Goal: Task Accomplishment & Management: Use online tool/utility

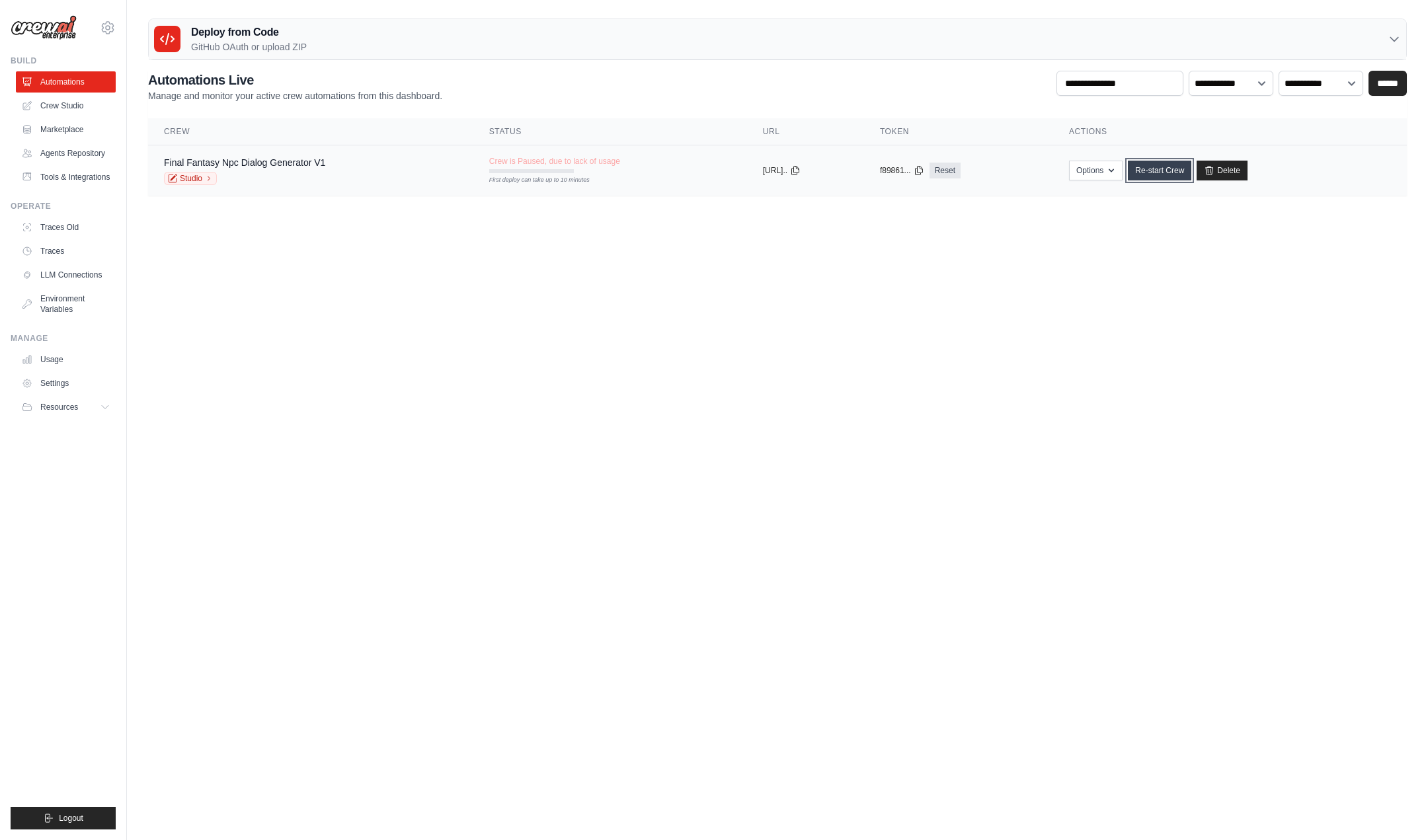
click at [1164, 177] on link "Re-start Crew" at bounding box center [1159, 170] width 63 height 20
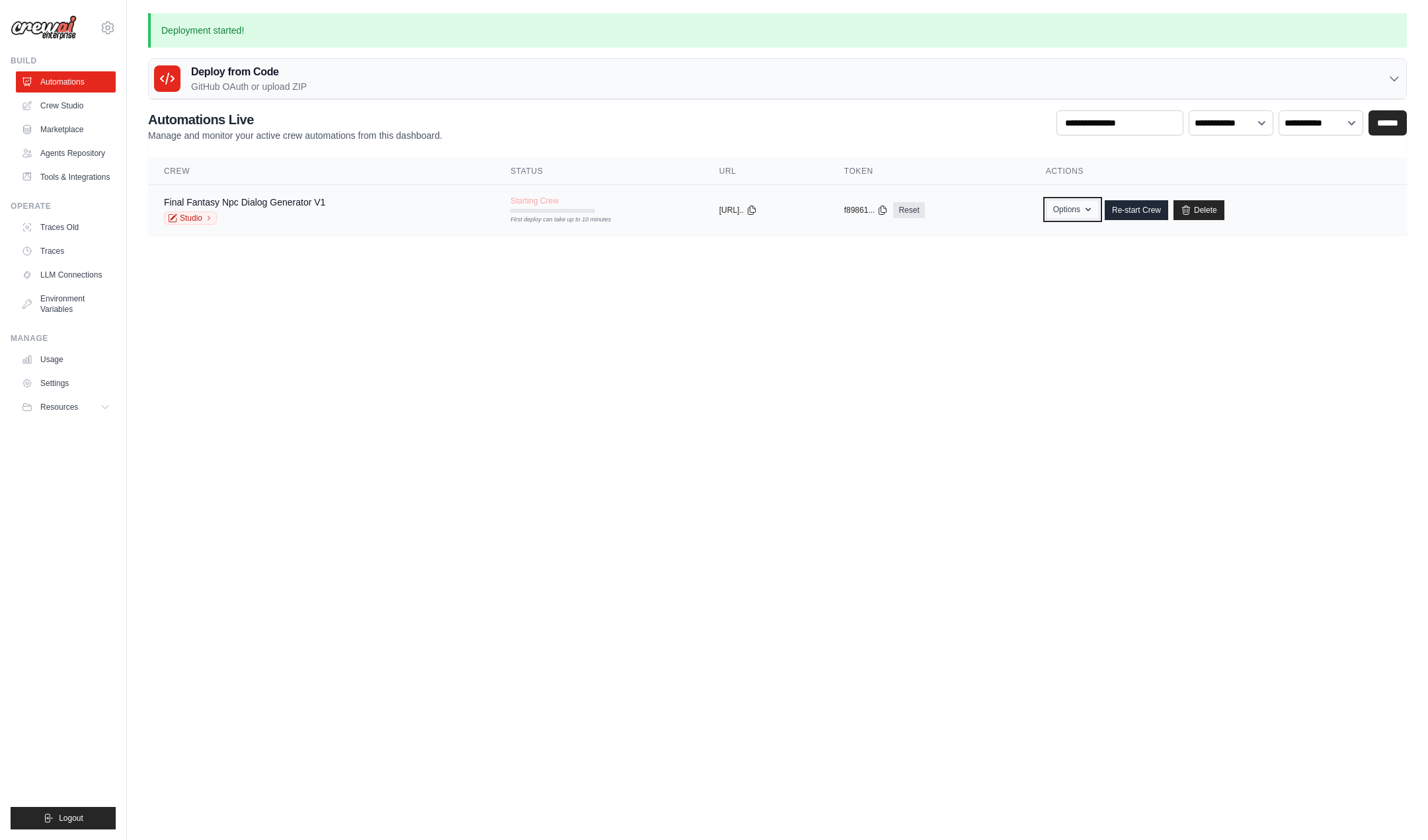
click at [1092, 215] on button "Options" at bounding box center [1073, 209] width 54 height 20
click at [757, 209] on icon at bounding box center [751, 209] width 10 height 10
click at [78, 82] on link "Automations" at bounding box center [67, 82] width 100 height 21
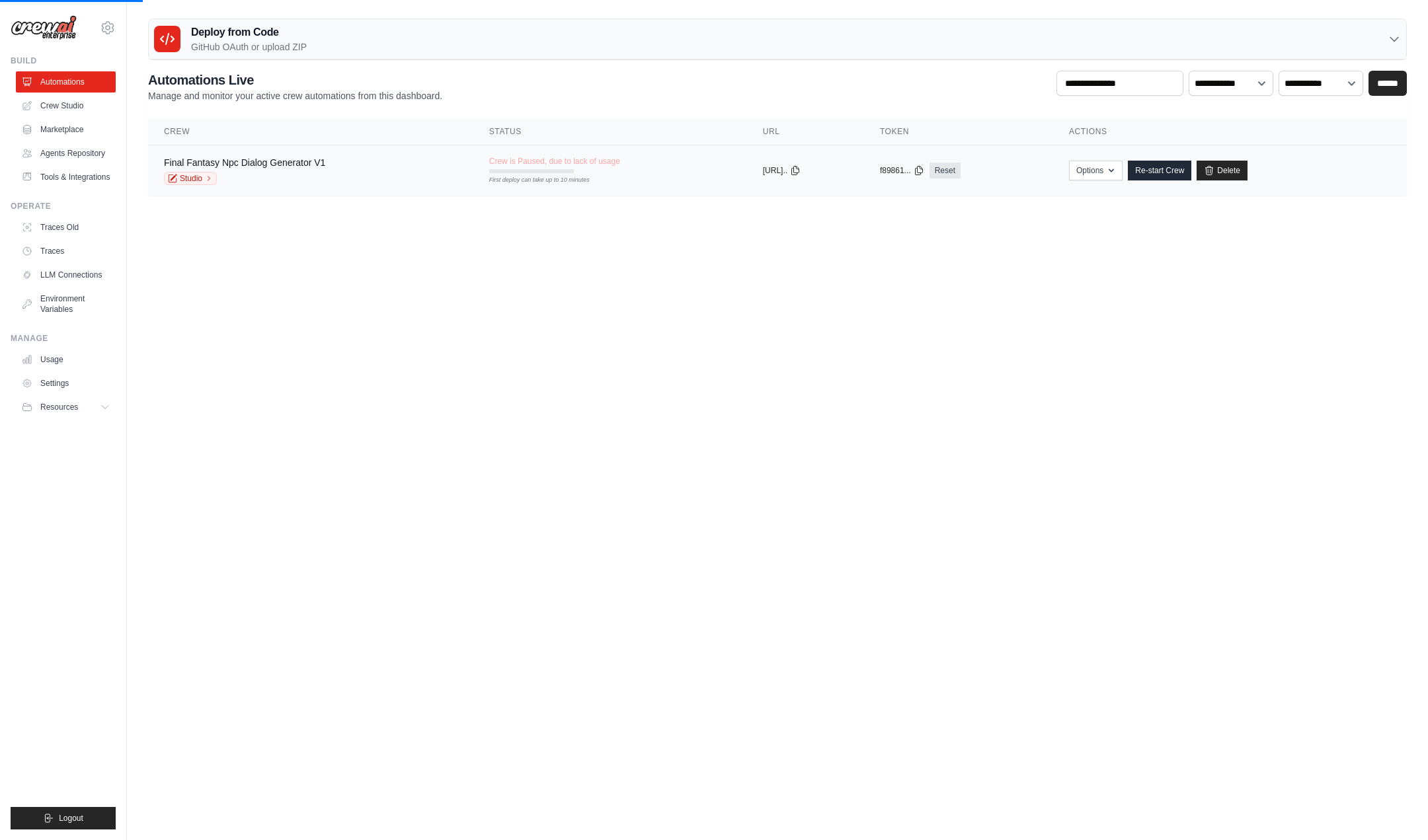
click at [268, 168] on div "Final Fantasy Npc Dialog Generator V1" at bounding box center [245, 162] width 161 height 13
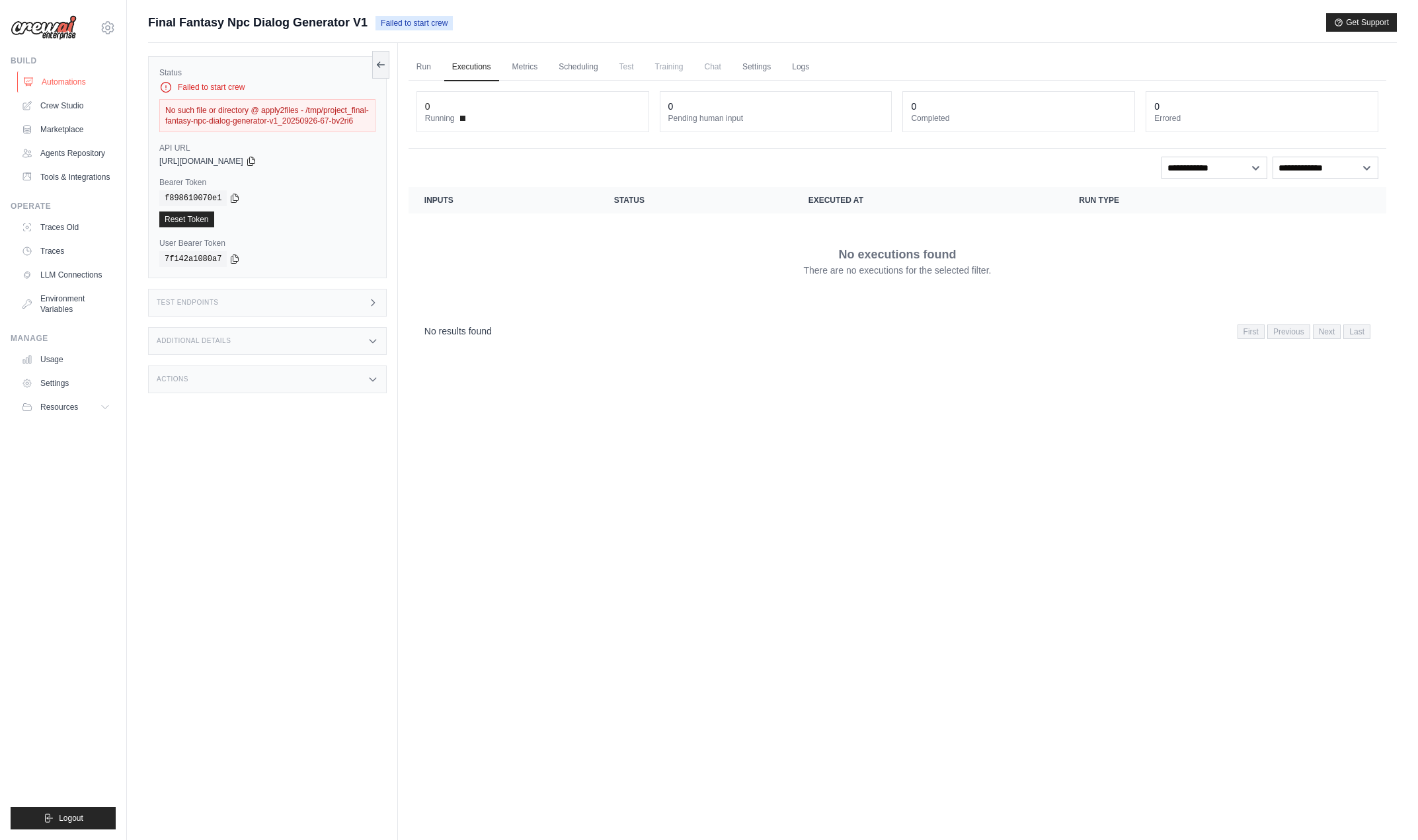
click at [63, 87] on link "Automations" at bounding box center [67, 82] width 100 height 21
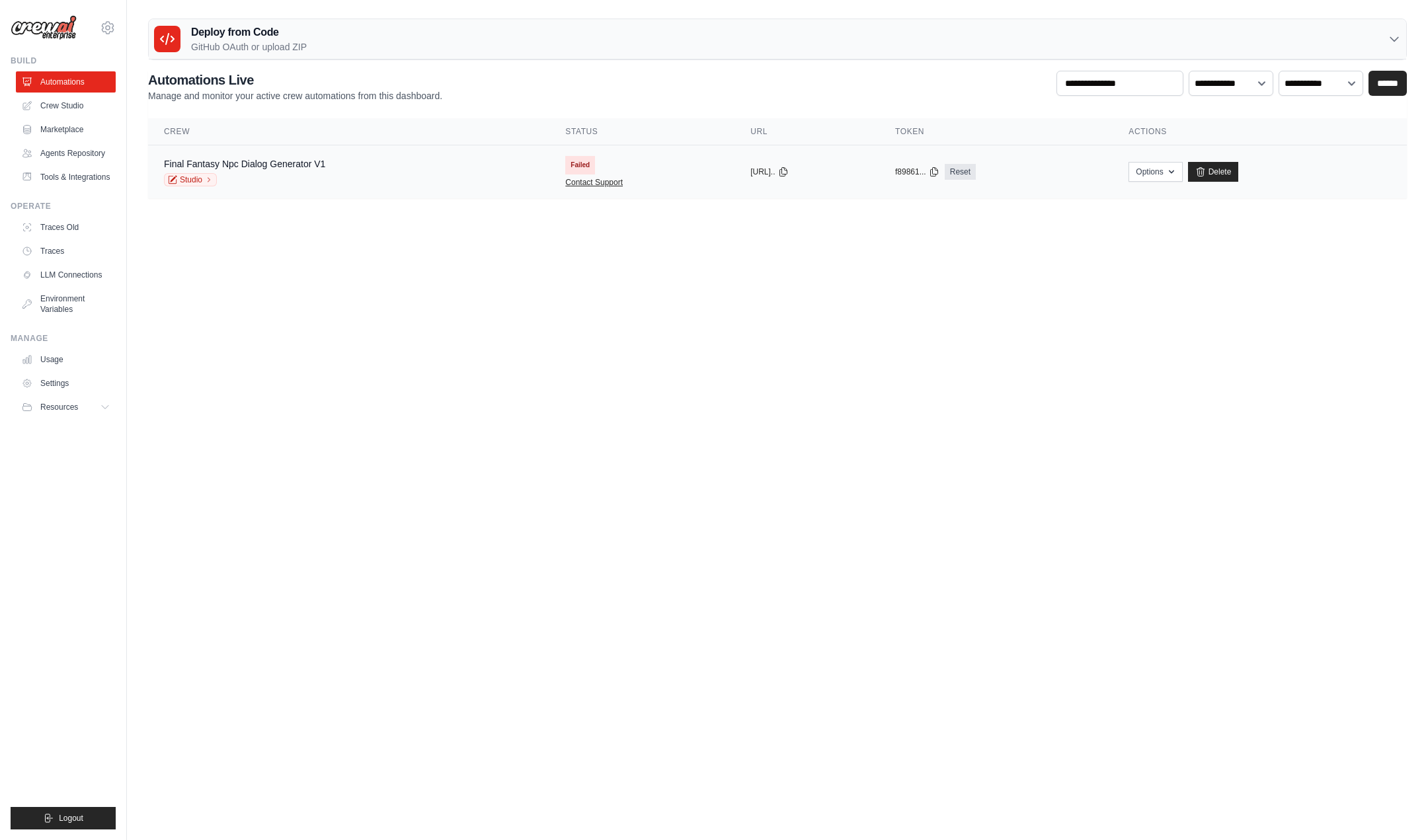
click at [582, 183] on link "Contact Support" at bounding box center [594, 182] width 58 height 10
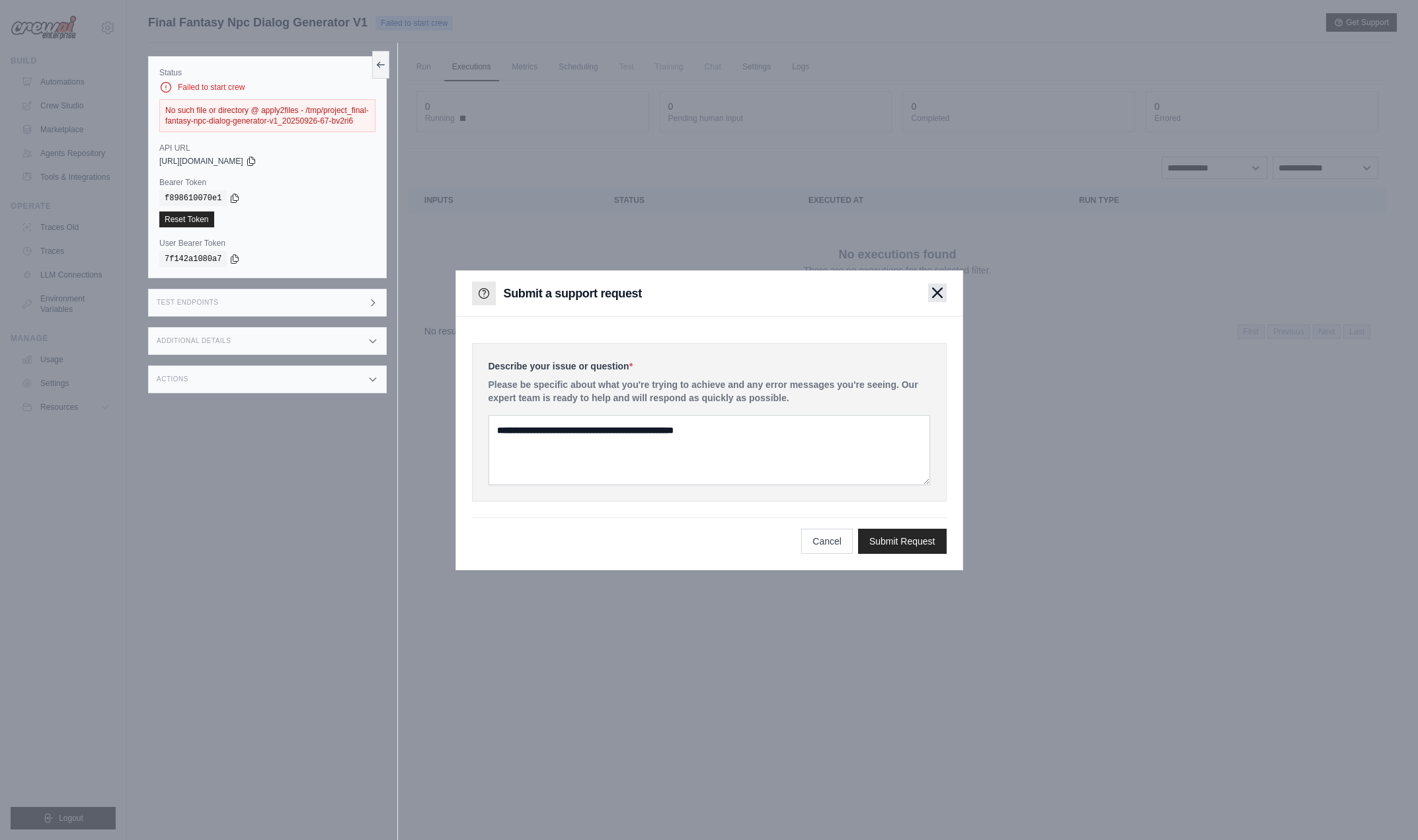
click at [938, 299] on button "button" at bounding box center [937, 293] width 19 height 19
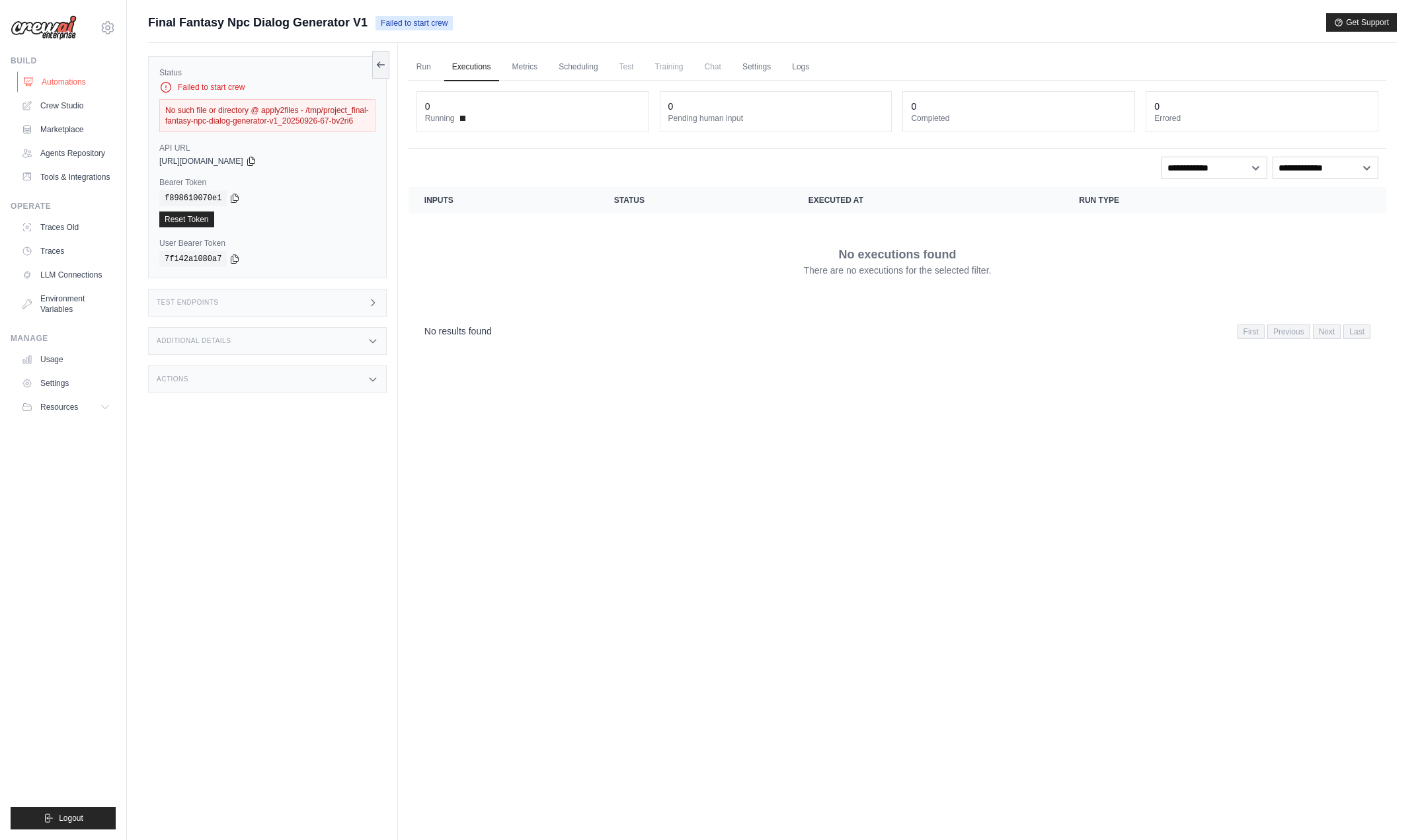
click at [88, 84] on link "Automations" at bounding box center [67, 82] width 100 height 21
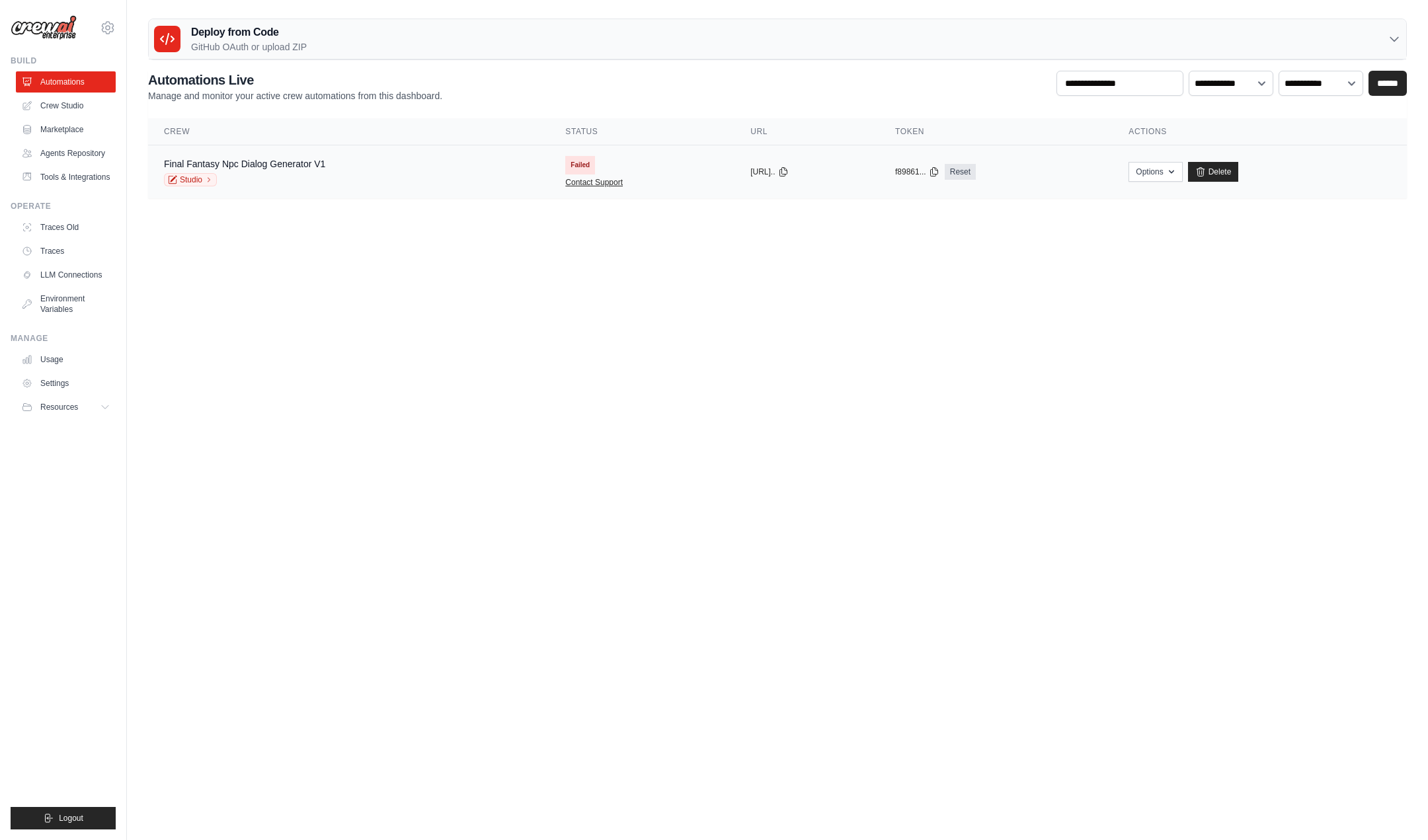
click at [590, 177] on link "Contact Support" at bounding box center [594, 182] width 58 height 10
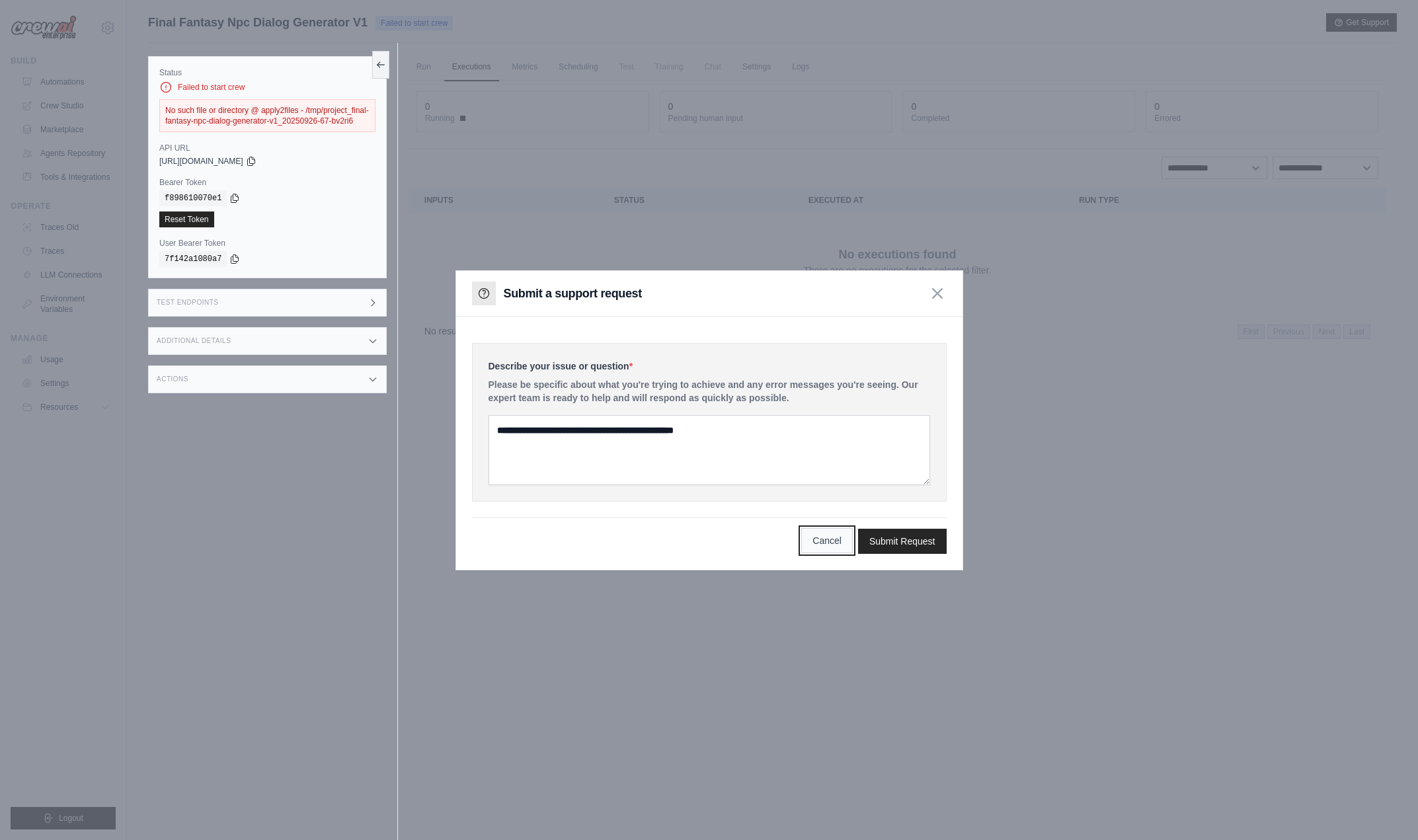
click at [824, 541] on button "Cancel" at bounding box center [826, 541] width 52 height 25
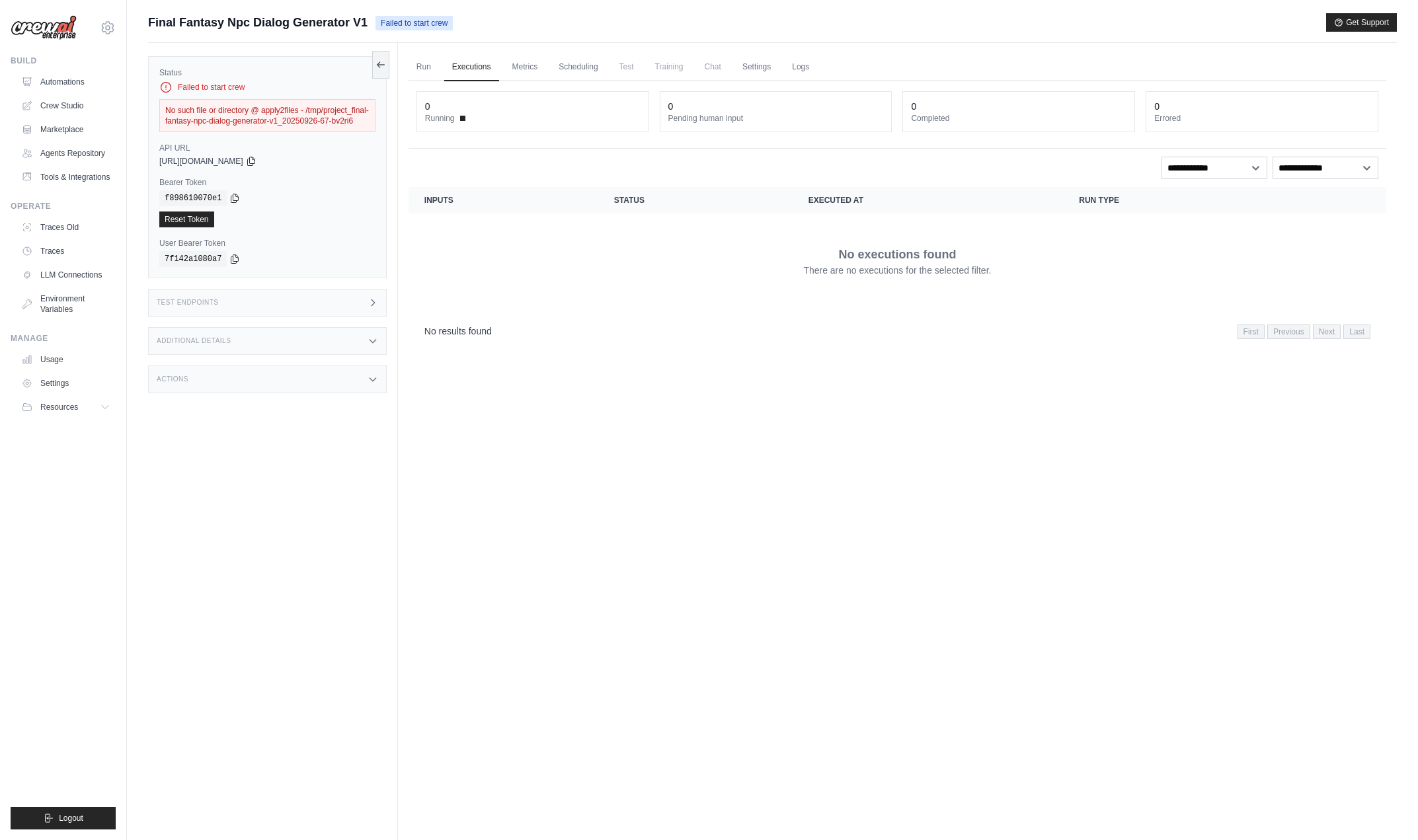
click at [199, 115] on div "No such file or directory @ apply2files - /tmp/project_final-fantasy-npc-dialog…" at bounding box center [267, 115] width 216 height 33
click at [91, 90] on link "Automations" at bounding box center [67, 82] width 100 height 21
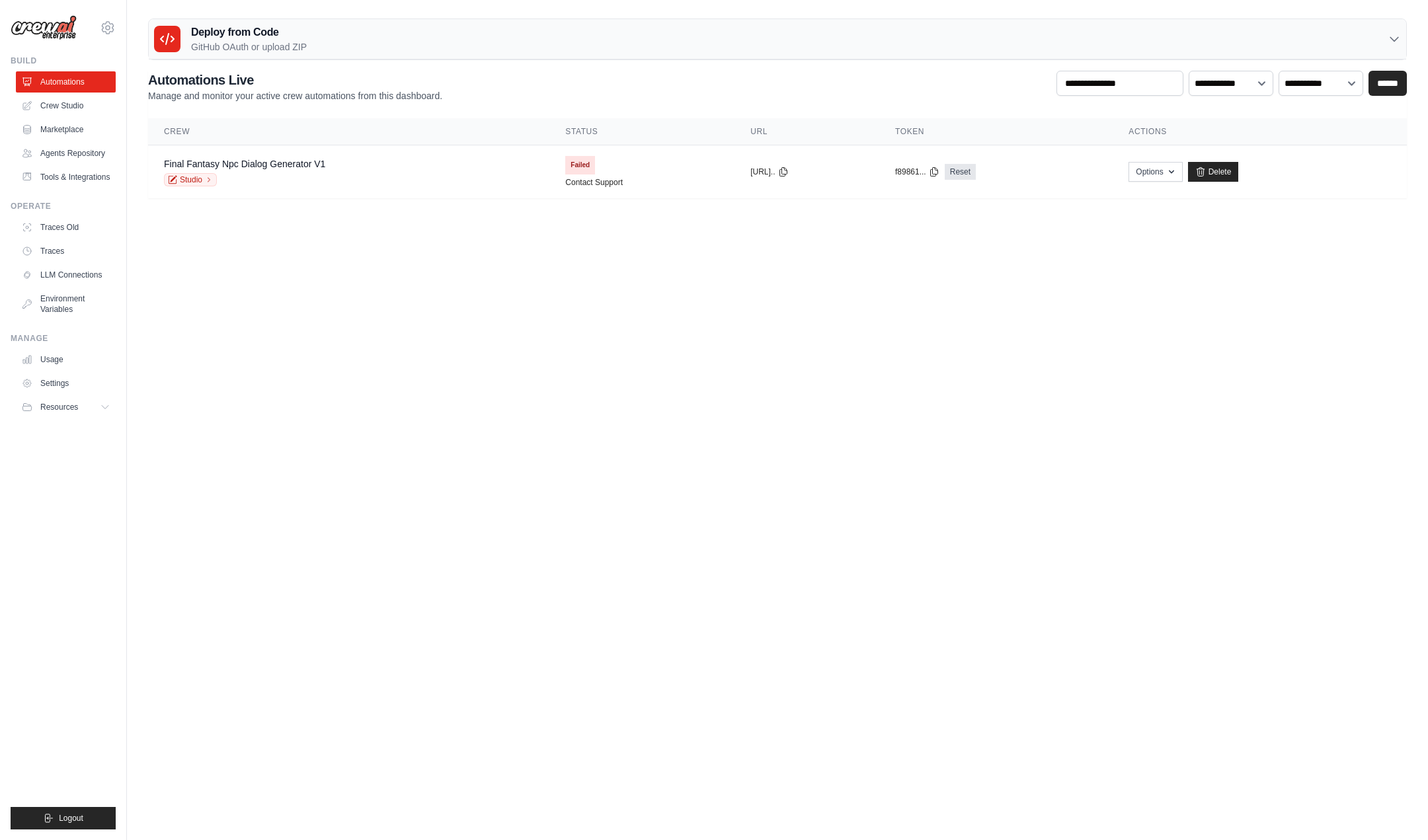
click at [83, 111] on link "Crew Studio" at bounding box center [65, 106] width 100 height 21
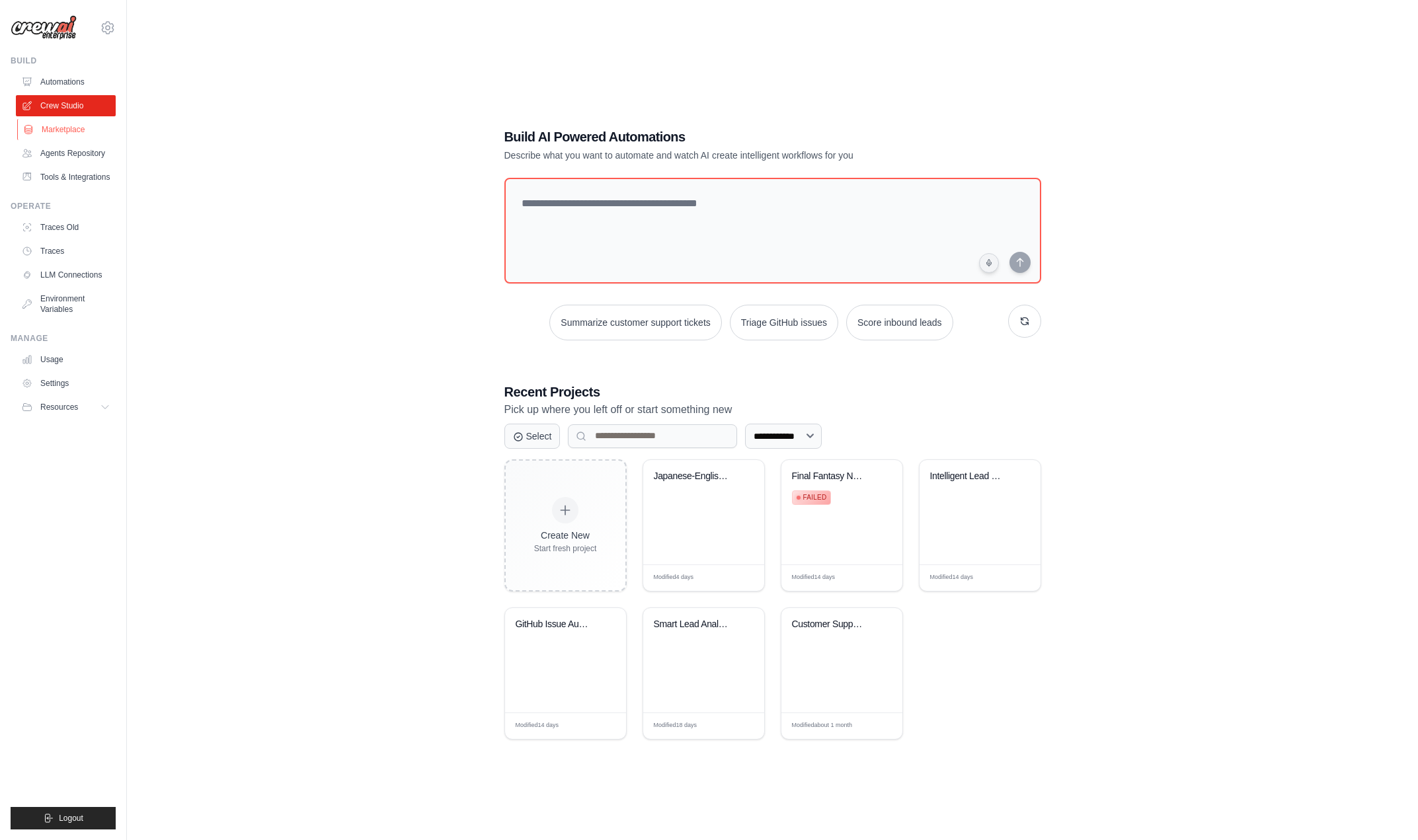
click at [74, 137] on link "Marketplace" at bounding box center [67, 129] width 100 height 21
click at [851, 515] on div "Final Fantasy NPC Dialog Generator Failed" at bounding box center [842, 512] width 121 height 104
click at [875, 584] on div "Modified 14 days Edit" at bounding box center [842, 578] width 121 height 26
click at [877, 580] on div "Modified 14 days Edit" at bounding box center [842, 578] width 121 height 26
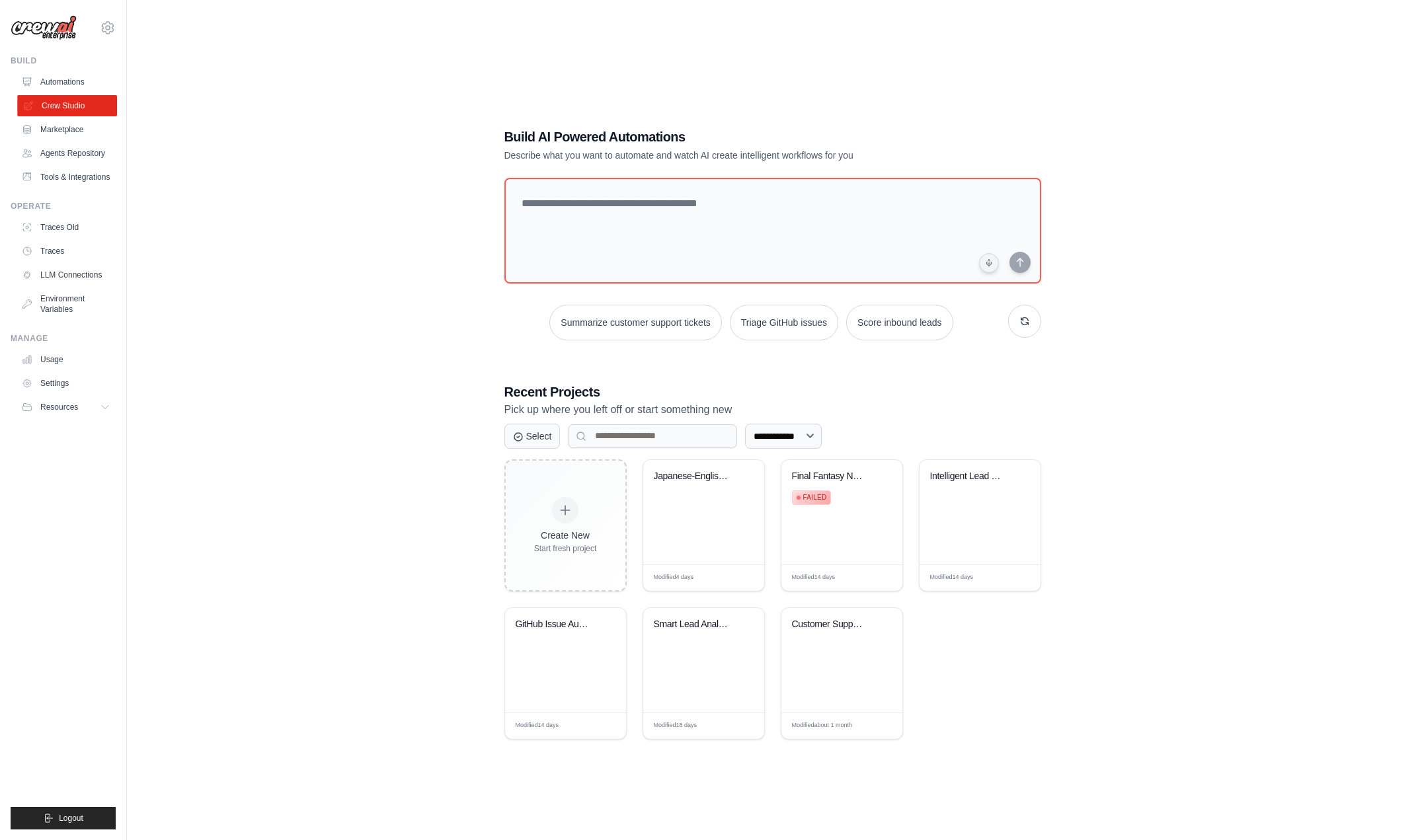
click at [83, 102] on link "Crew Studio" at bounding box center [67, 106] width 100 height 21
click at [847, 535] on div "Final Fantasy NPC Dialog Generator Failed" at bounding box center [842, 512] width 121 height 104
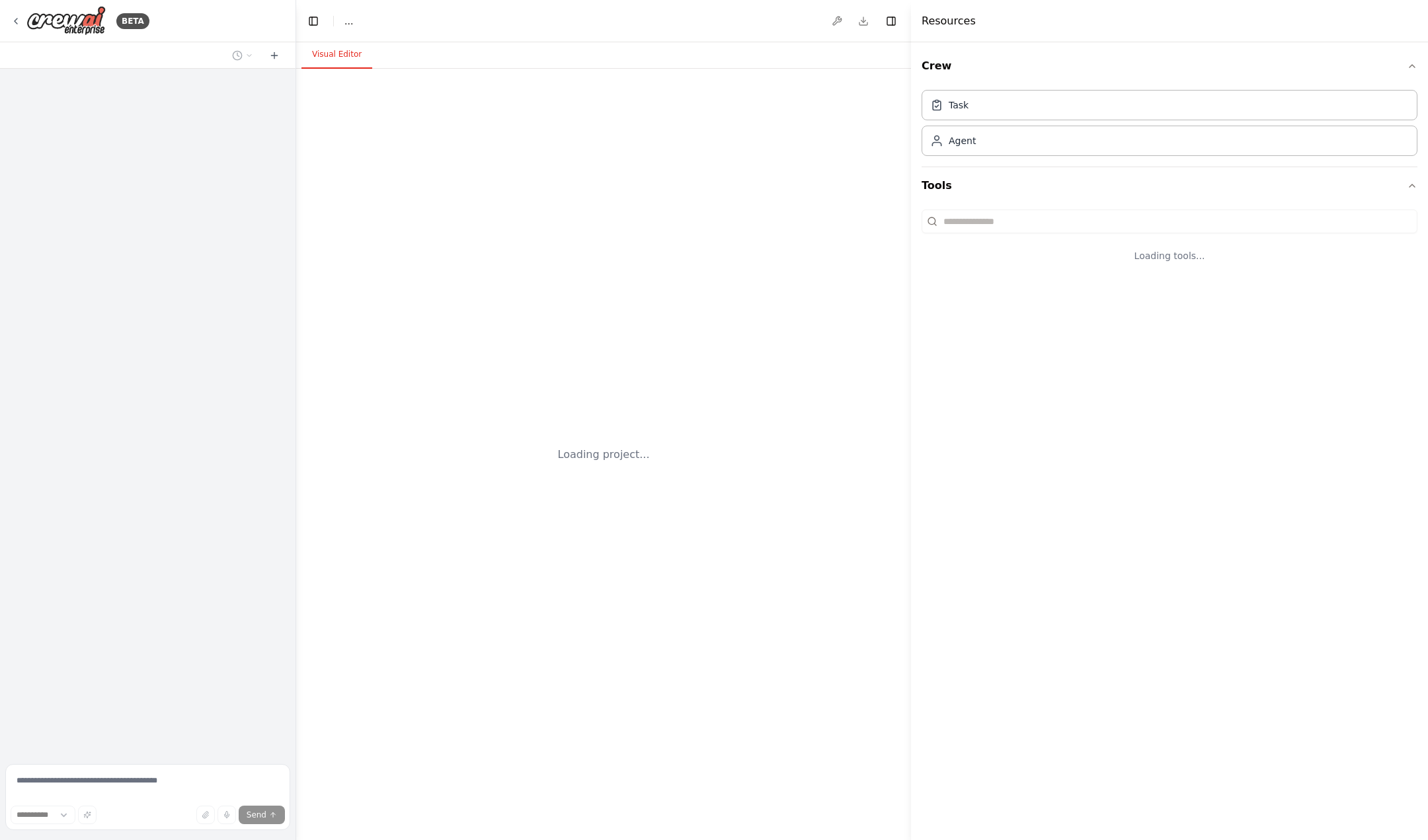
select select "****"
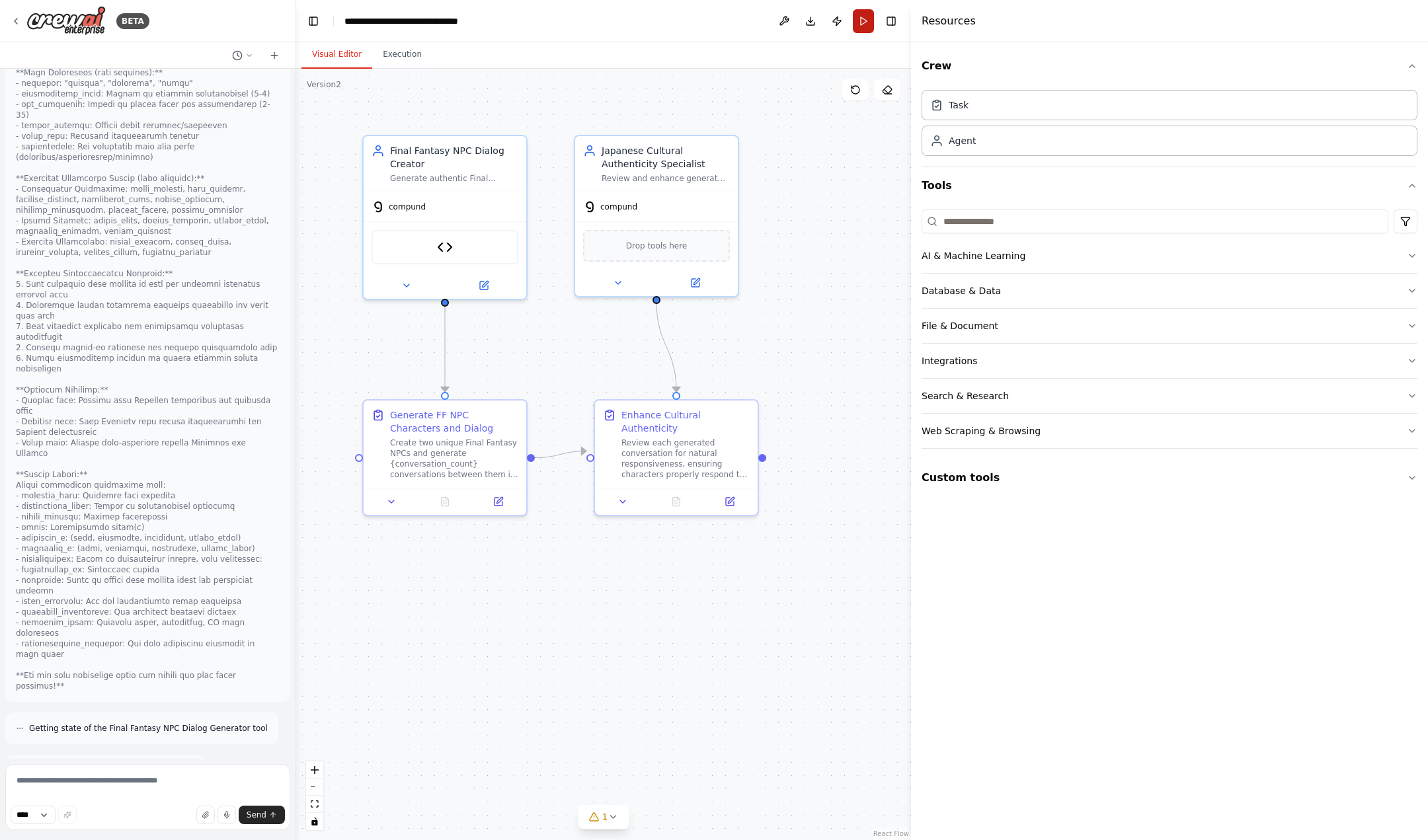
scroll to position [10508, 0]
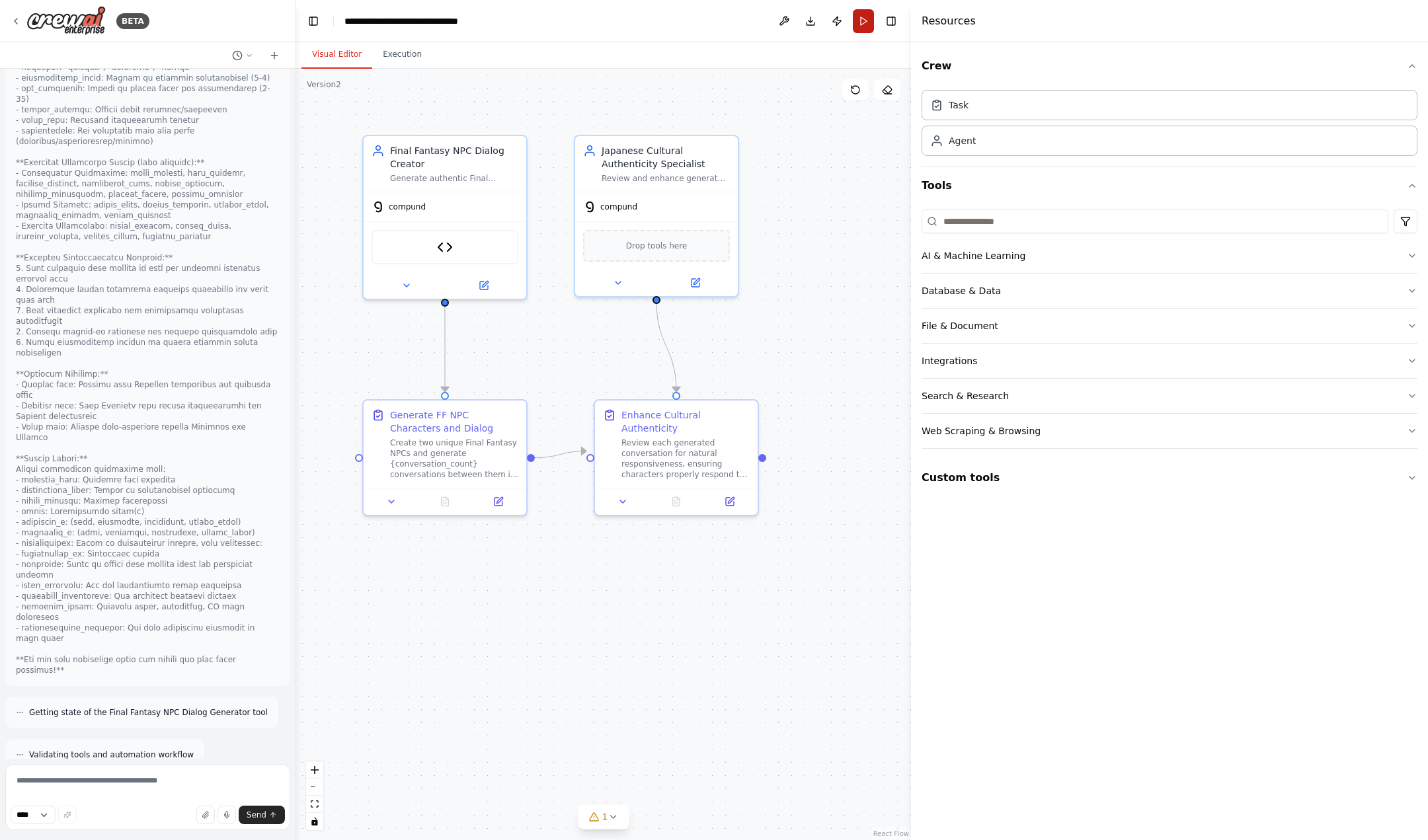
click at [862, 23] on button "Run" at bounding box center [863, 21] width 21 height 24
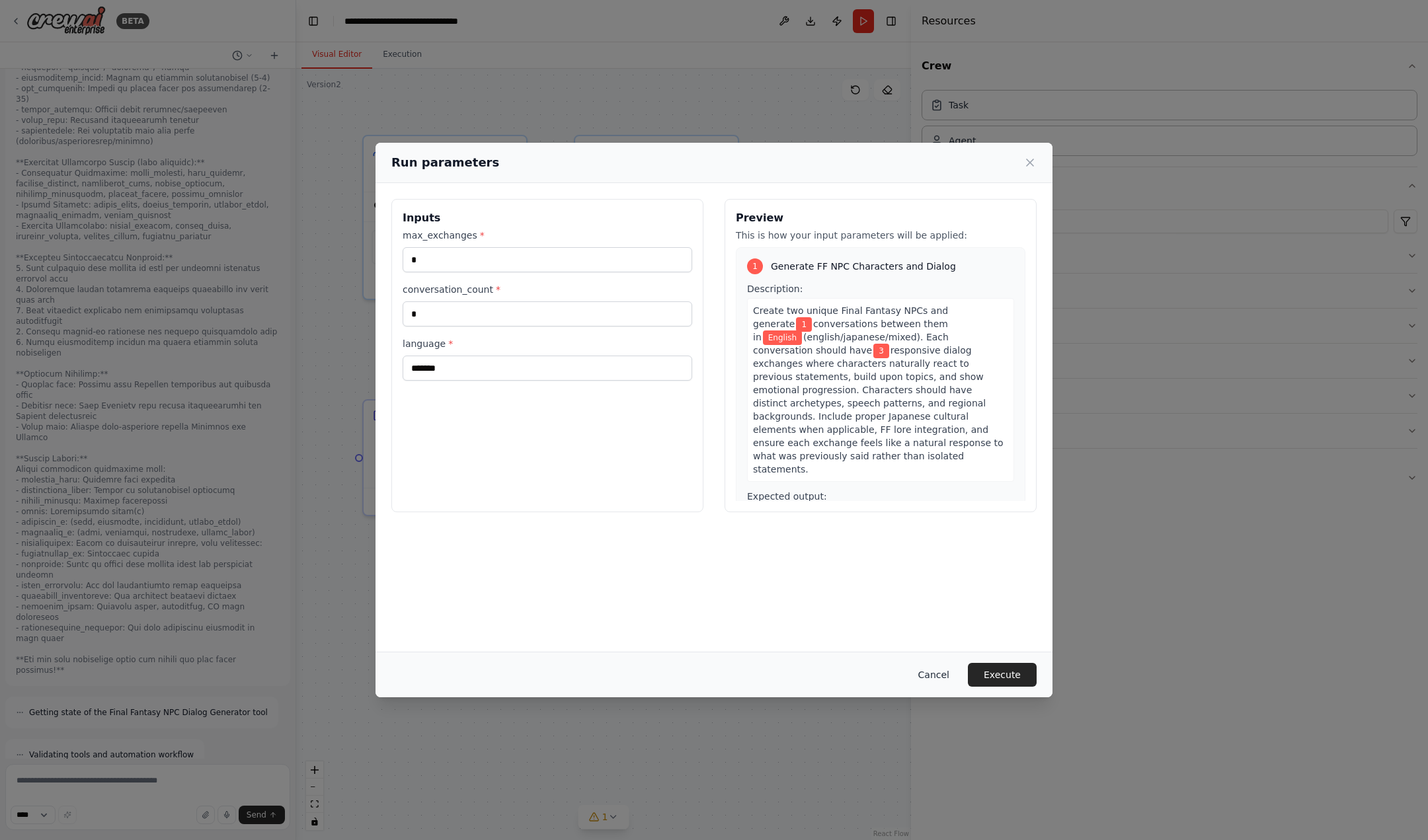
click at [933, 674] on button "Cancel" at bounding box center [933, 674] width 52 height 24
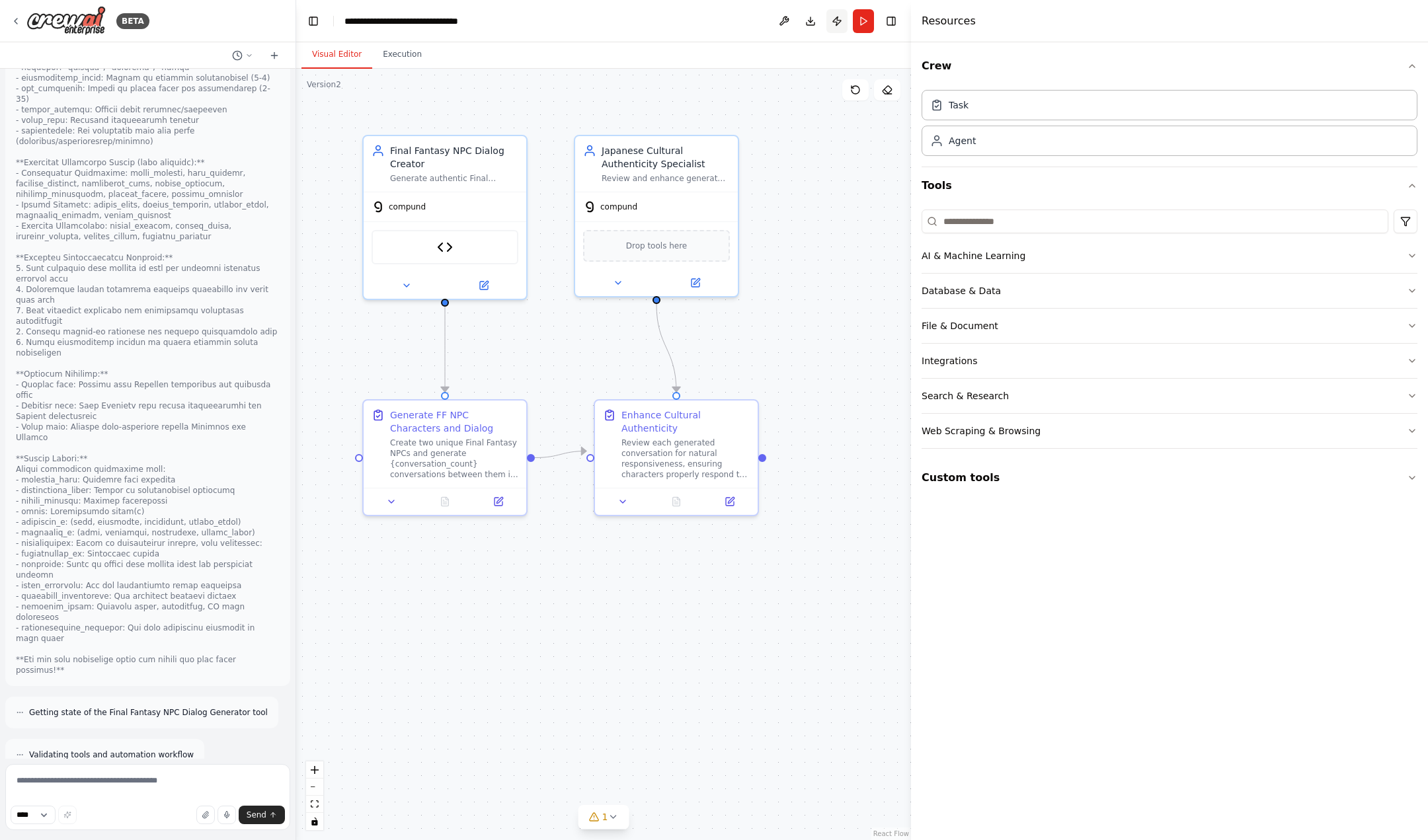
click at [840, 24] on button "Publish" at bounding box center [837, 21] width 21 height 24
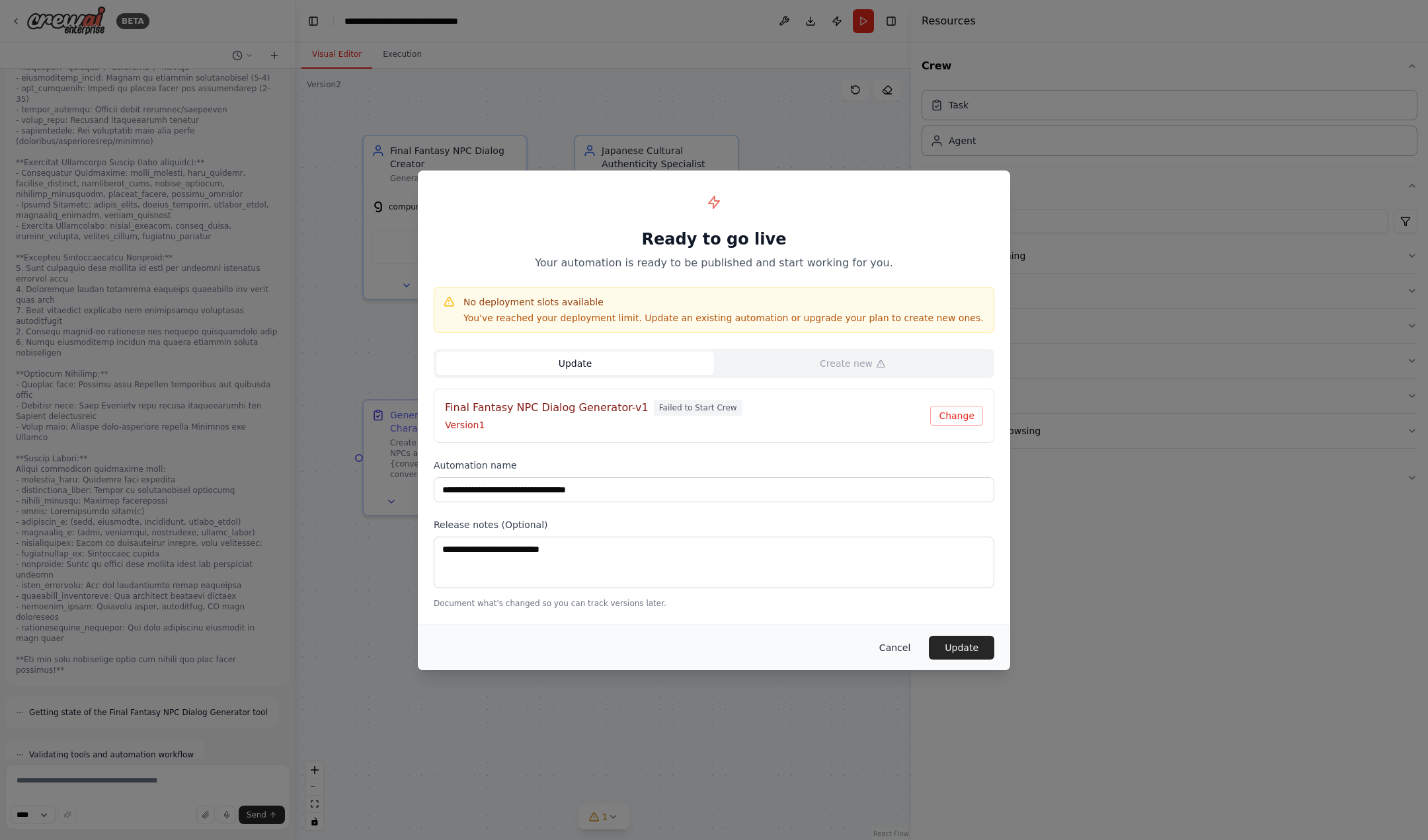
click at [898, 649] on button "Cancel" at bounding box center [895, 648] width 52 height 24
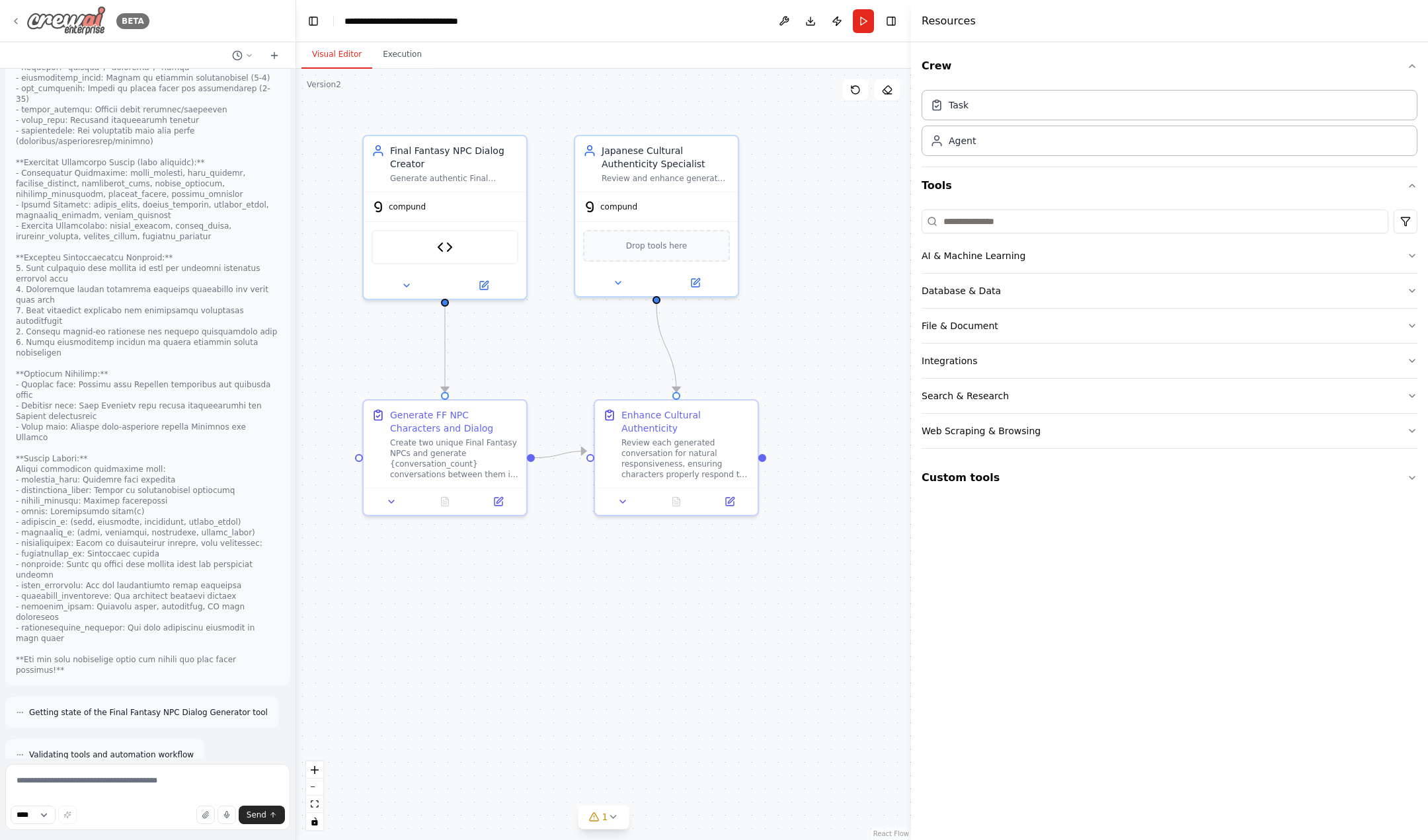
click at [19, 23] on icon at bounding box center [15, 21] width 10 height 10
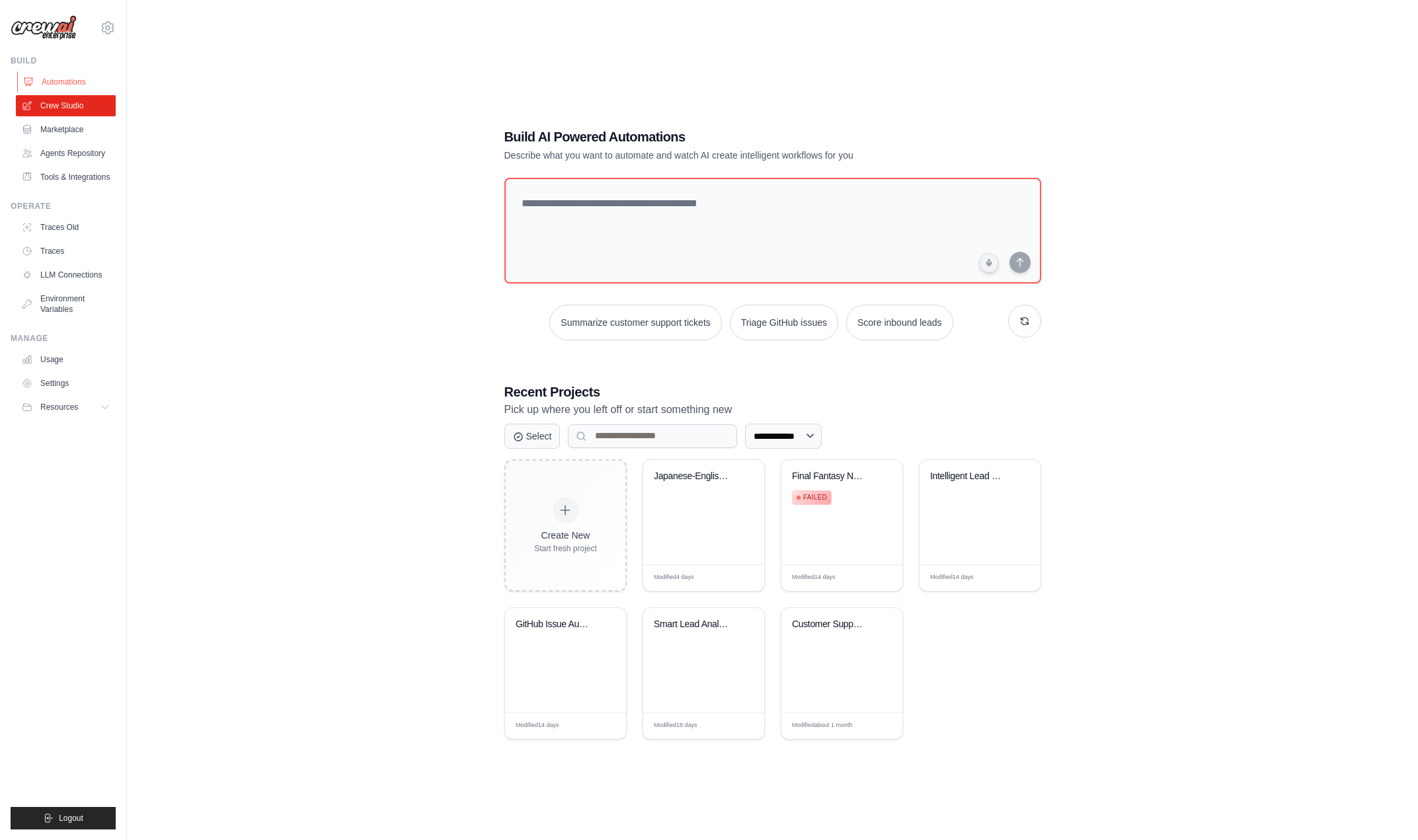
click at [71, 87] on link "Automations" at bounding box center [67, 82] width 100 height 21
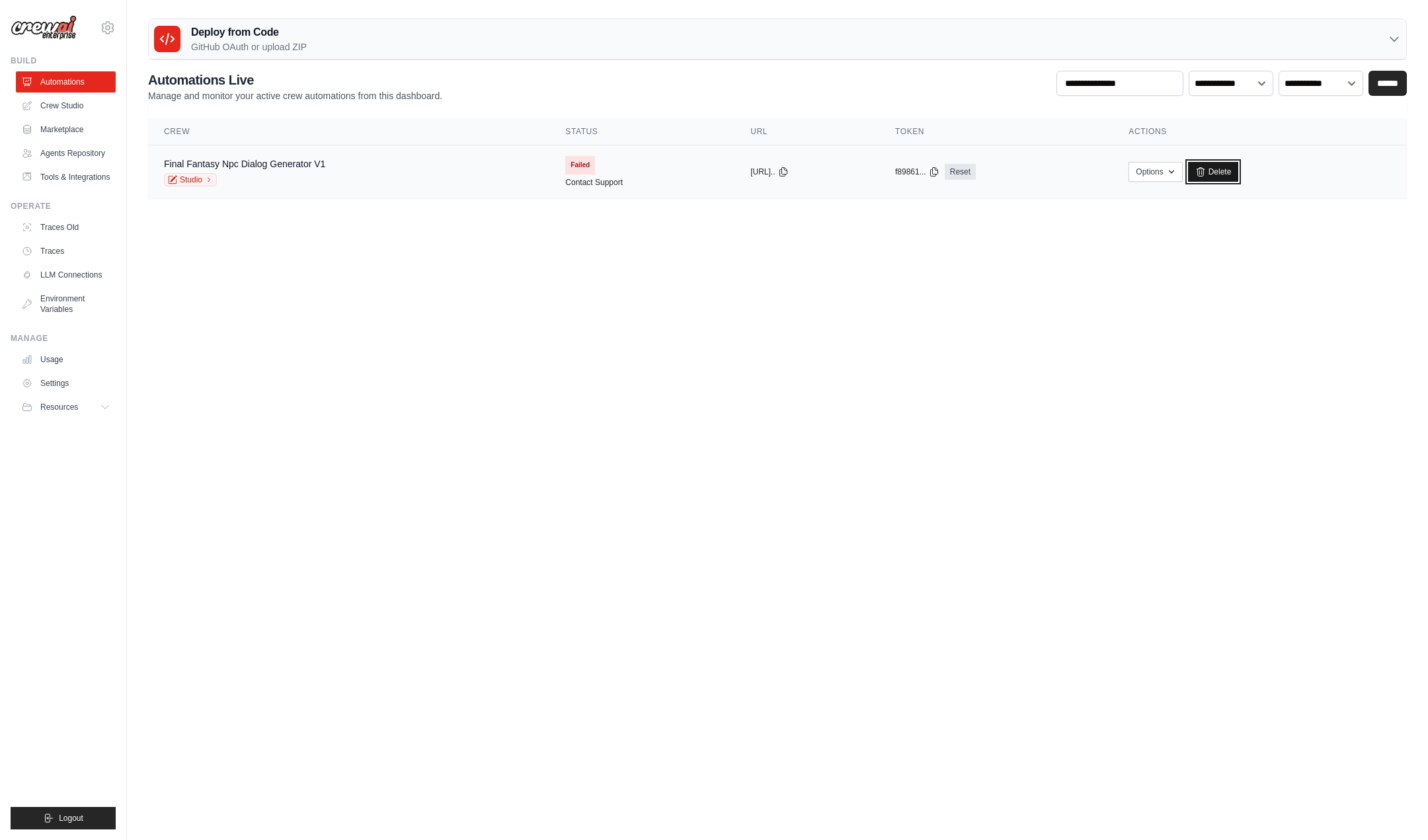
click at [1206, 168] on icon at bounding box center [1200, 172] width 10 height 10
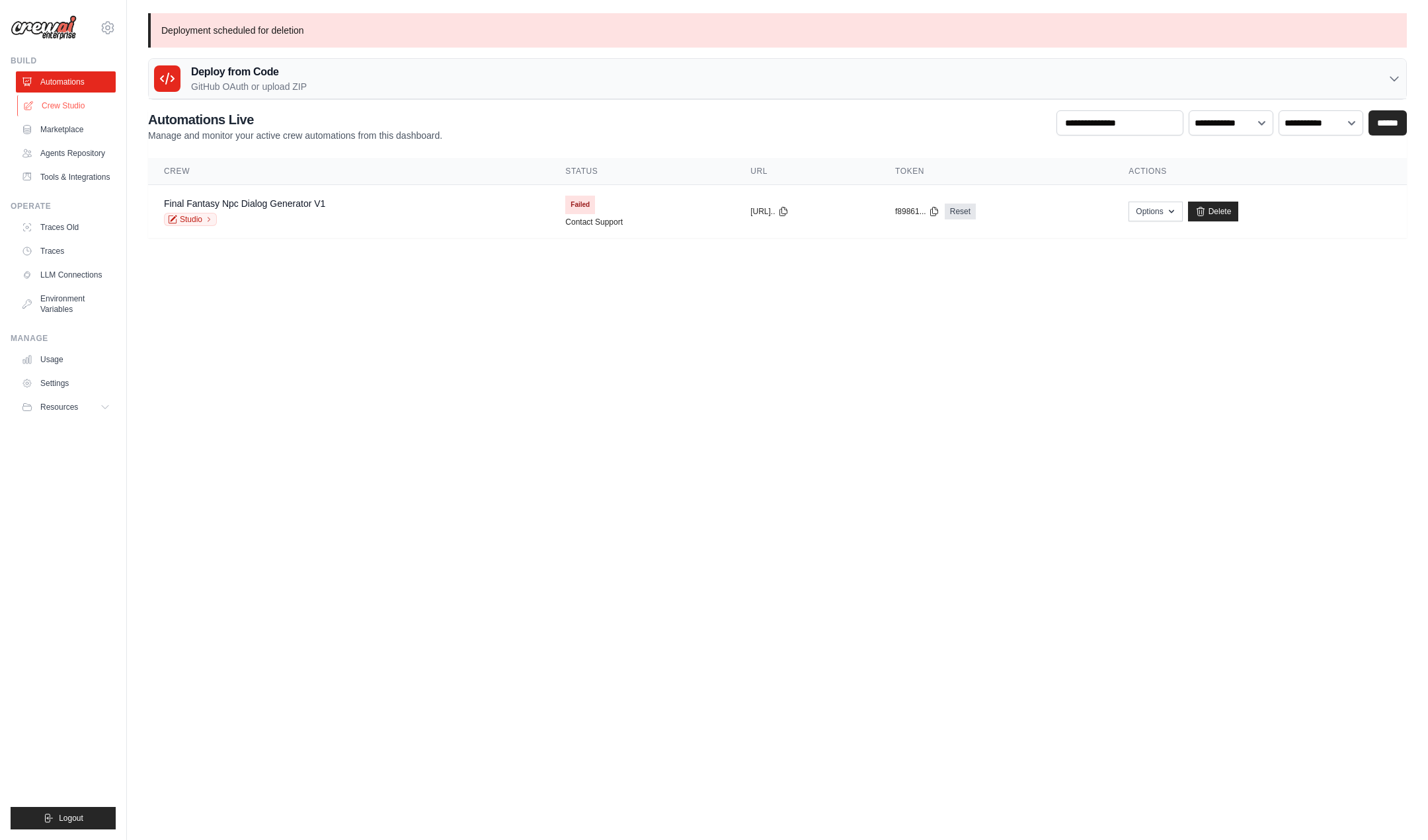
click at [43, 100] on link "Crew Studio" at bounding box center [67, 106] width 100 height 21
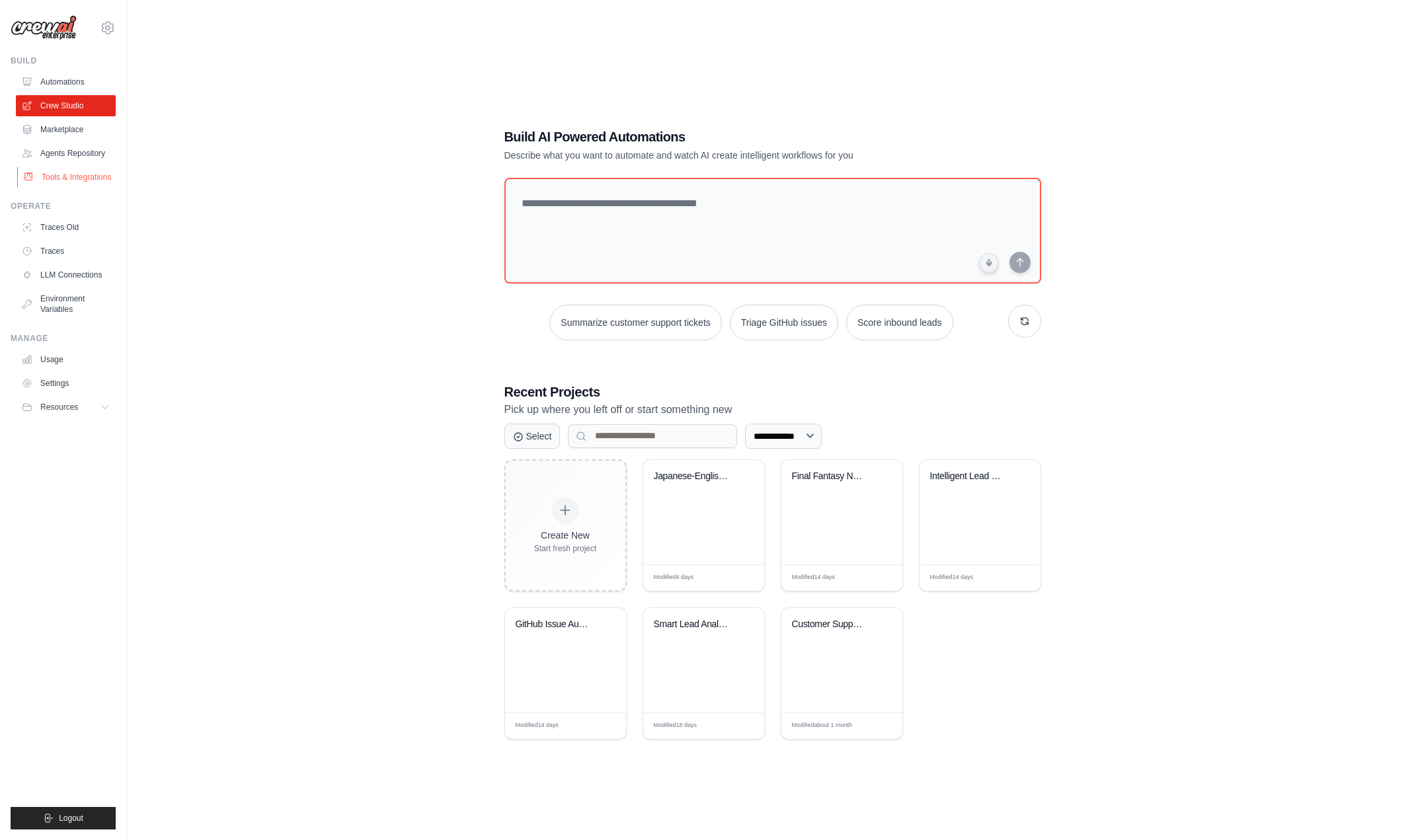
click at [68, 172] on link "Tools & Integrations" at bounding box center [67, 177] width 100 height 21
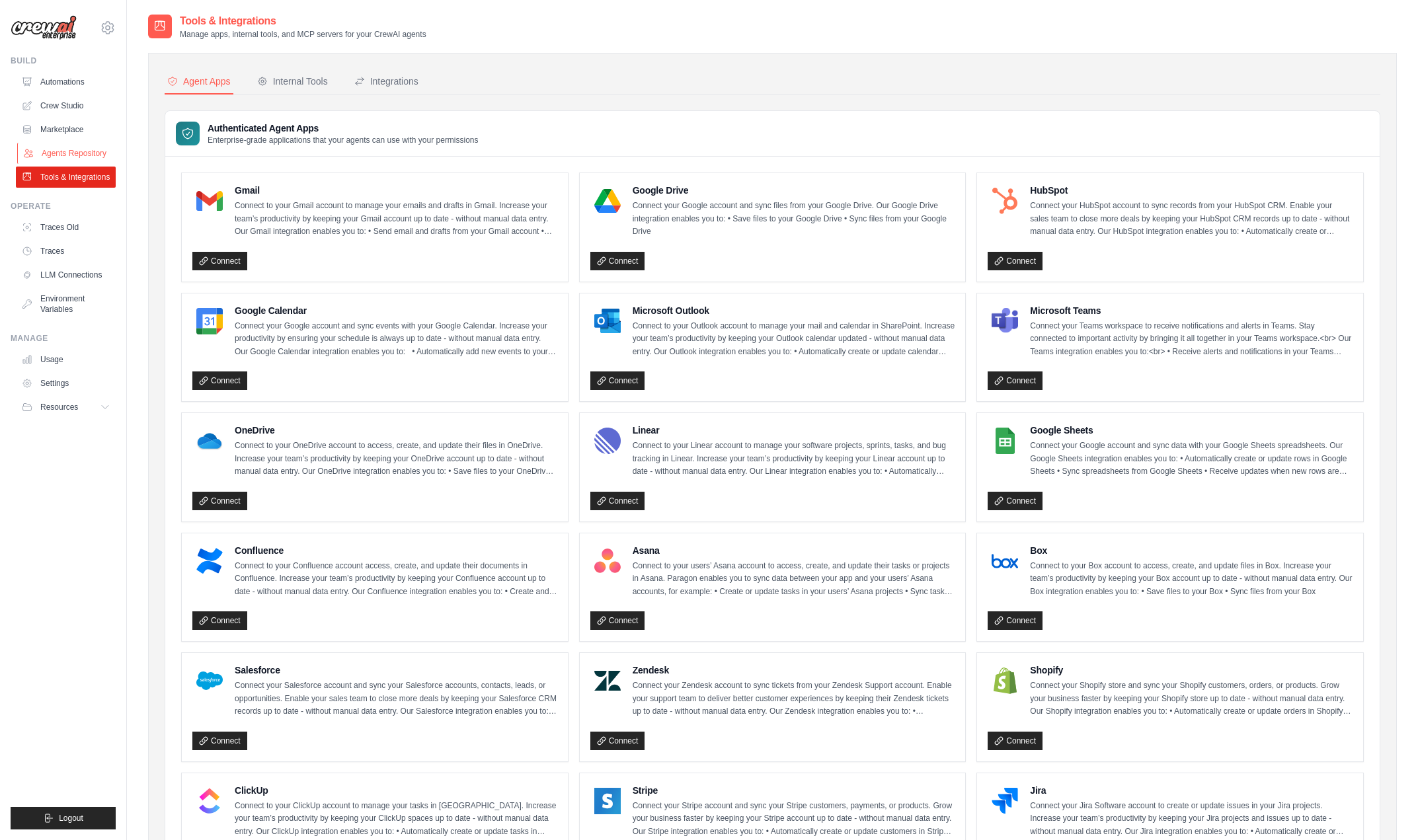
click at [91, 159] on link "Agents Repository" at bounding box center [67, 153] width 100 height 21
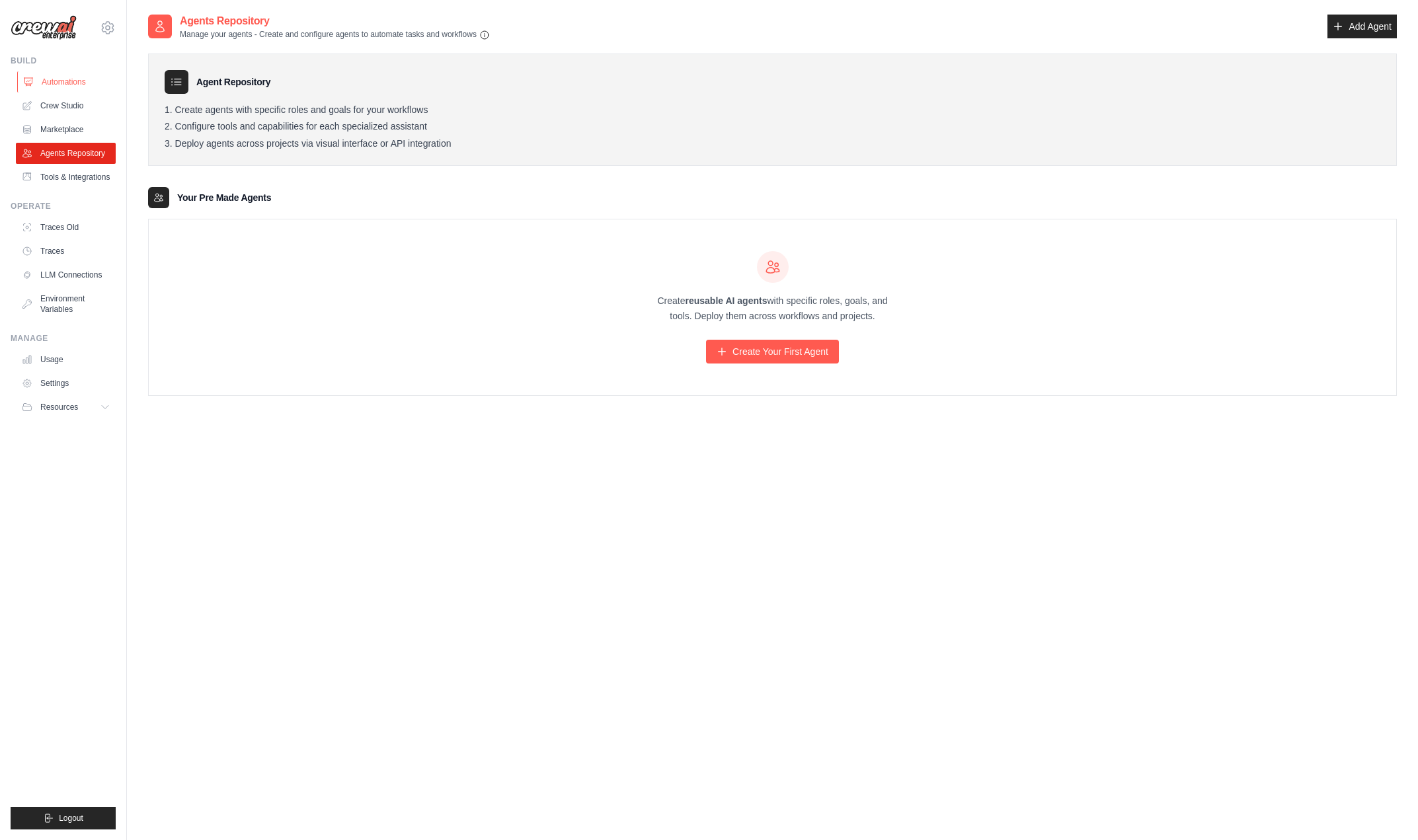
click at [77, 91] on link "Automations" at bounding box center [67, 82] width 100 height 21
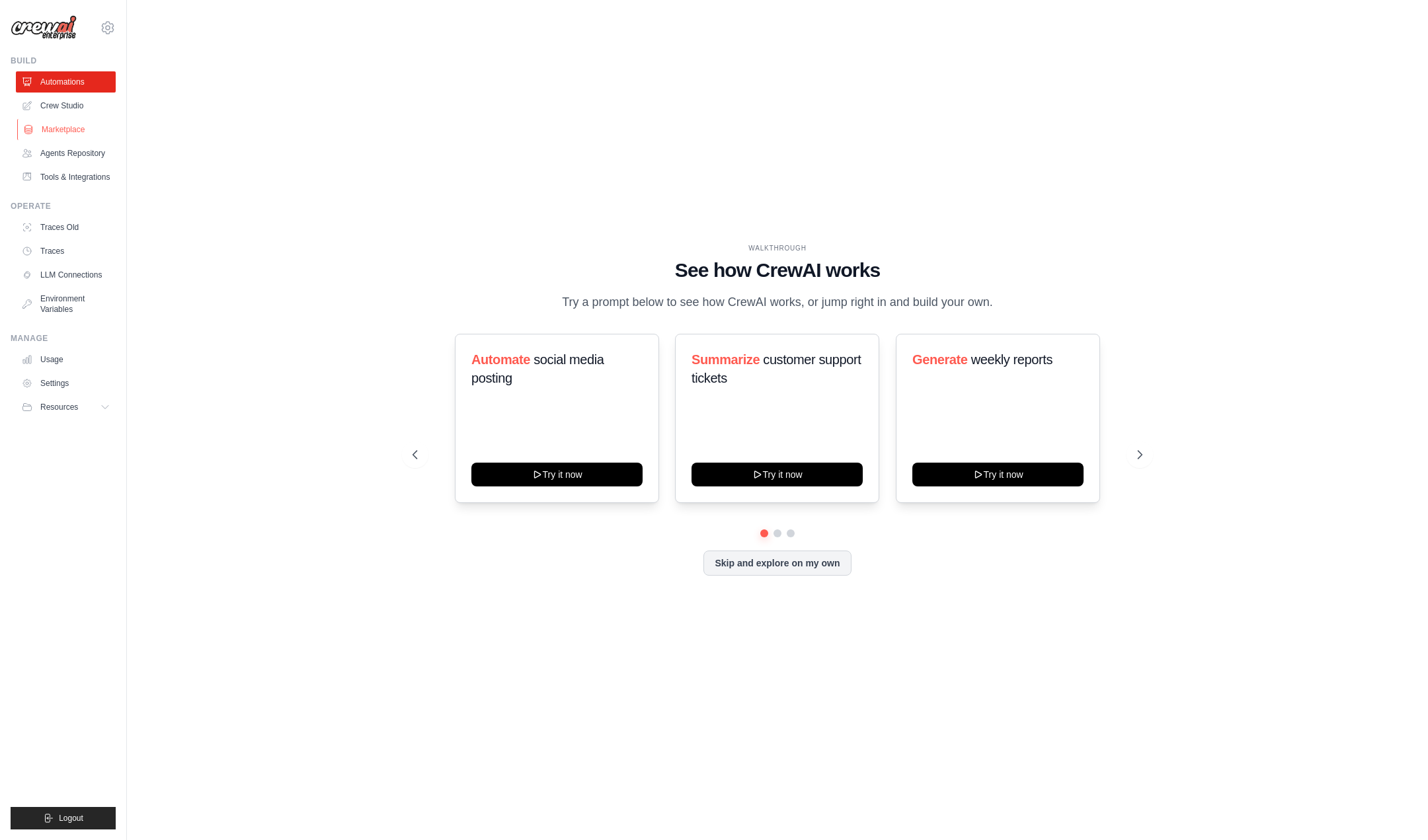
click at [74, 119] on link "Marketplace" at bounding box center [67, 129] width 100 height 21
click at [77, 115] on link "Crew Studio" at bounding box center [67, 106] width 100 height 21
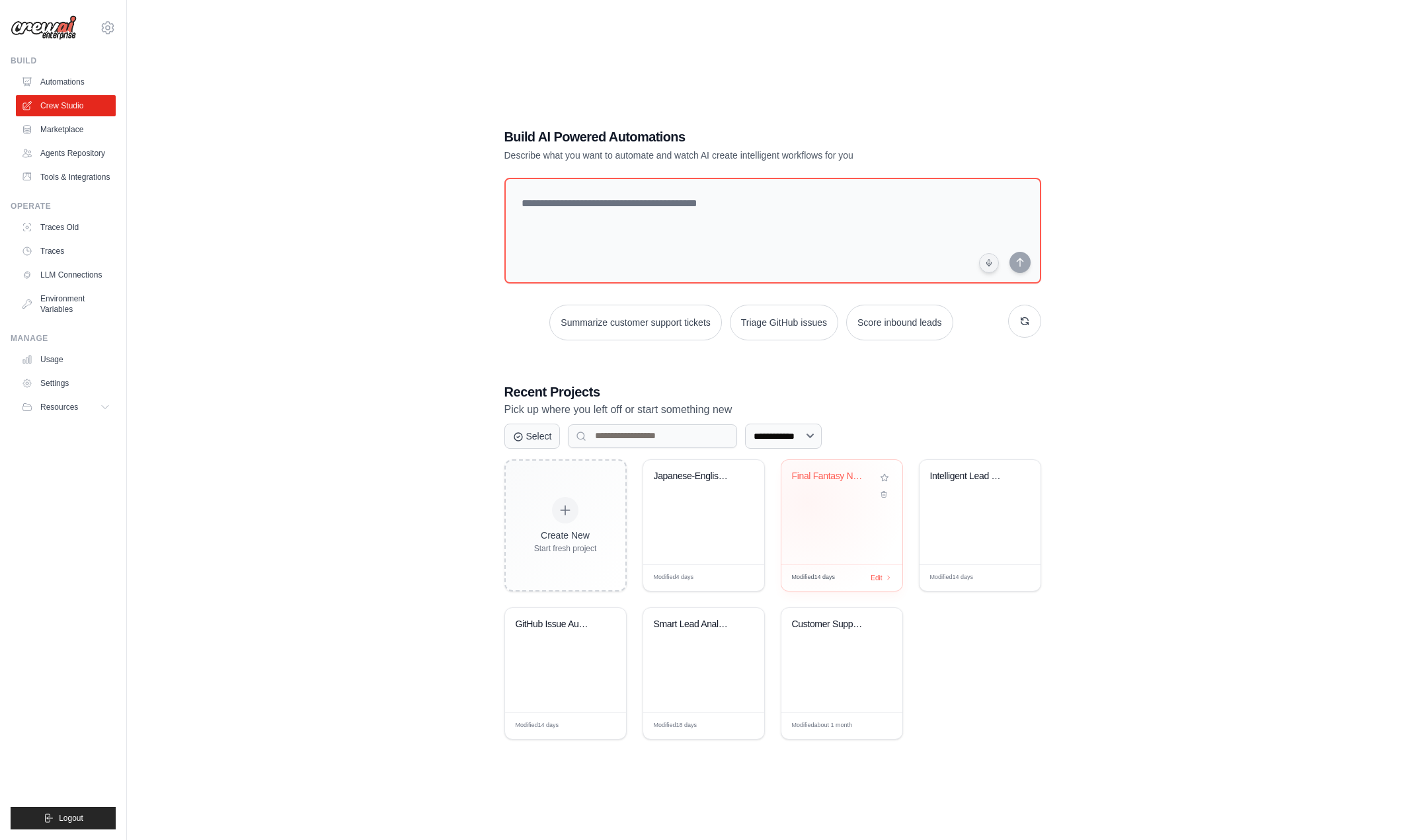
click at [807, 502] on div "Final Fantasy NPC Dialog Generator" at bounding box center [842, 512] width 121 height 104
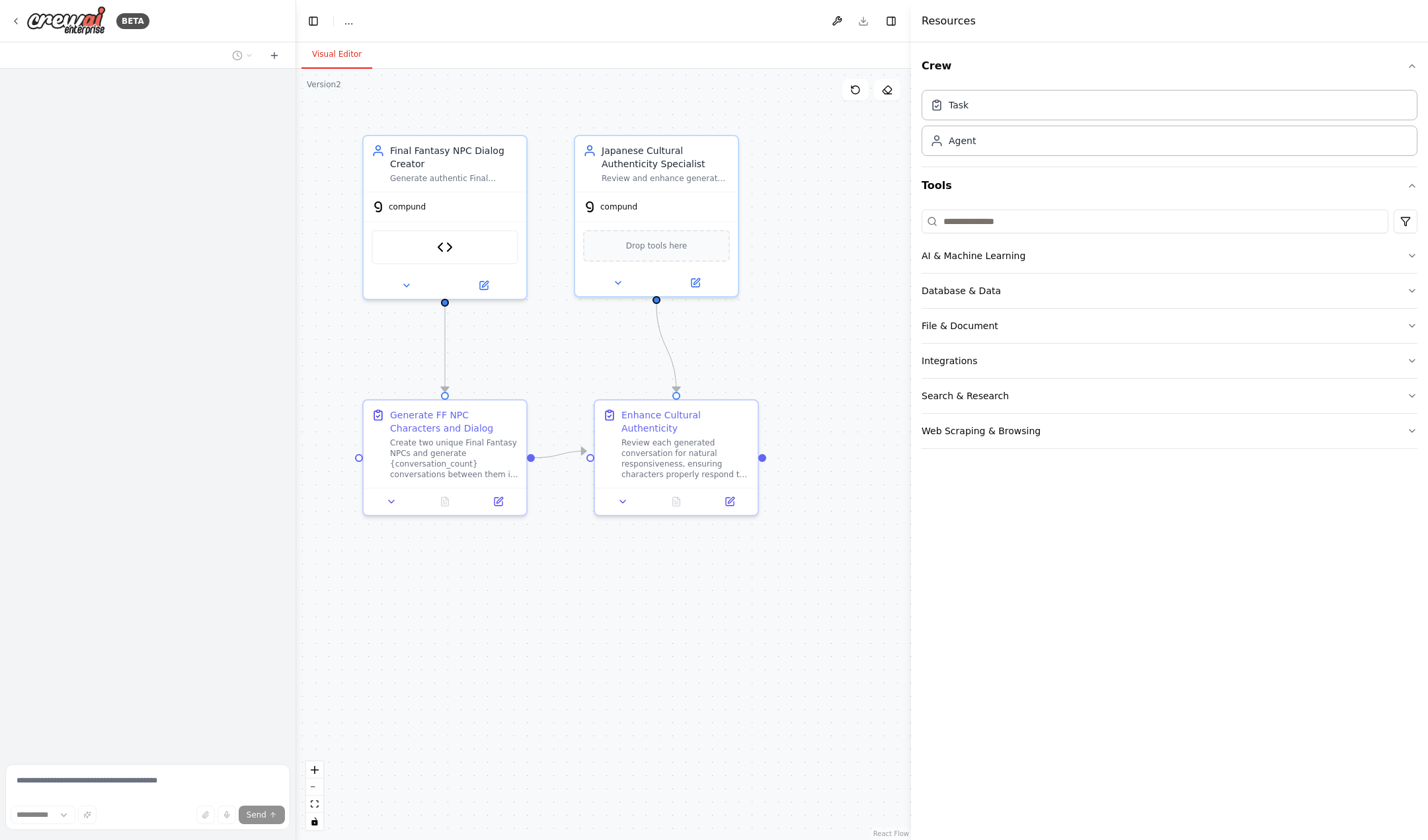
select select "****"
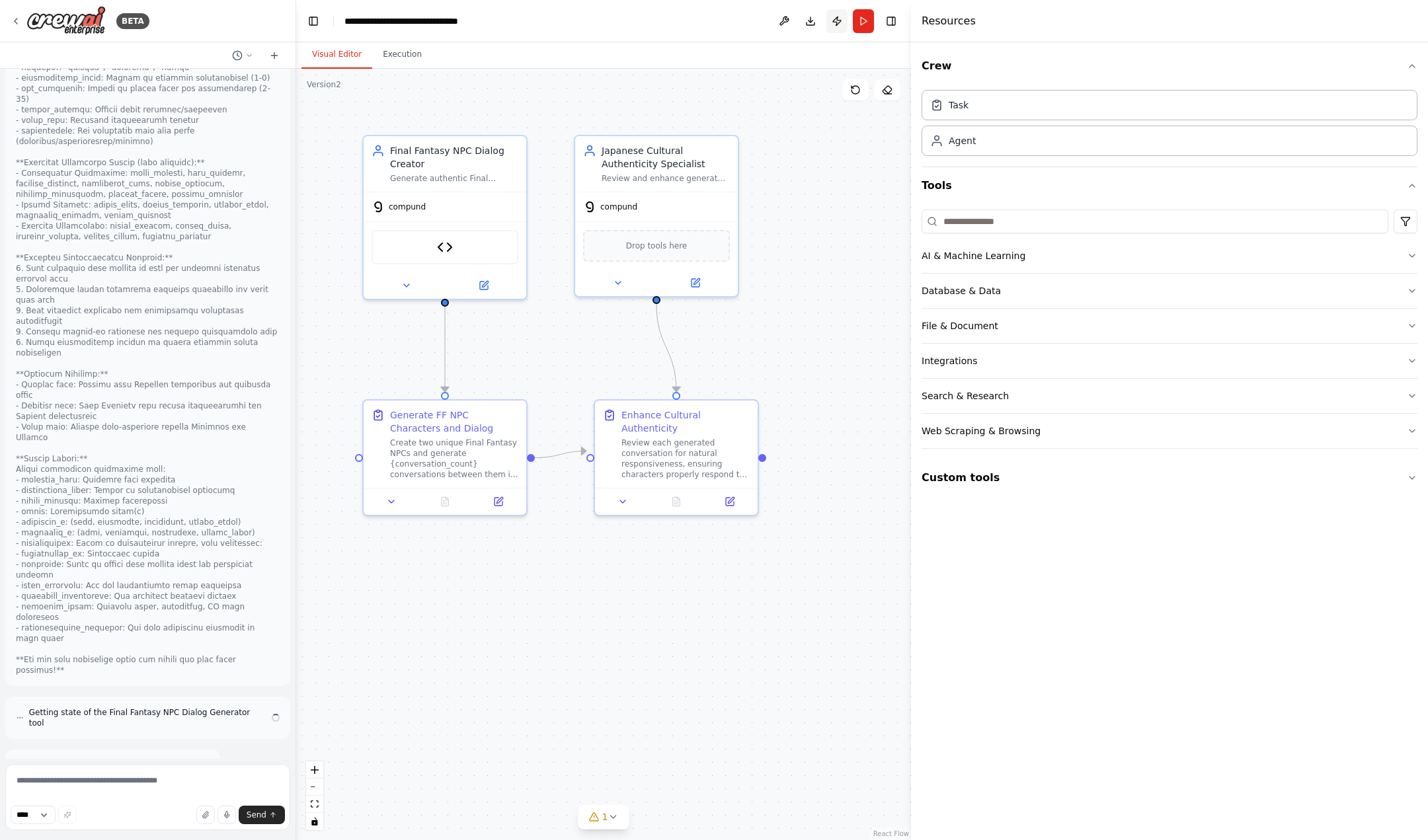
click at [837, 25] on button "Publish" at bounding box center [837, 21] width 21 height 24
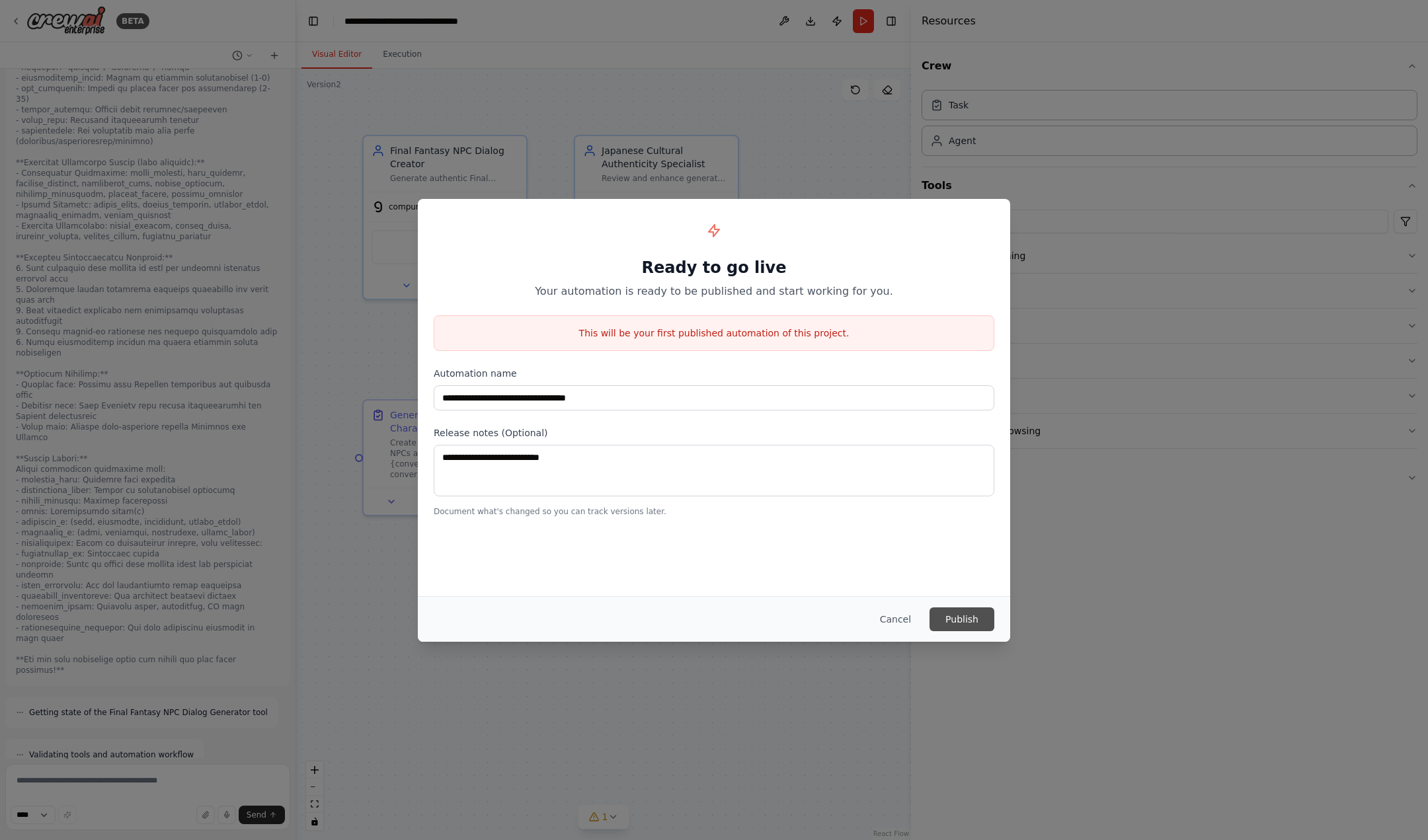
click at [947, 609] on button "Publish" at bounding box center [962, 619] width 65 height 24
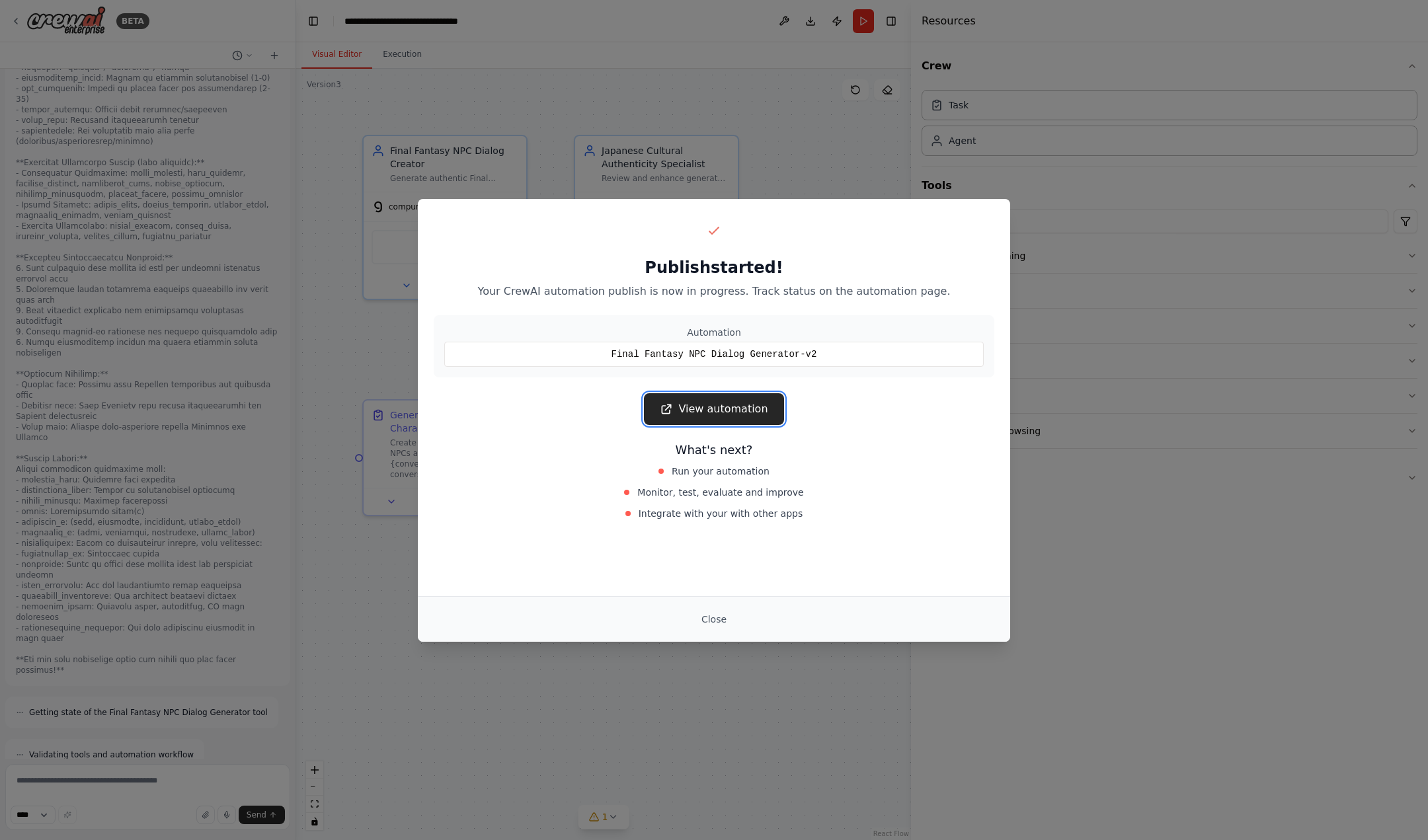
click at [719, 409] on link "View automation" at bounding box center [713, 409] width 139 height 32
click at [596, 6] on div "Publish started! Your CrewAI automation publish is now in progress. Track statu…" at bounding box center [714, 420] width 1428 height 840
click at [722, 412] on link "View automation" at bounding box center [713, 409] width 139 height 32
click at [285, 556] on div "Publish started! Your CrewAI automation publish is now in progress. Track statu…" at bounding box center [714, 420] width 1428 height 840
click at [362, 588] on div "Publish started! Your CrewAI automation publish is now in progress. Track statu…" at bounding box center [714, 420] width 1428 height 840
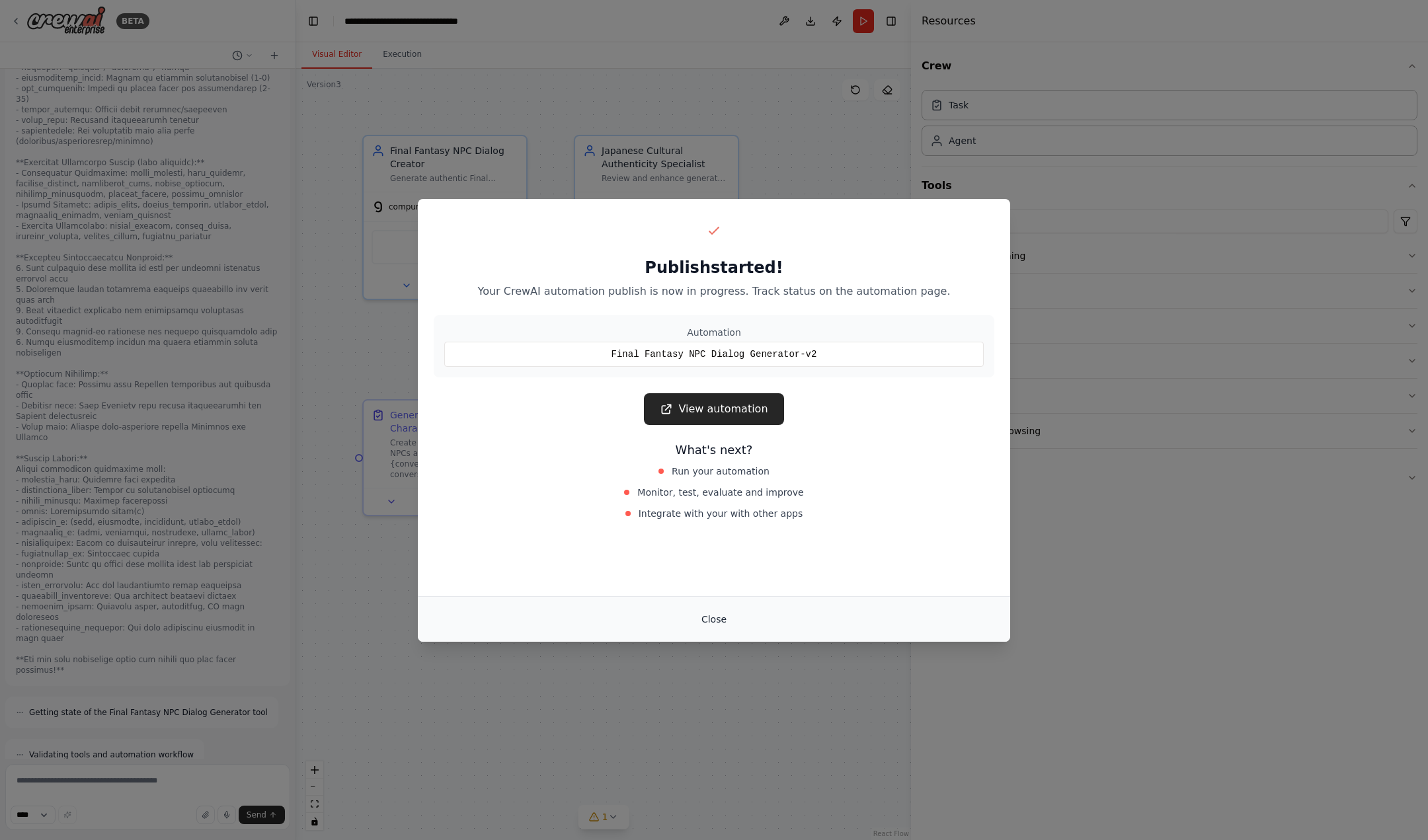
click at [716, 625] on button "Close" at bounding box center [714, 619] width 46 height 24
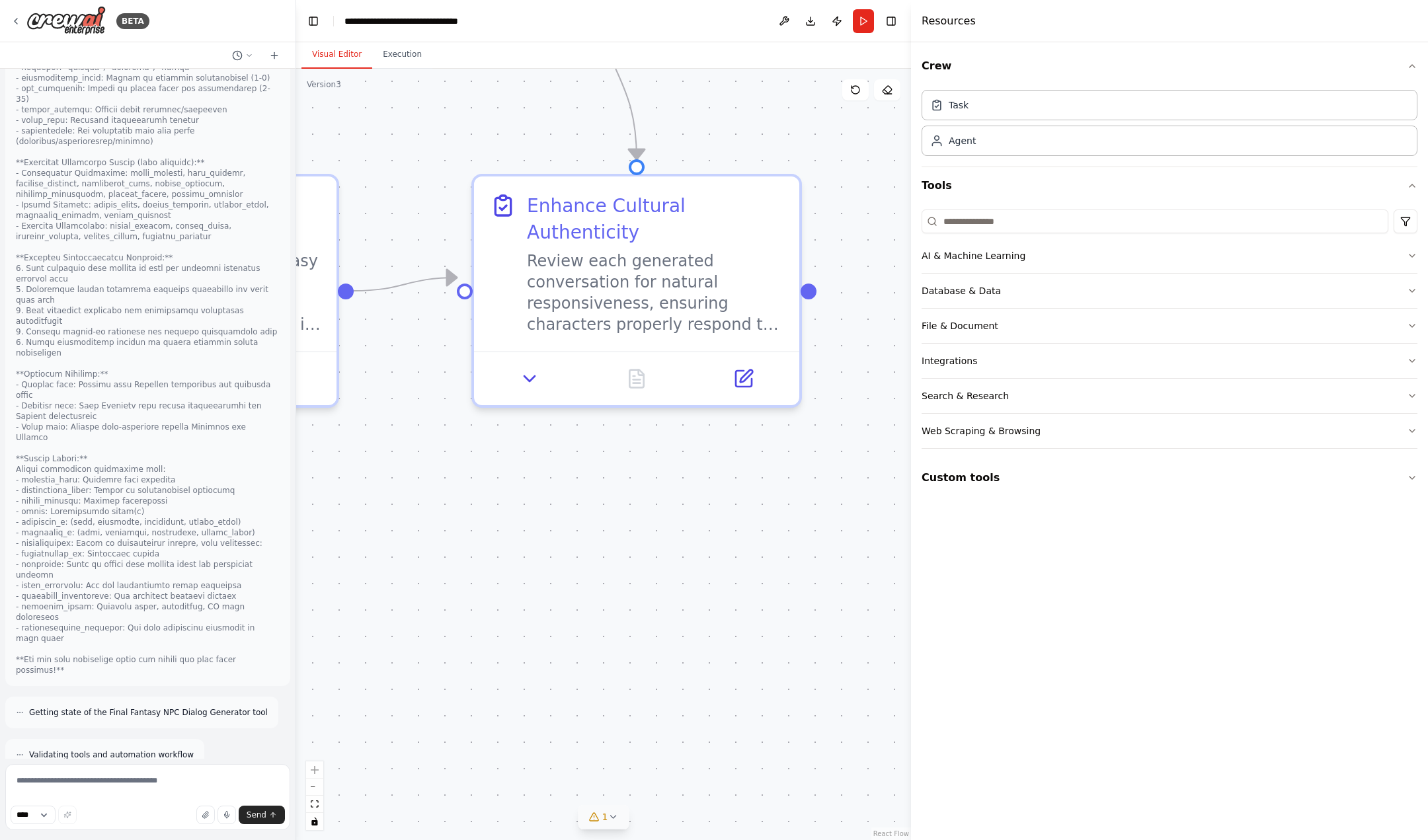
click at [612, 817] on icon at bounding box center [612, 817] width 10 height 10
click at [682, 785] on button at bounding box center [693, 783] width 23 height 16
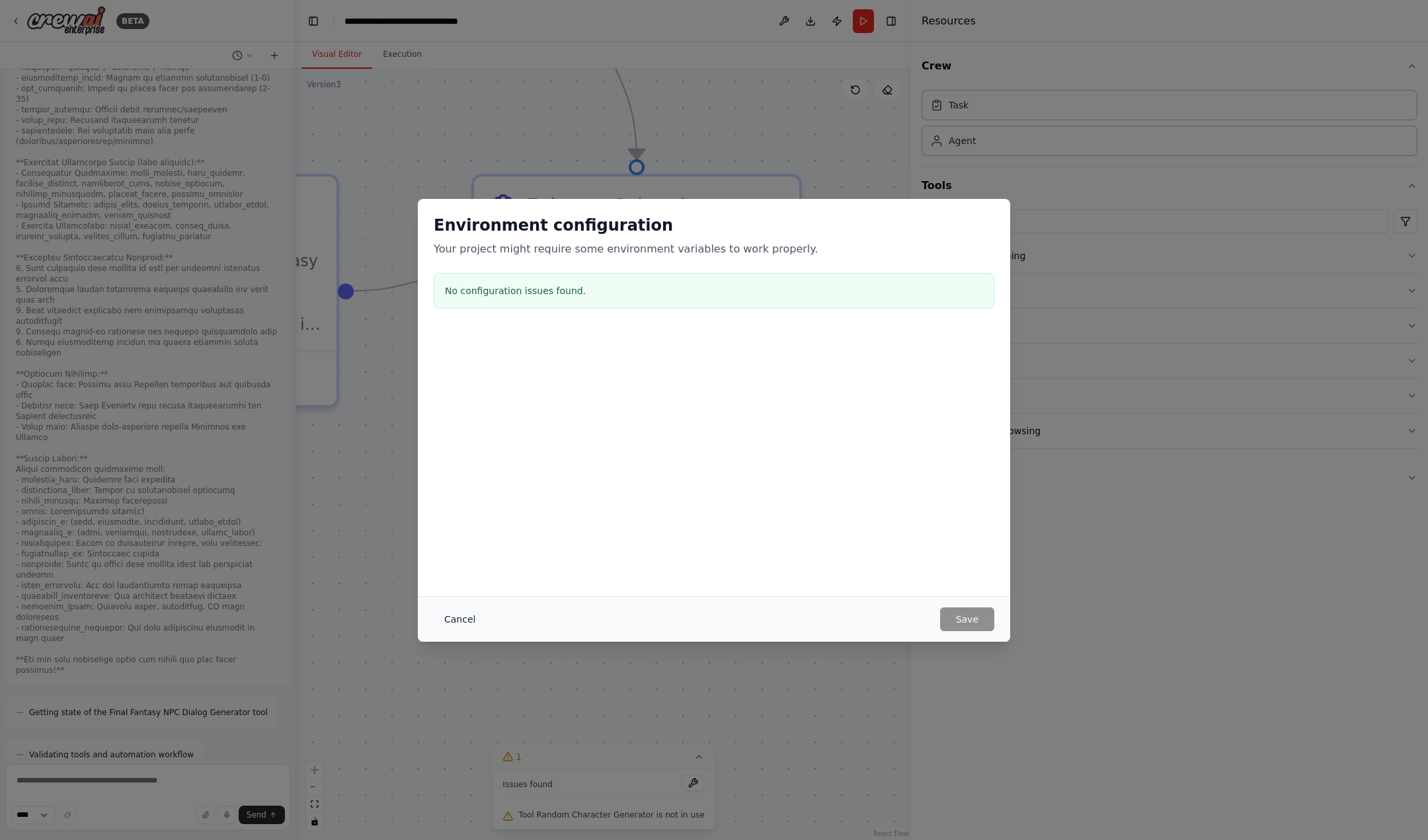
click at [449, 624] on button "Cancel" at bounding box center [460, 619] width 52 height 24
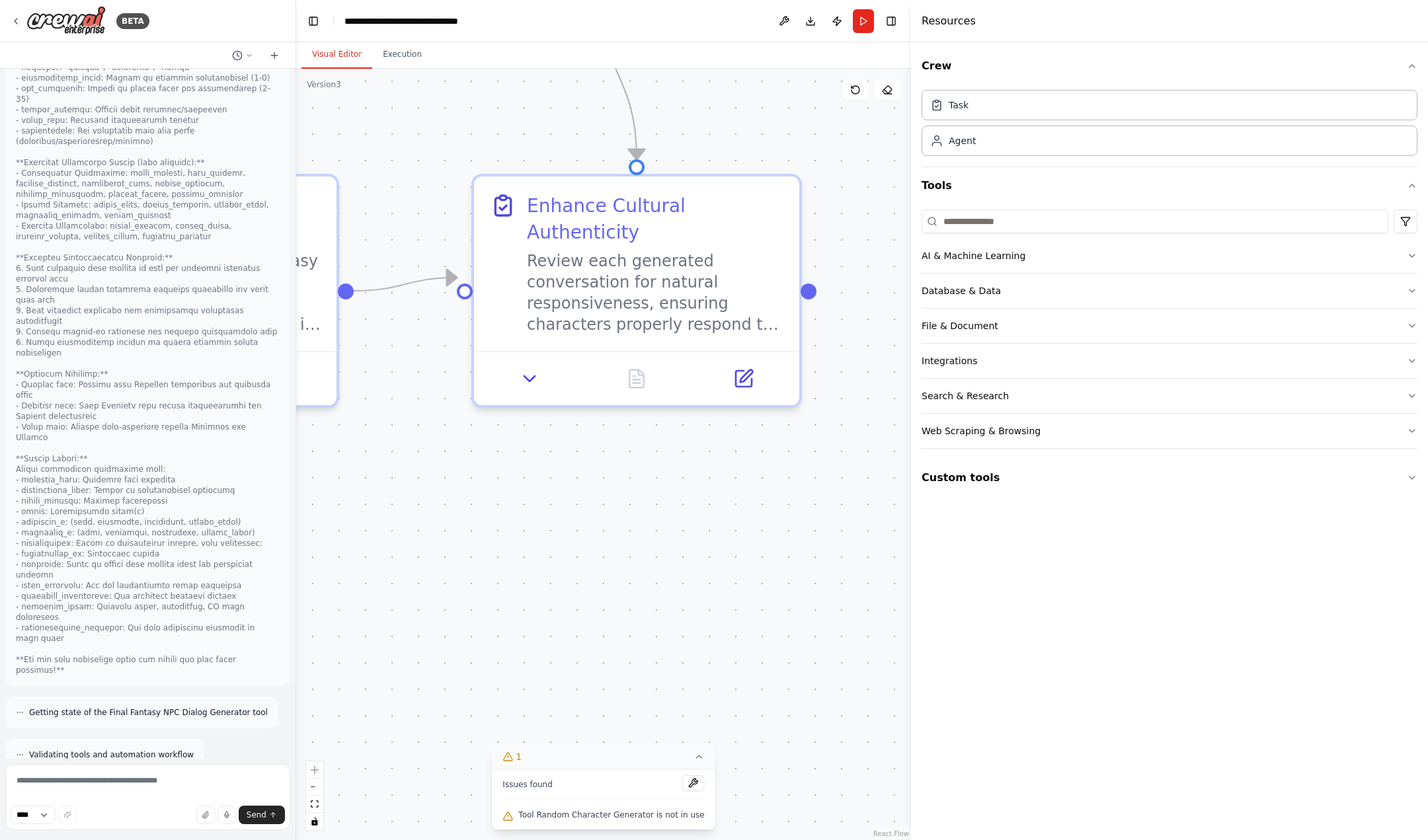
click at [529, 819] on div "Tool Random Character Generator is not in use" at bounding box center [603, 815] width 202 height 17
click at [595, 679] on div ".deletable-edge-delete-btn { width: 20px; height: 20px; border: 0px solid #ffff…" at bounding box center [603, 454] width 615 height 771
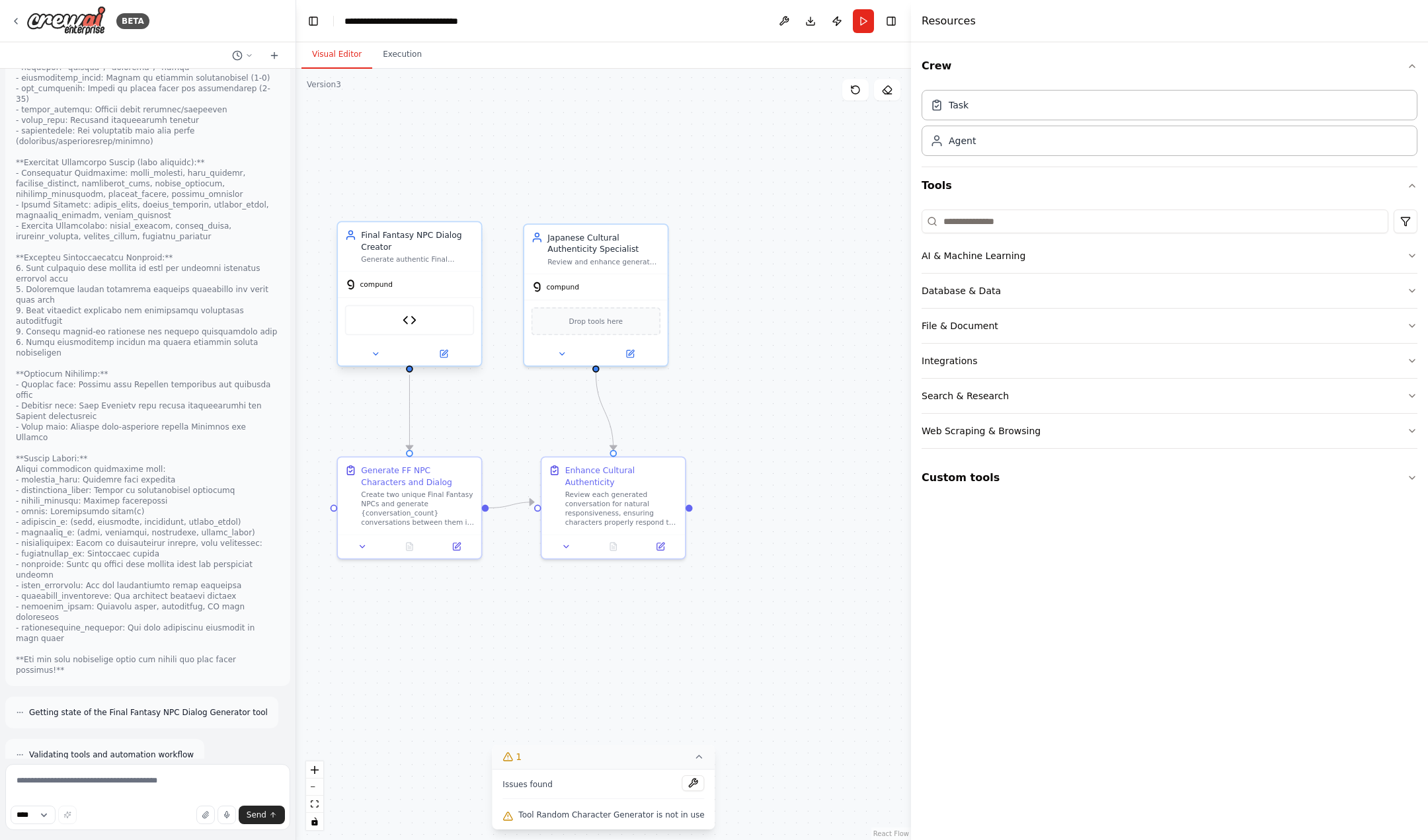
click at [399, 264] on div "Generate authentic Final Fantasy NPC conversations in English, Japanese, or mix…" at bounding box center [417, 260] width 113 height 9
click at [558, 266] on div "Japanese Cultural Authenticity Specialist Review and enhance generated dialogs …" at bounding box center [596, 246] width 144 height 49
click at [448, 351] on icon at bounding box center [445, 353] width 5 height 5
click at [629, 350] on icon at bounding box center [630, 352] width 8 height 8
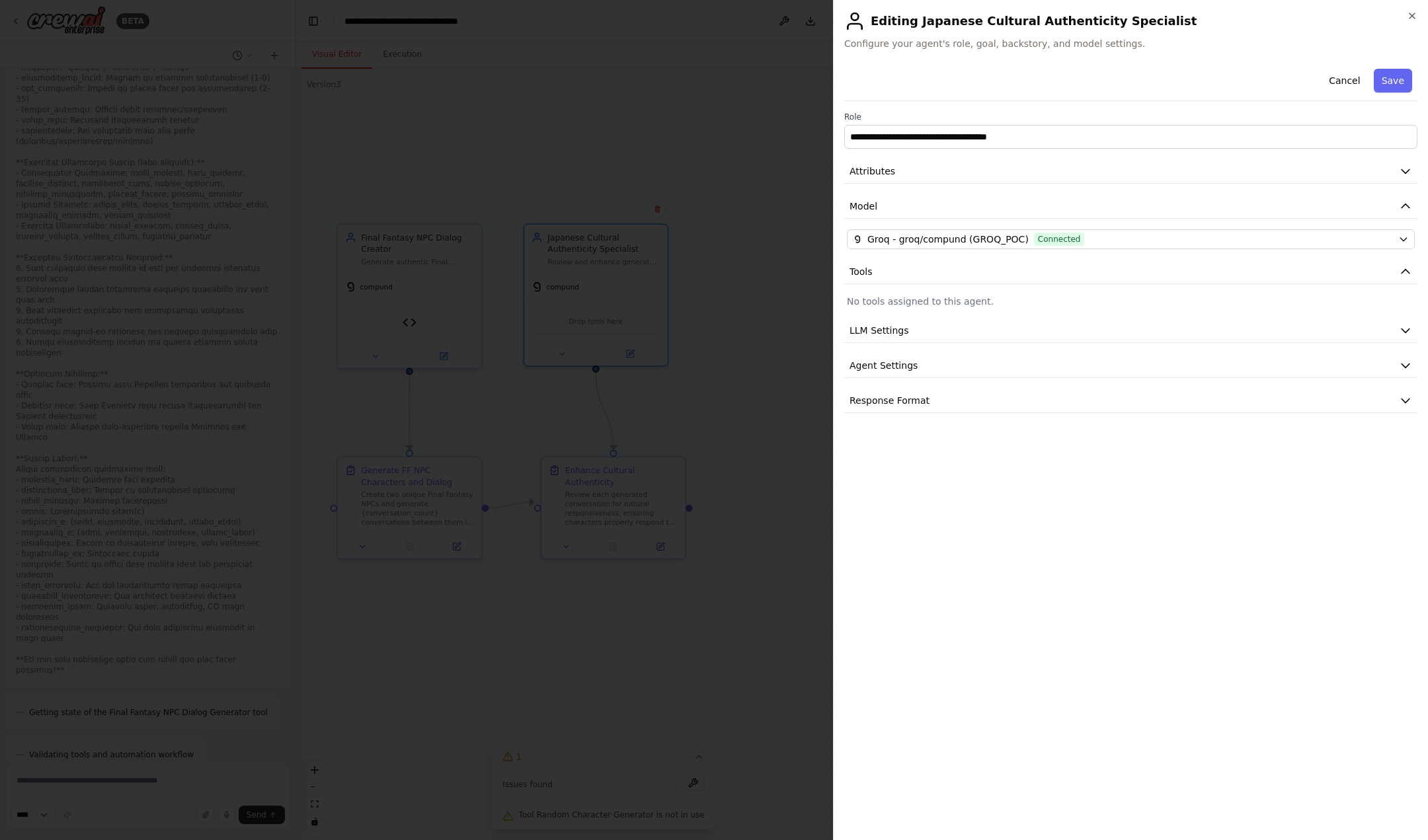
click at [1411, 21] on h2 "Editing Japanese Cultural Authenticity Specialist" at bounding box center [1131, 21] width 573 height 21
click at [1411, 18] on icon "button" at bounding box center [1412, 15] width 10 height 10
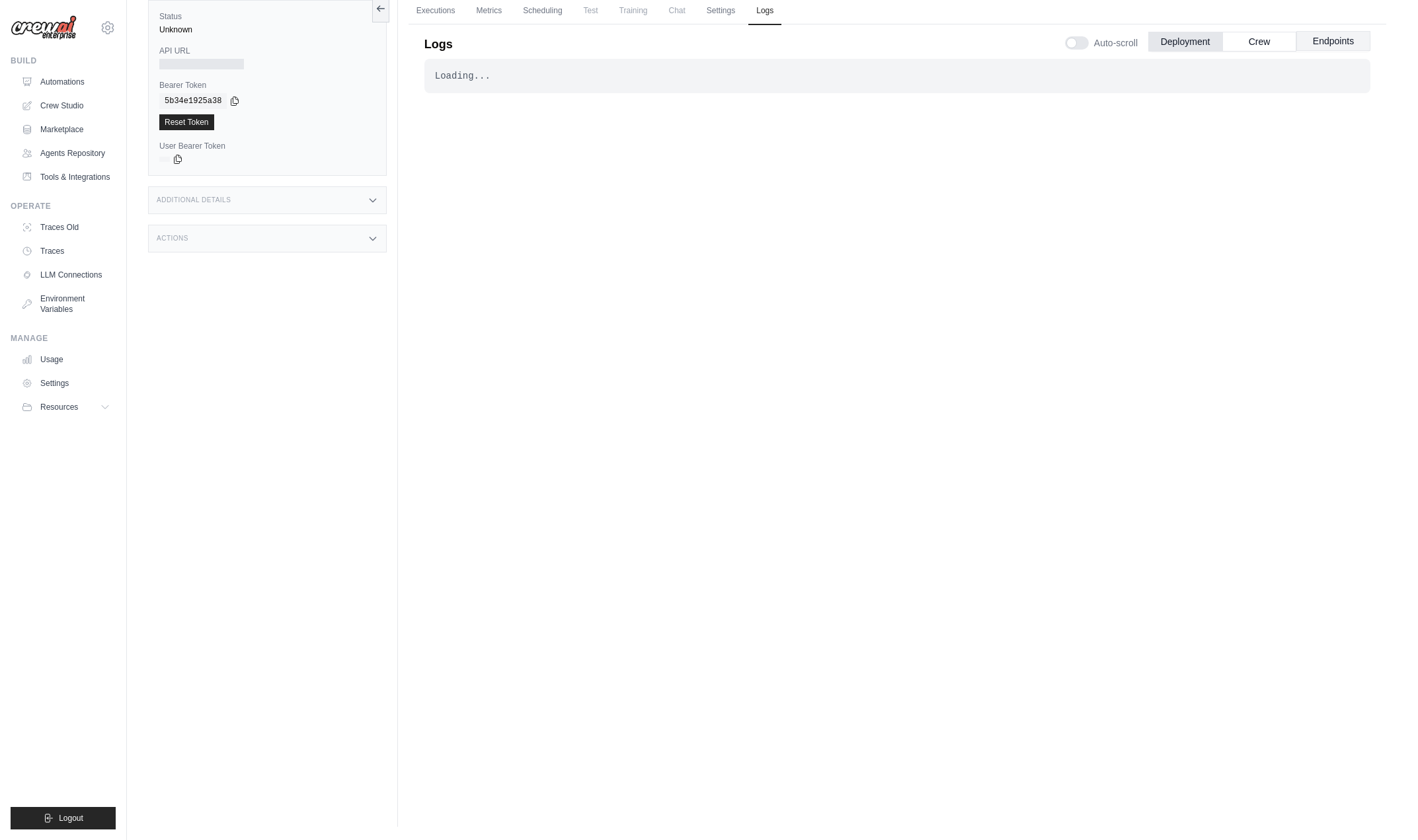
click at [1323, 42] on button "Endpoints" at bounding box center [1333, 41] width 74 height 20
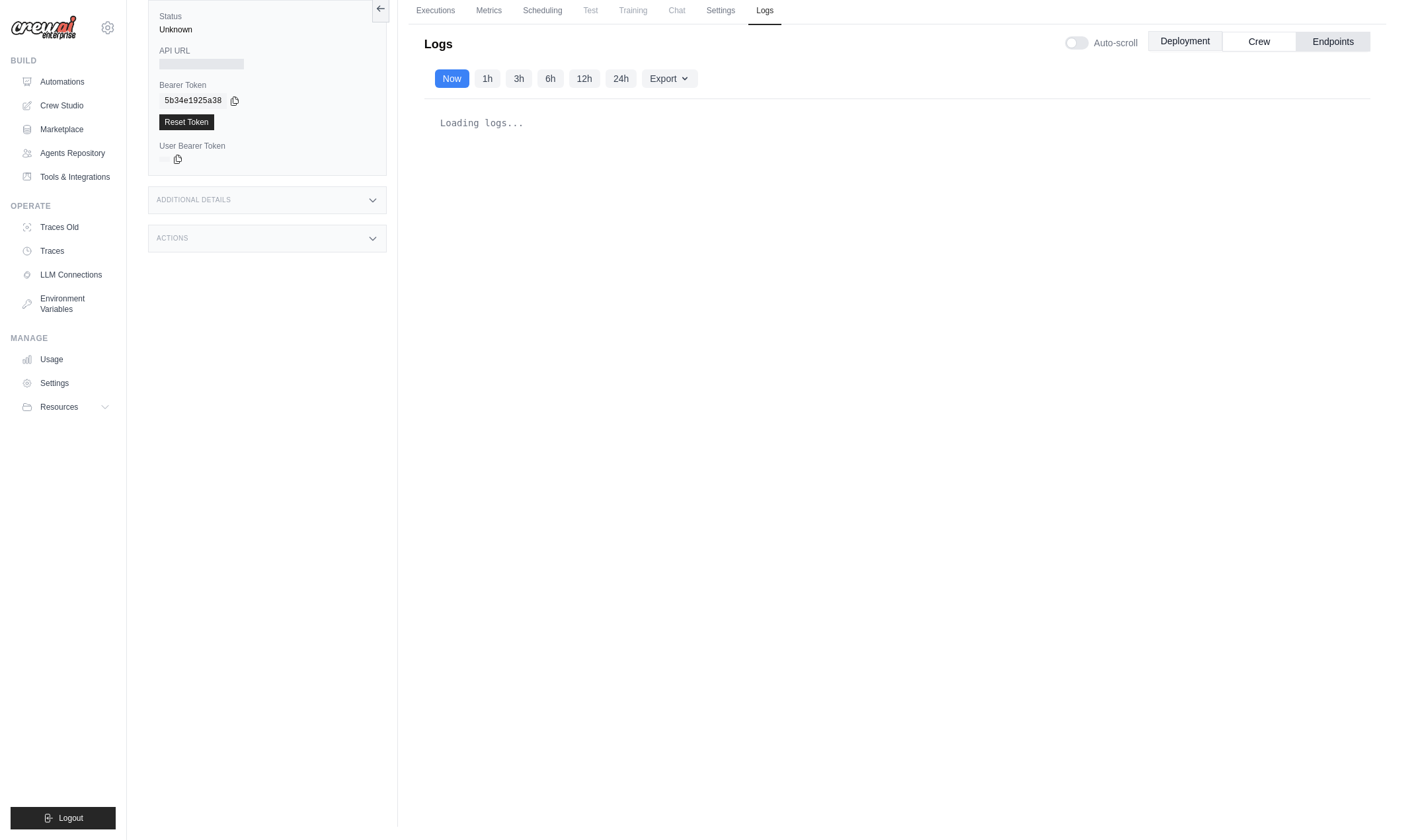
click at [1189, 35] on button "Deployment" at bounding box center [1186, 41] width 74 height 20
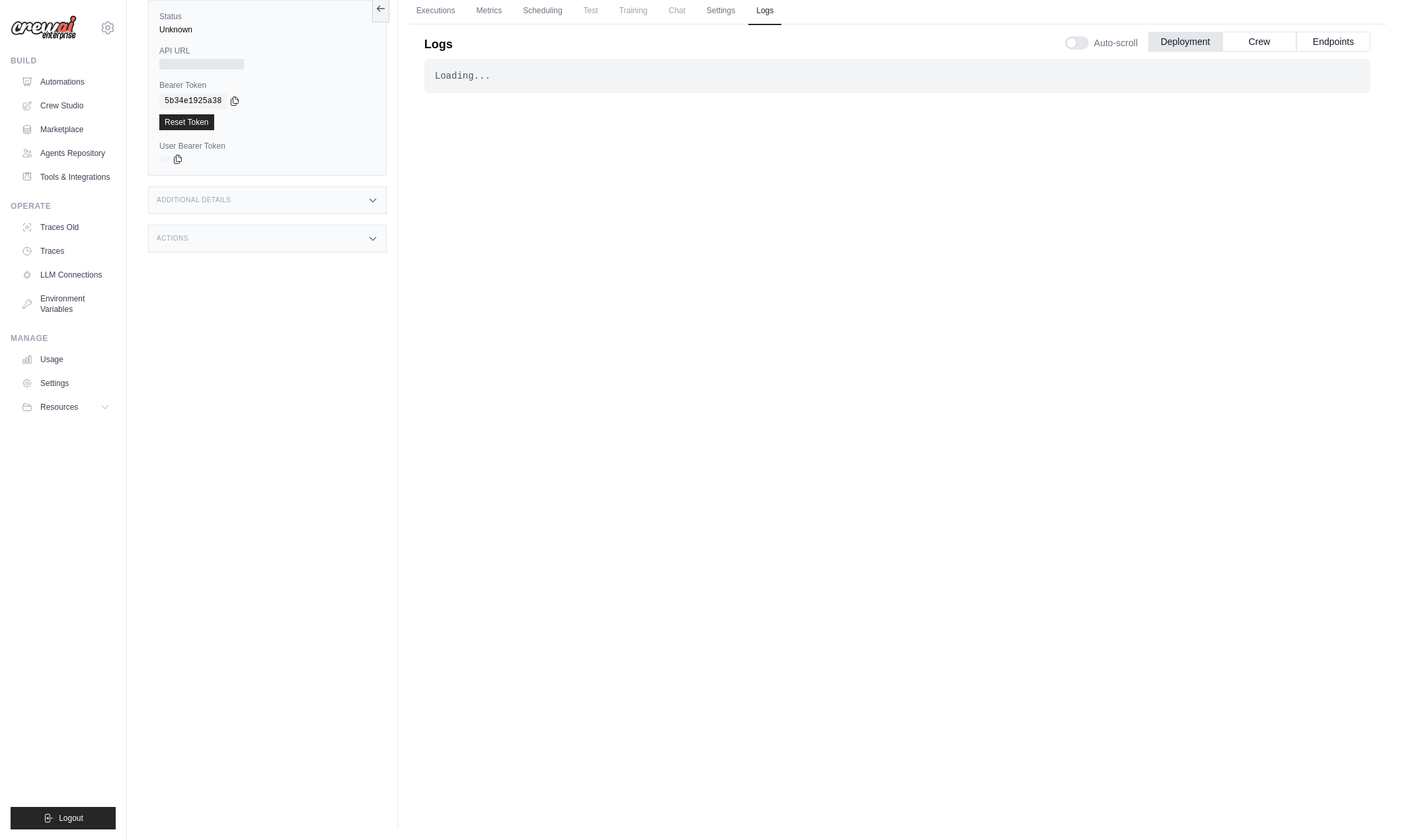
click at [350, 211] on div "Additional Details" at bounding box center [267, 200] width 238 height 27
click at [344, 307] on div "Actions" at bounding box center [267, 317] width 238 height 27
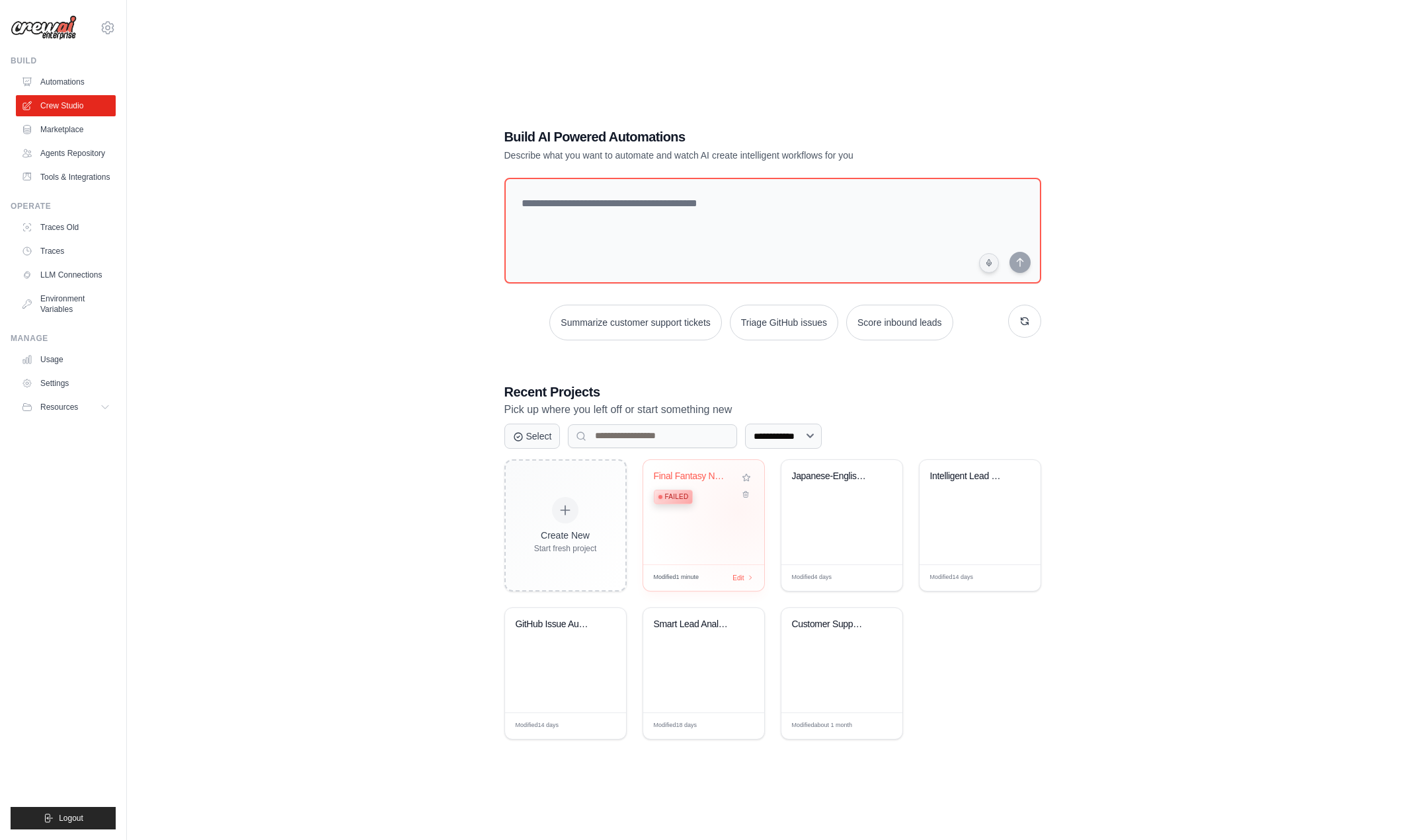
click at [739, 511] on div "Final Fantasy NPC Dialog Generator Failed" at bounding box center [704, 512] width 121 height 104
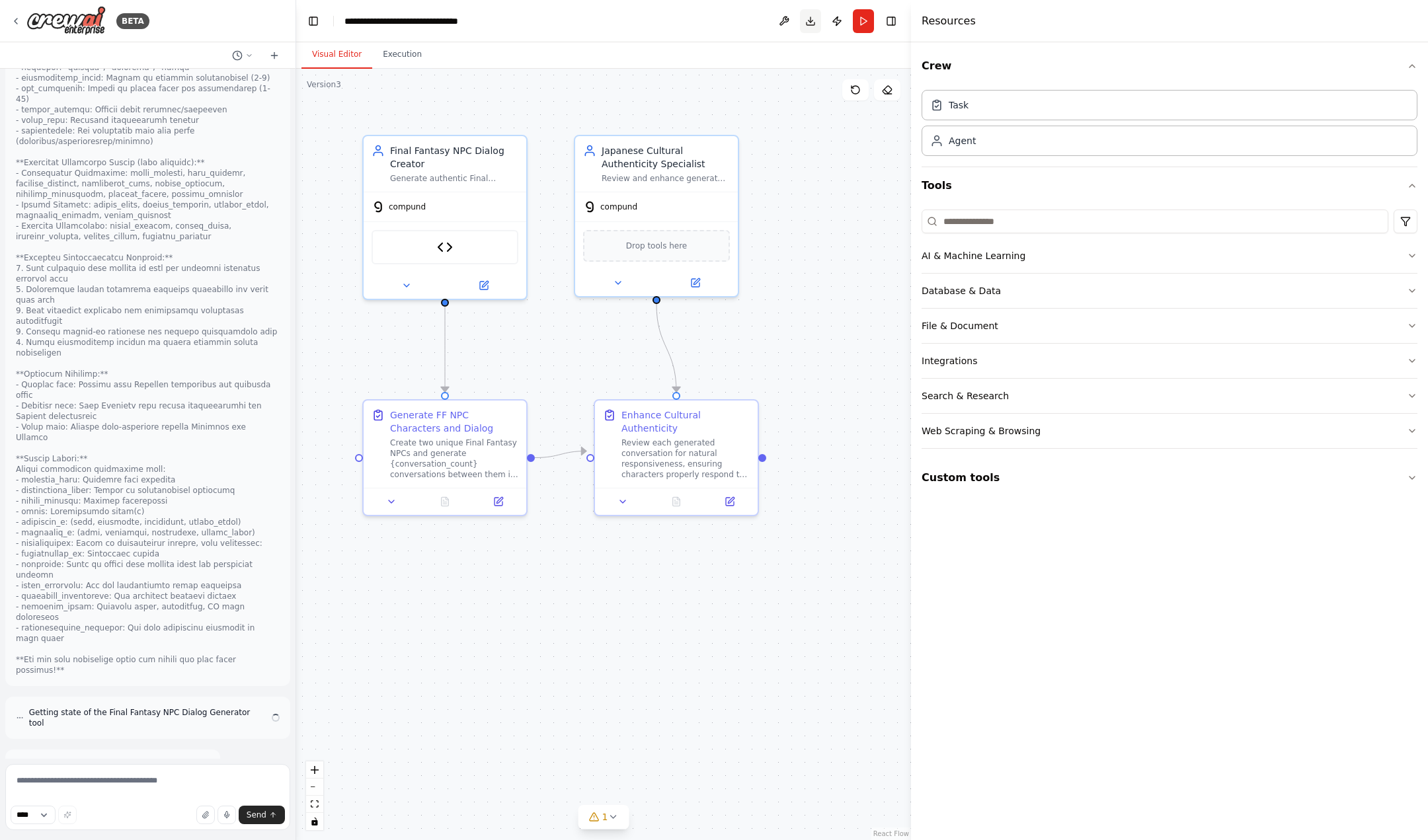
click at [814, 30] on button "Download" at bounding box center [811, 21] width 21 height 24
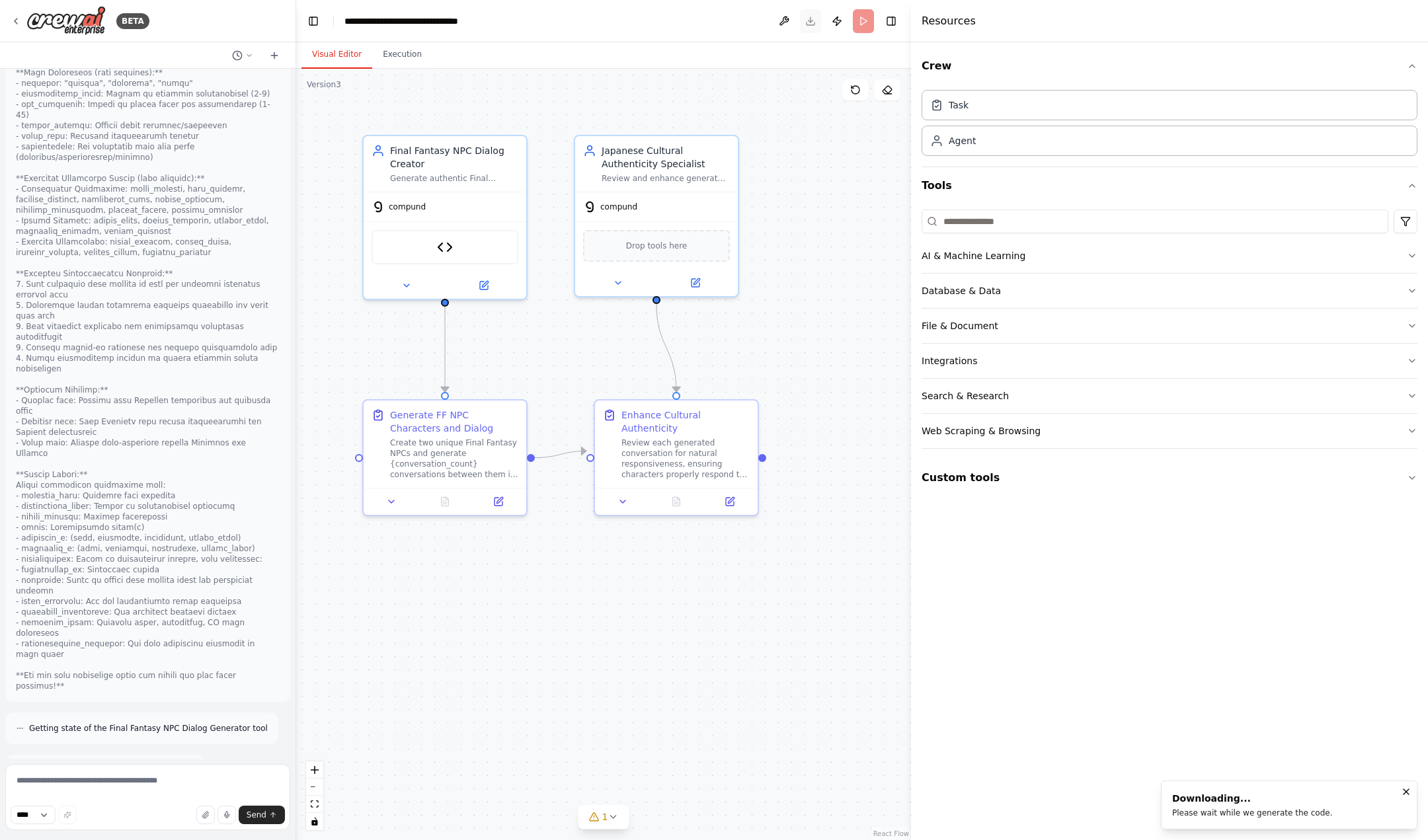
scroll to position [10508, 0]
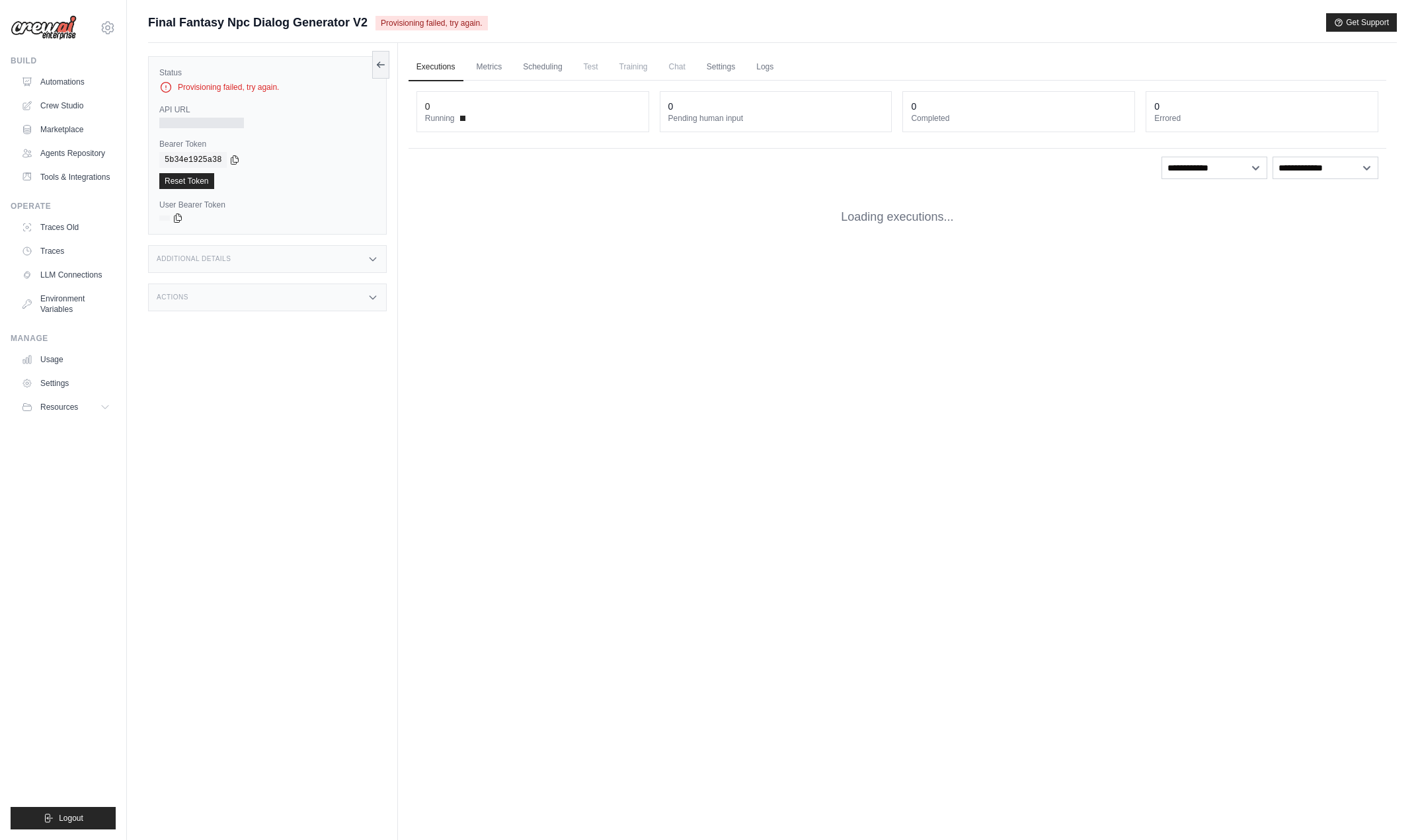
click at [170, 82] on icon at bounding box center [166, 87] width 13 height 13
click at [166, 88] on icon at bounding box center [166, 87] width 13 height 13
click at [420, 27] on span "Provisioning failed, try again." at bounding box center [431, 23] width 112 height 14
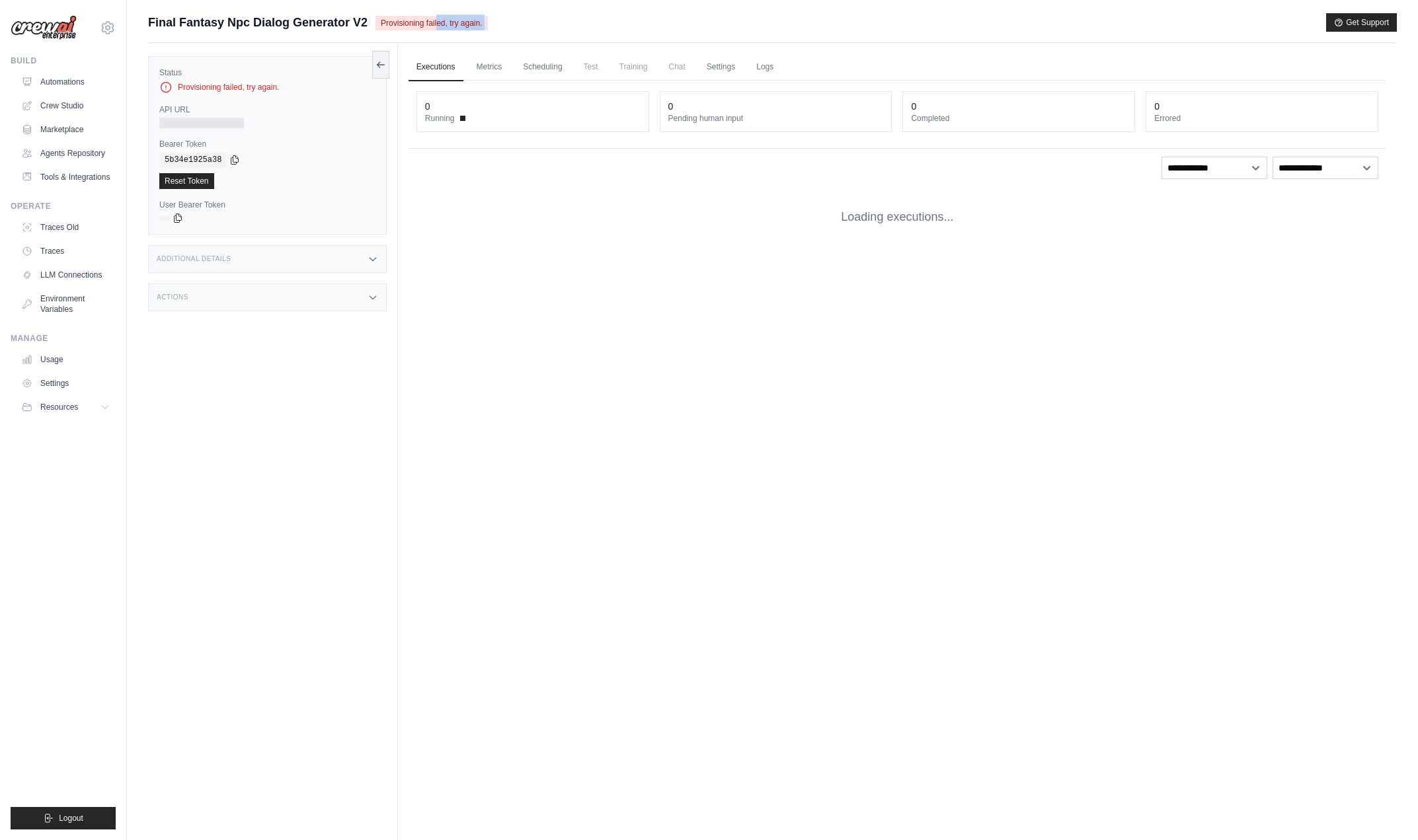
click at [420, 27] on span "Provisioning failed, try again." at bounding box center [431, 23] width 112 height 14
click at [84, 84] on link "Automations" at bounding box center [67, 82] width 100 height 21
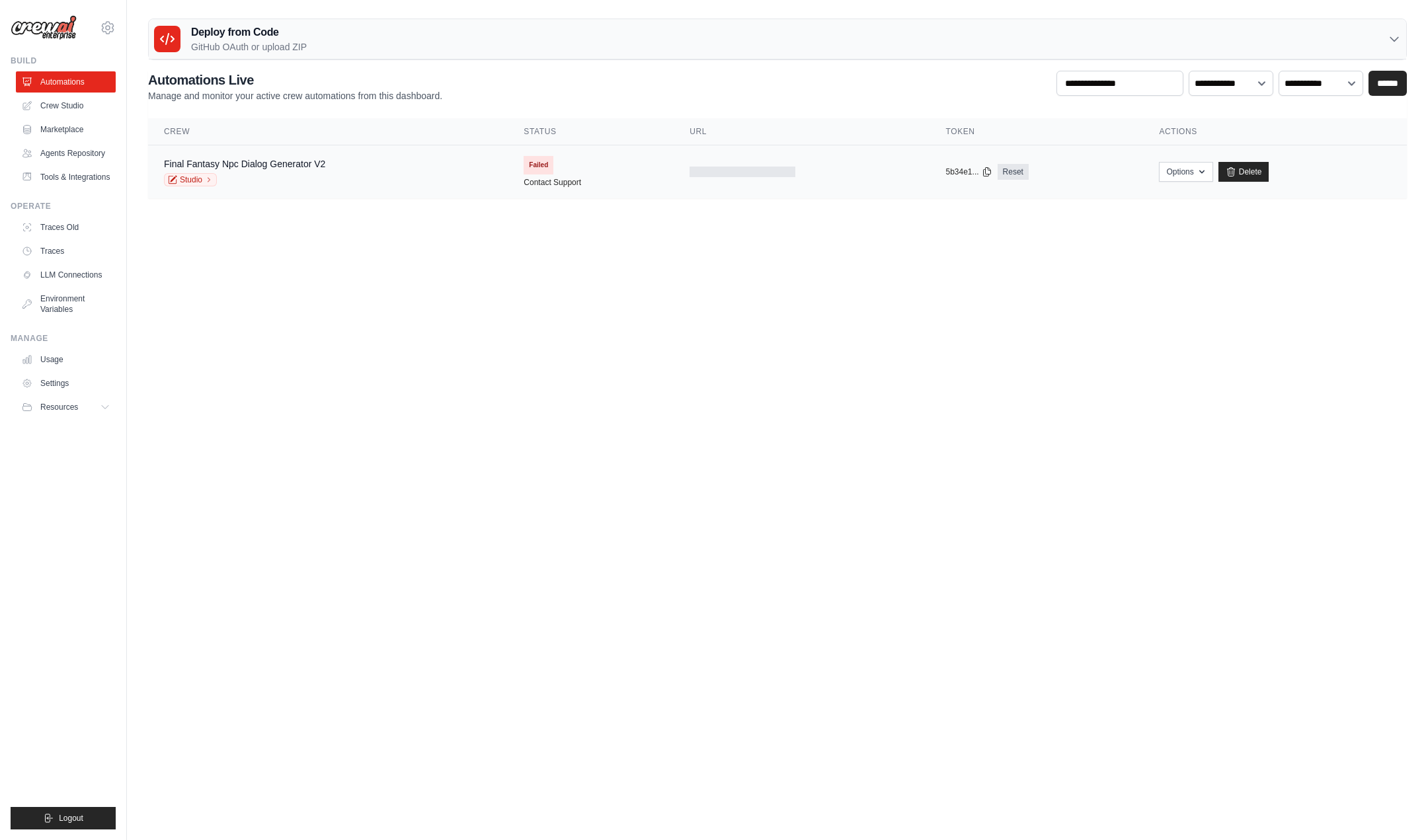
click at [1243, 161] on td "Options Export React JSX Component Export React TSX Component Export MCP Server…" at bounding box center [1275, 172] width 264 height 54
click at [1253, 168] on link "Delete" at bounding box center [1244, 172] width 51 height 20
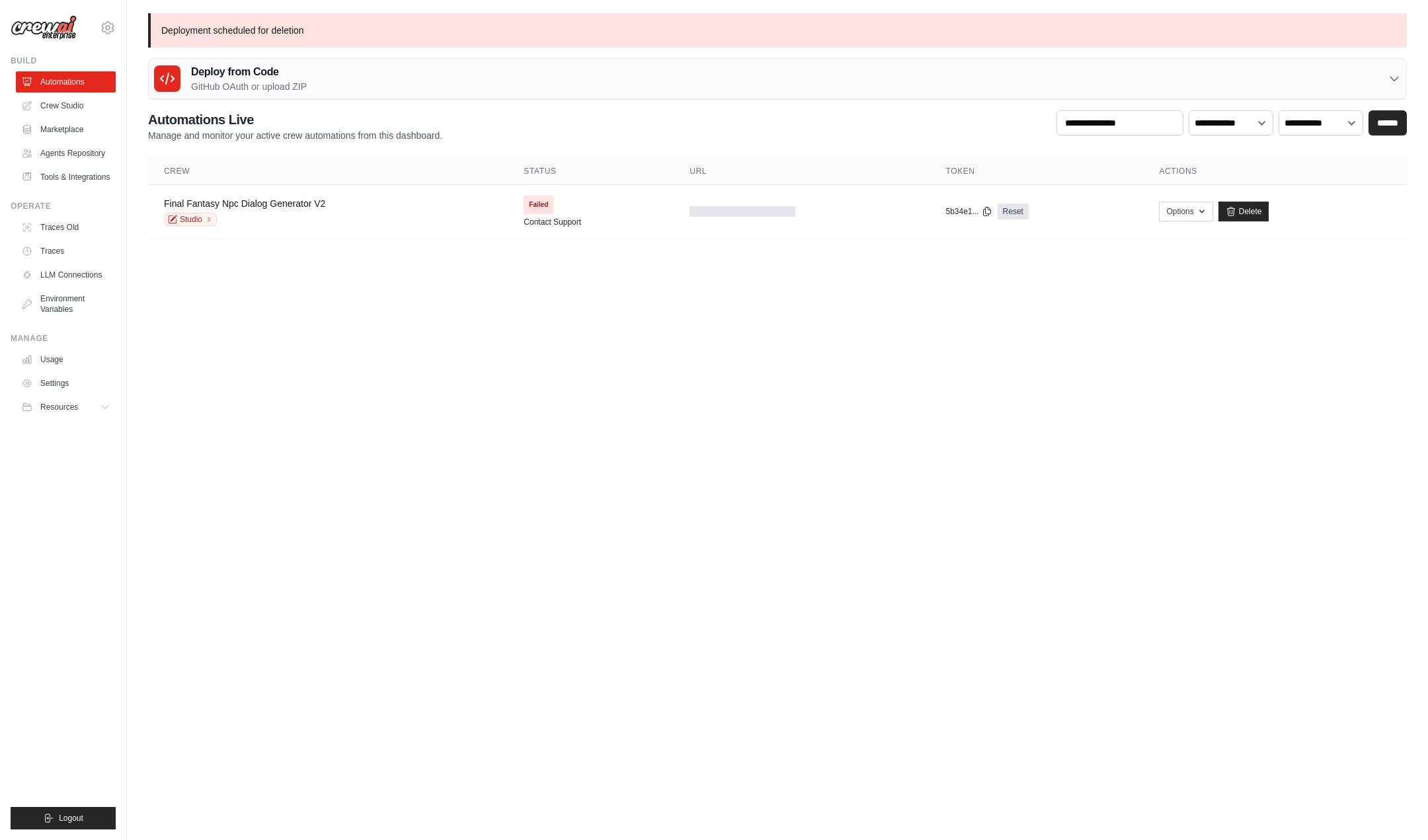
click at [219, 83] on p "GitHub OAuth or upload ZIP" at bounding box center [249, 86] width 115 height 13
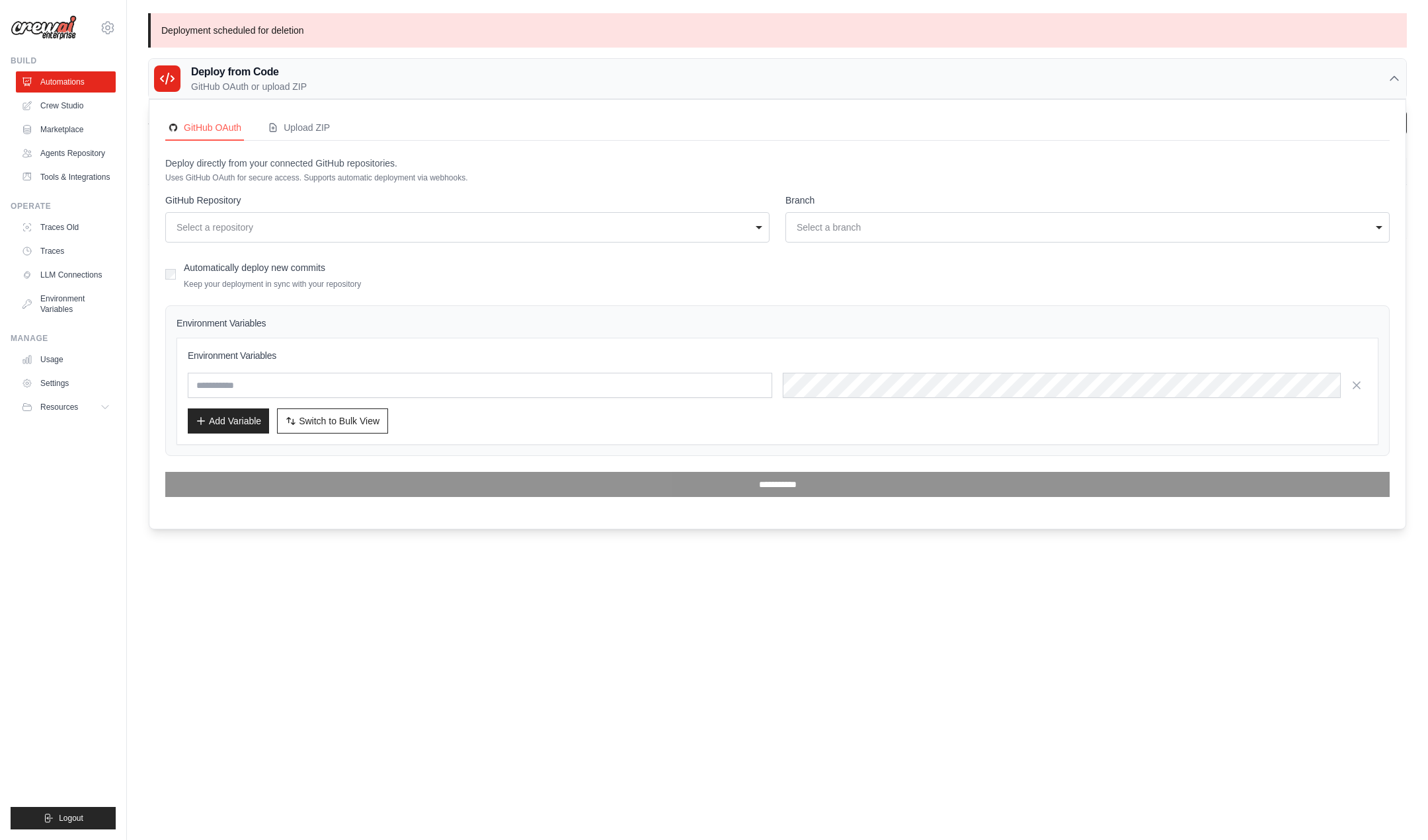
click at [268, 218] on div "**********" at bounding box center [468, 227] width 604 height 30
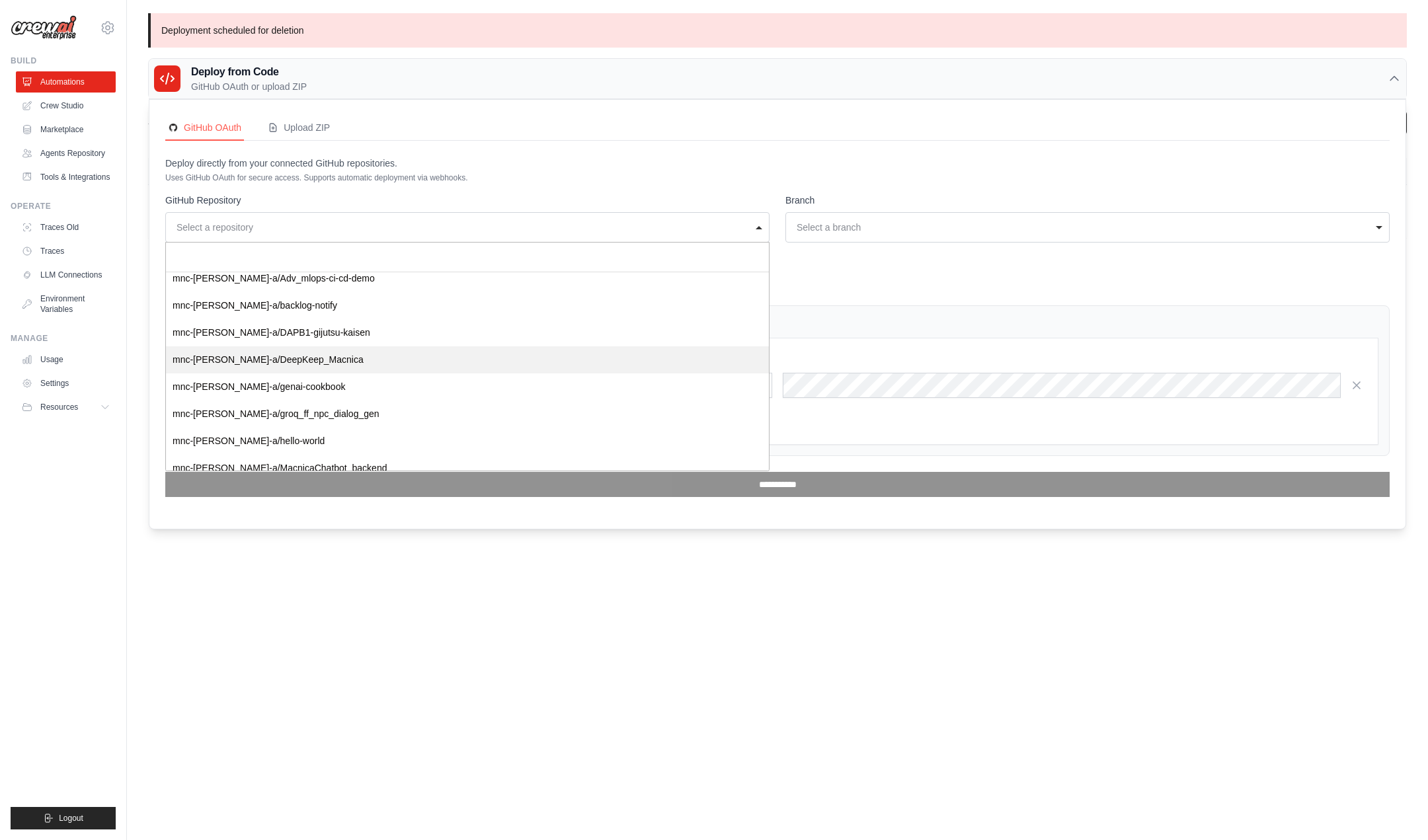
scroll to position [35, 0]
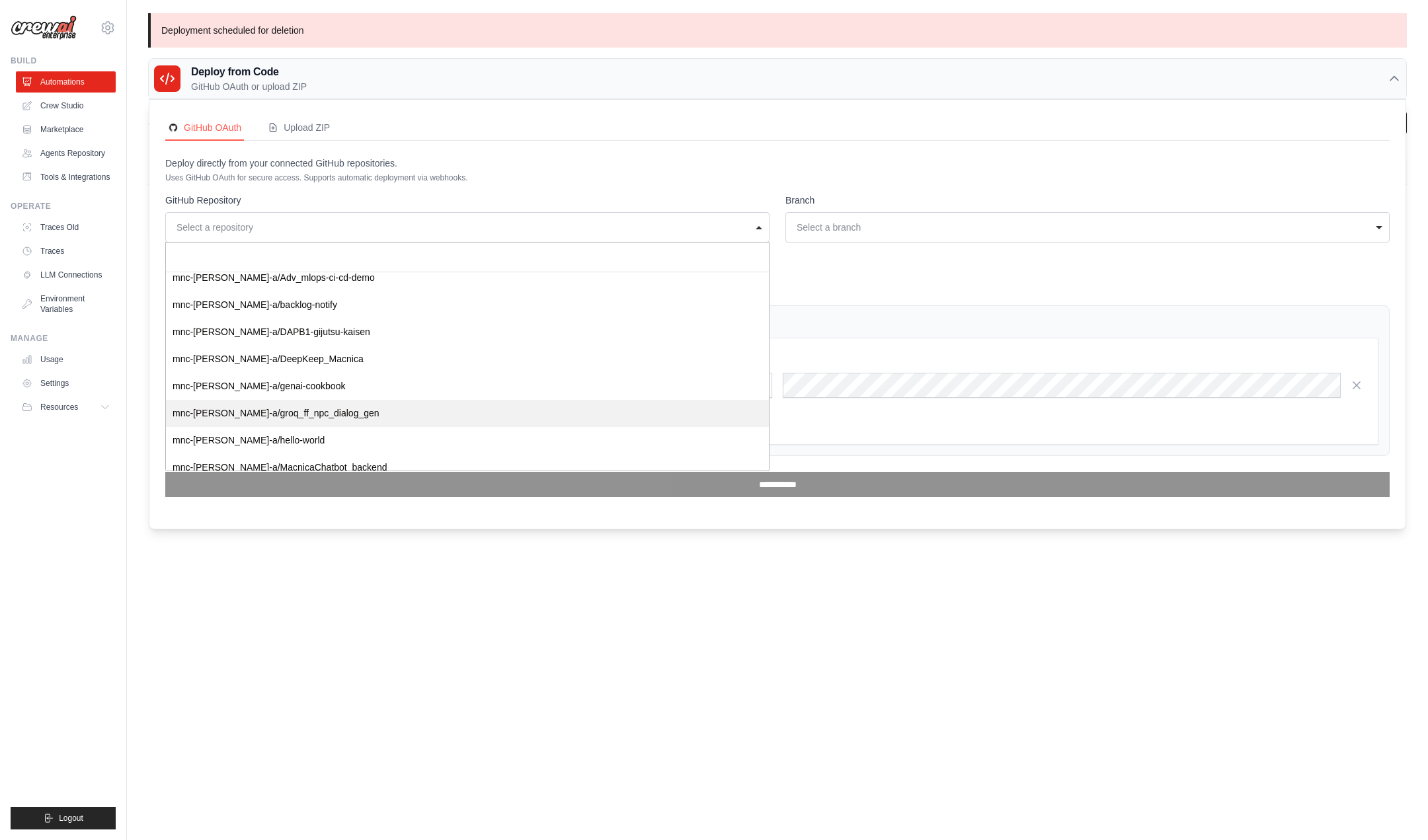
select select "**********"
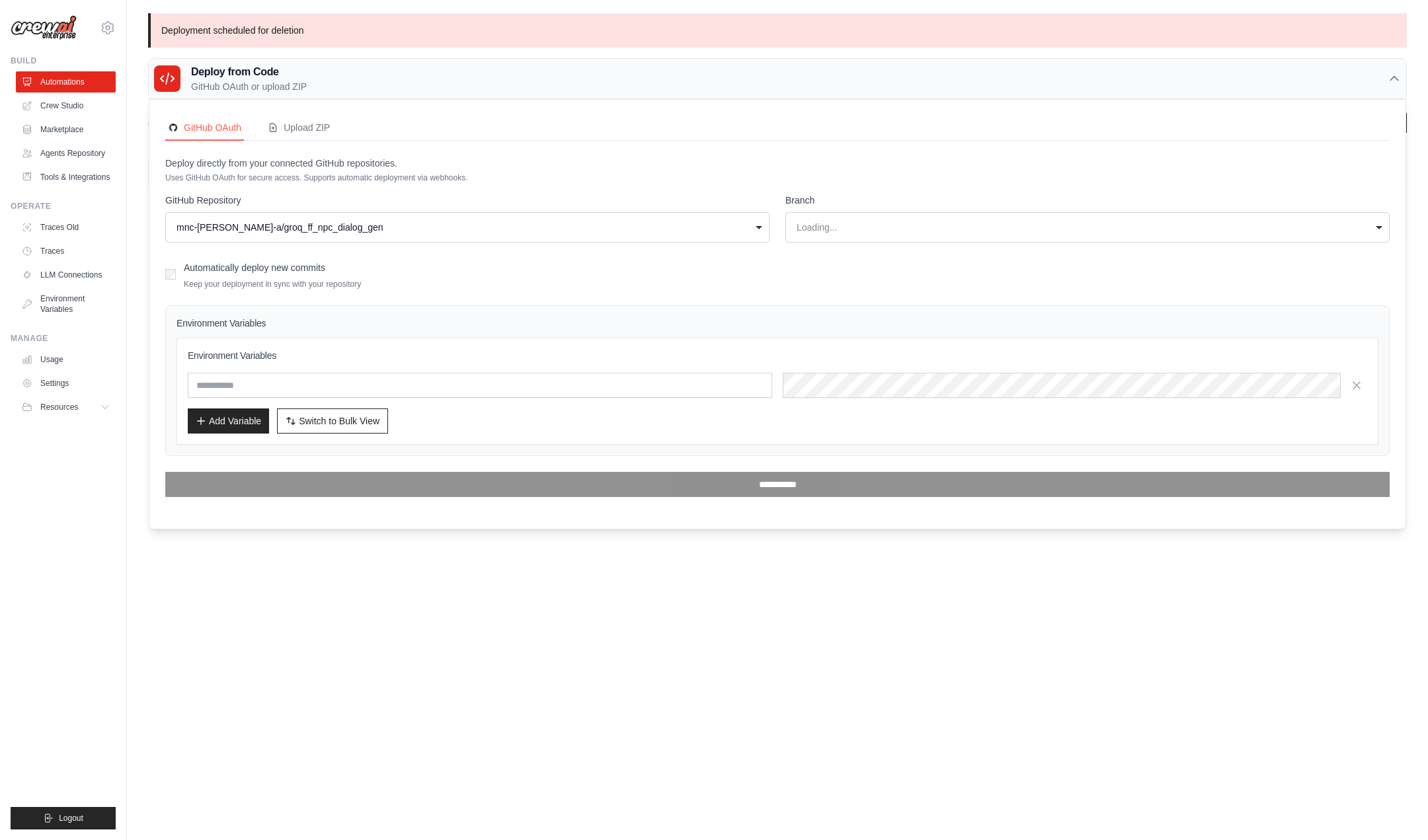
select select "****"
click at [331, 383] on input "text" at bounding box center [479, 385] width 585 height 25
click at [546, 266] on div "Automatically deploy new commits Keep your deployment in sync with your reposit…" at bounding box center [778, 273] width 1224 height 31
click at [71, 98] on link "Crew Studio" at bounding box center [67, 106] width 100 height 21
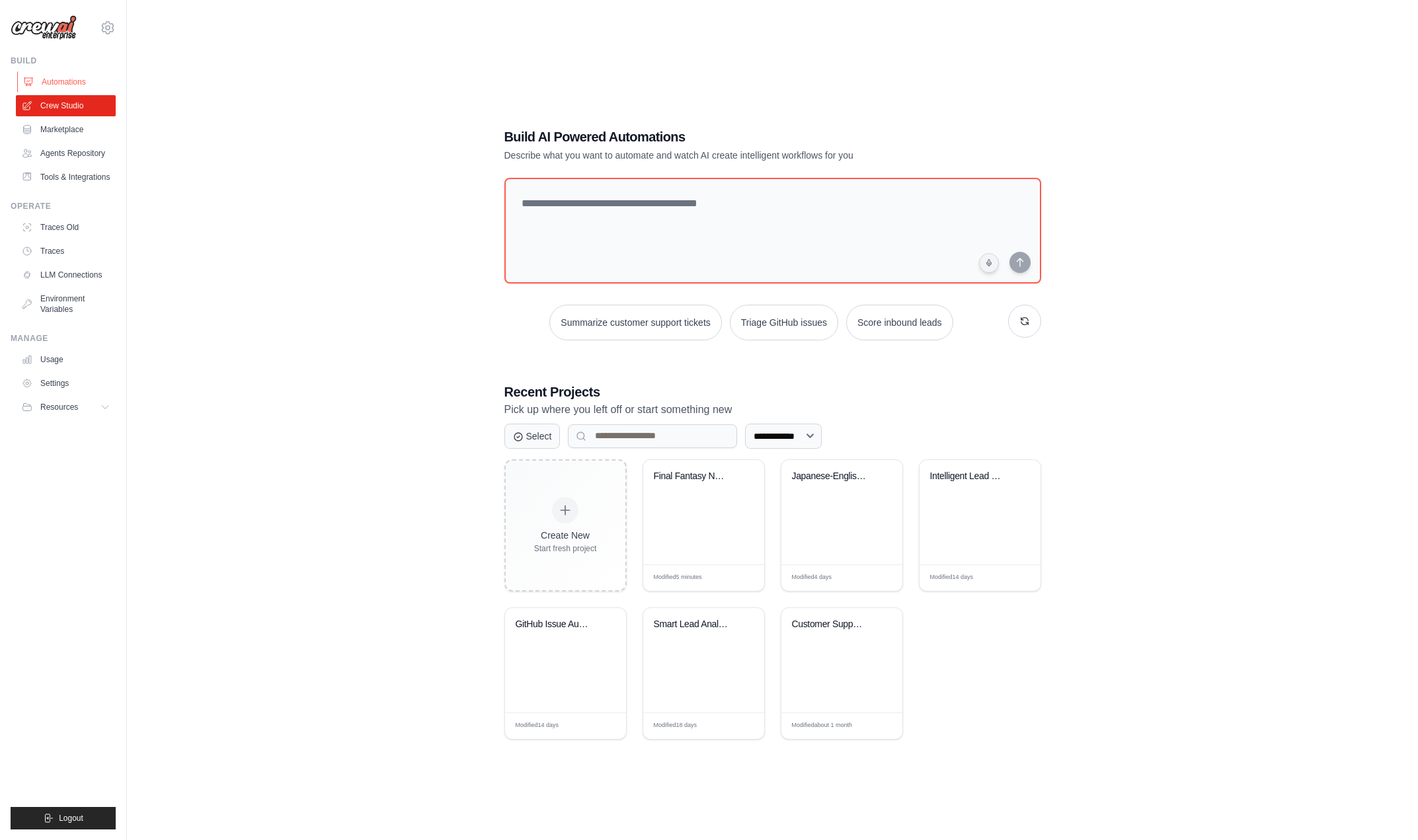
click at [57, 83] on link "Automations" at bounding box center [67, 82] width 100 height 21
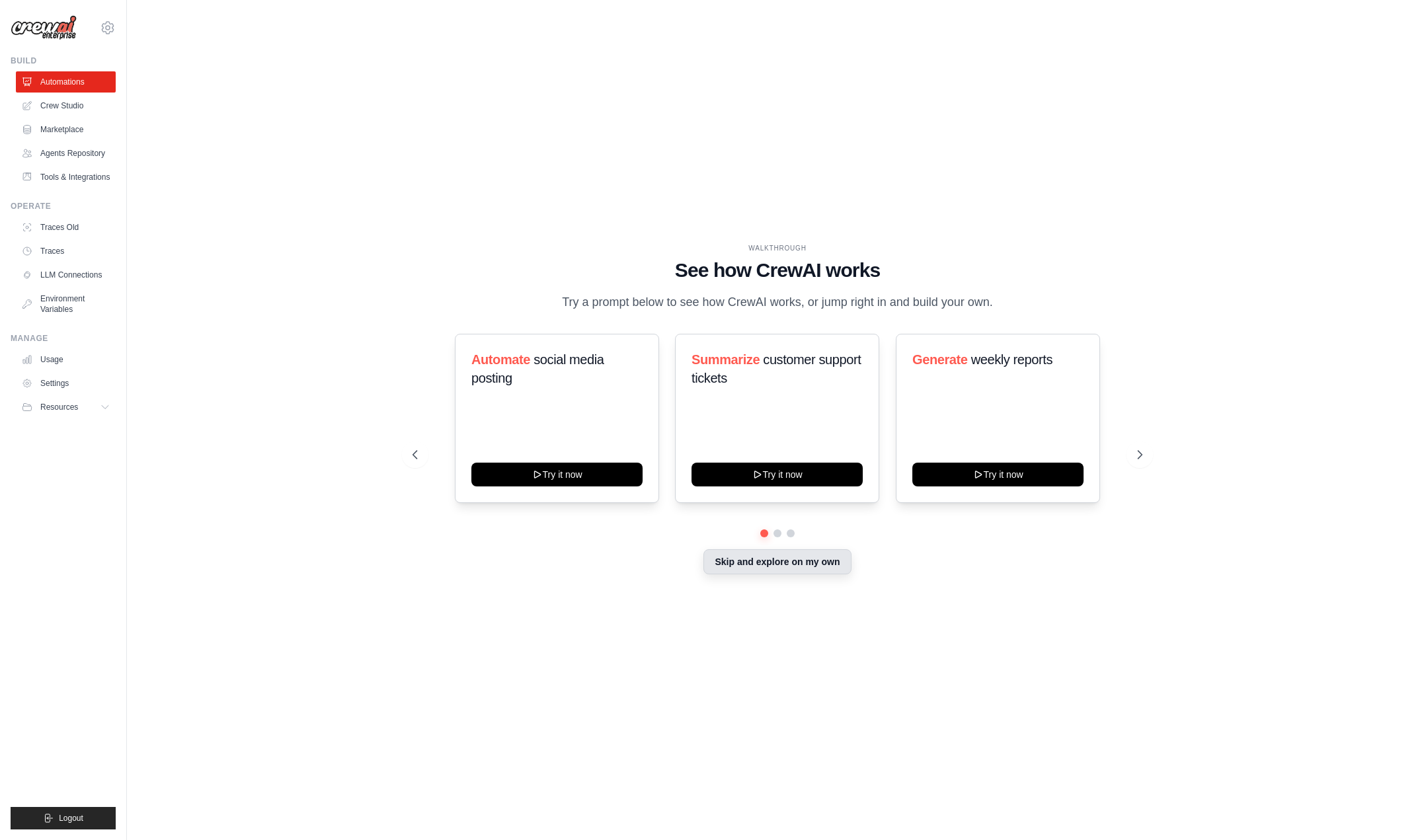
click at [734, 560] on button "Skip and explore on my own" at bounding box center [777, 562] width 148 height 25
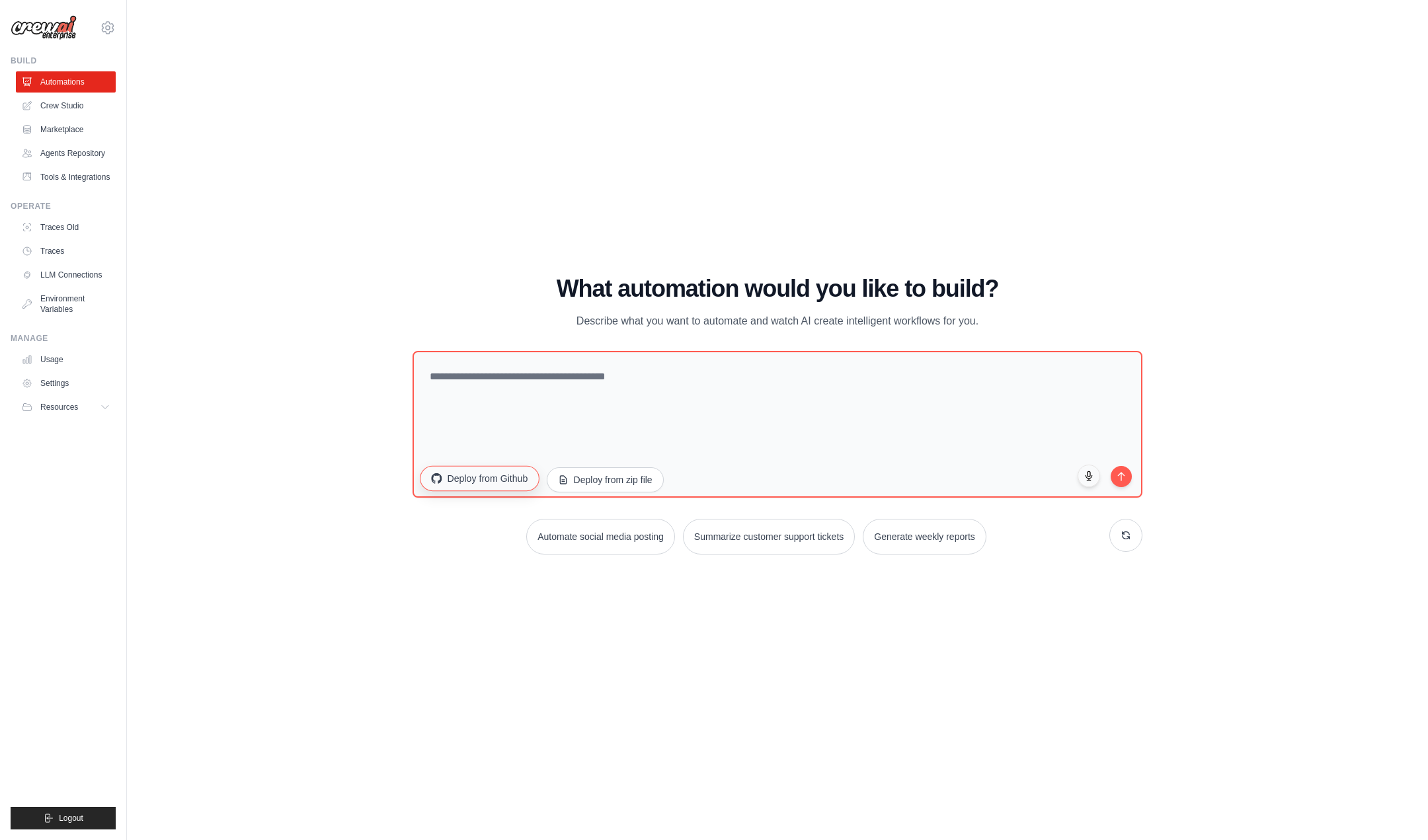
click at [503, 485] on button "Deploy from Github" at bounding box center [479, 478] width 119 height 25
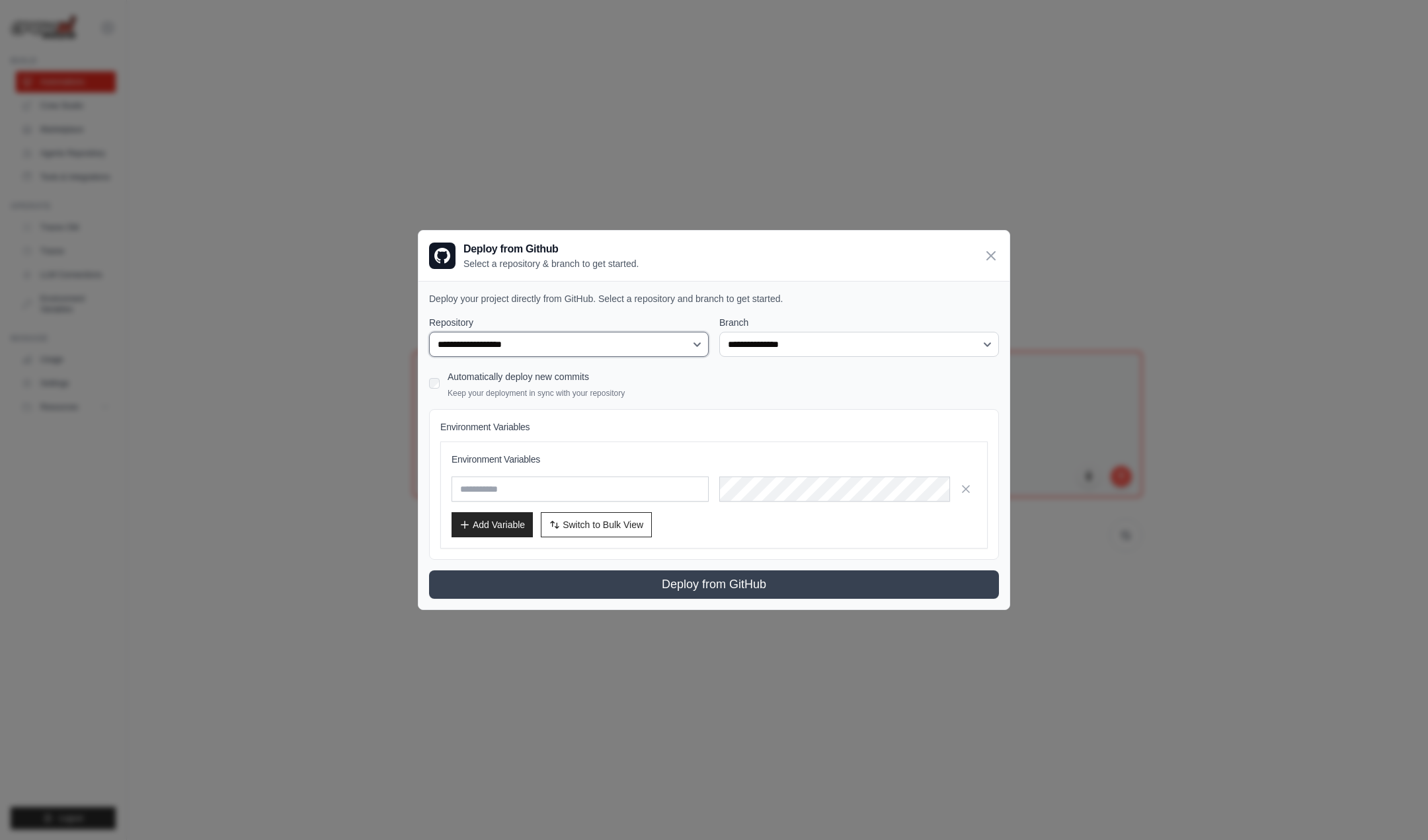
click at [545, 335] on select "**********" at bounding box center [569, 344] width 280 height 25
click at [535, 347] on select "**********" at bounding box center [569, 344] width 280 height 25
select select "**********"
click at [429, 332] on select "**********" at bounding box center [569, 344] width 280 height 25
click at [783, 354] on select "**********" at bounding box center [859, 344] width 280 height 25
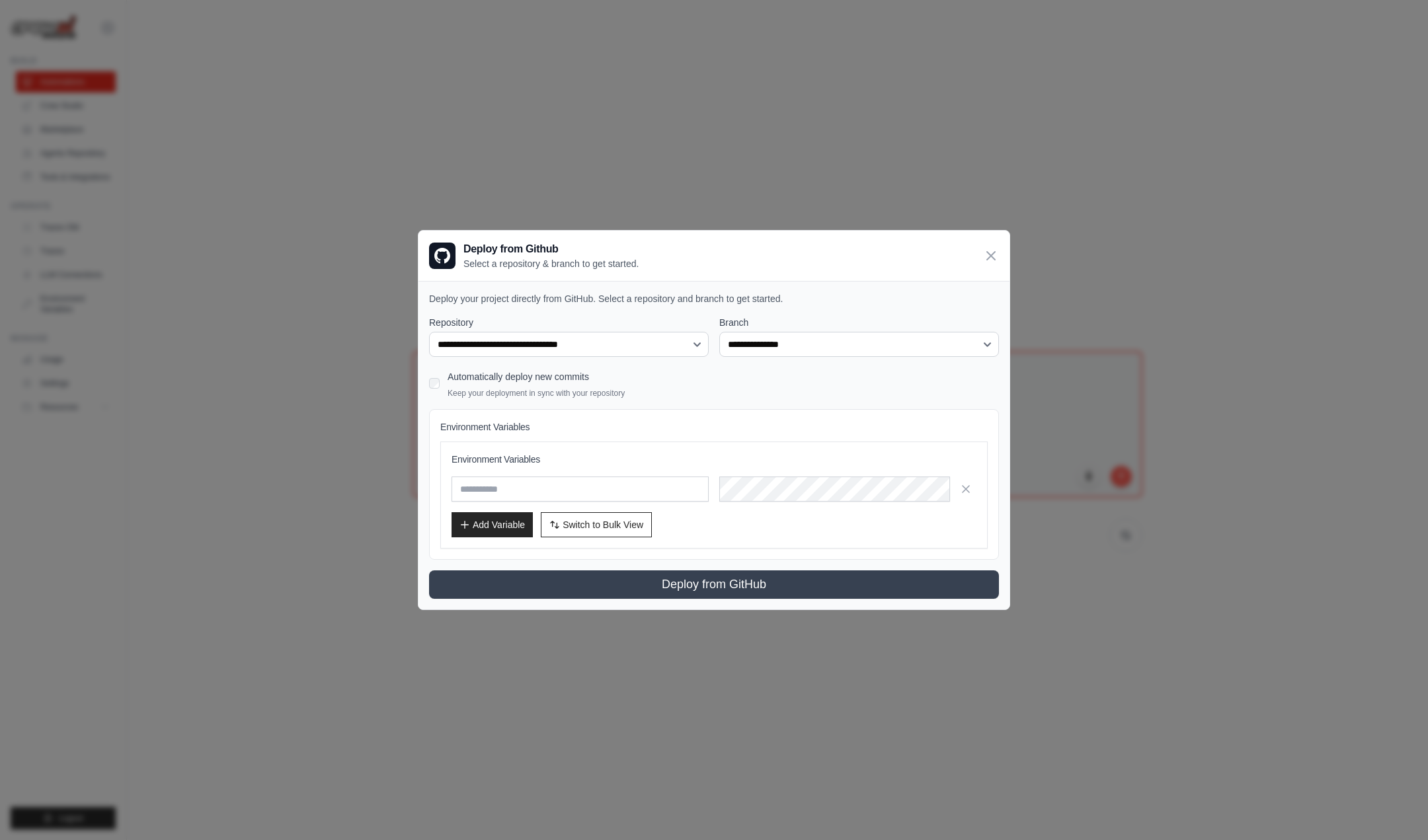
click at [691, 368] on div "Automatically deploy new commits Keep your deployment in sync with your reposit…" at bounding box center [714, 383] width 570 height 31
click at [760, 359] on div "**********" at bounding box center [714, 457] width 570 height 283
click at [766, 351] on select "**********" at bounding box center [859, 344] width 280 height 25
click at [613, 338] on select "**********" at bounding box center [569, 344] width 280 height 25
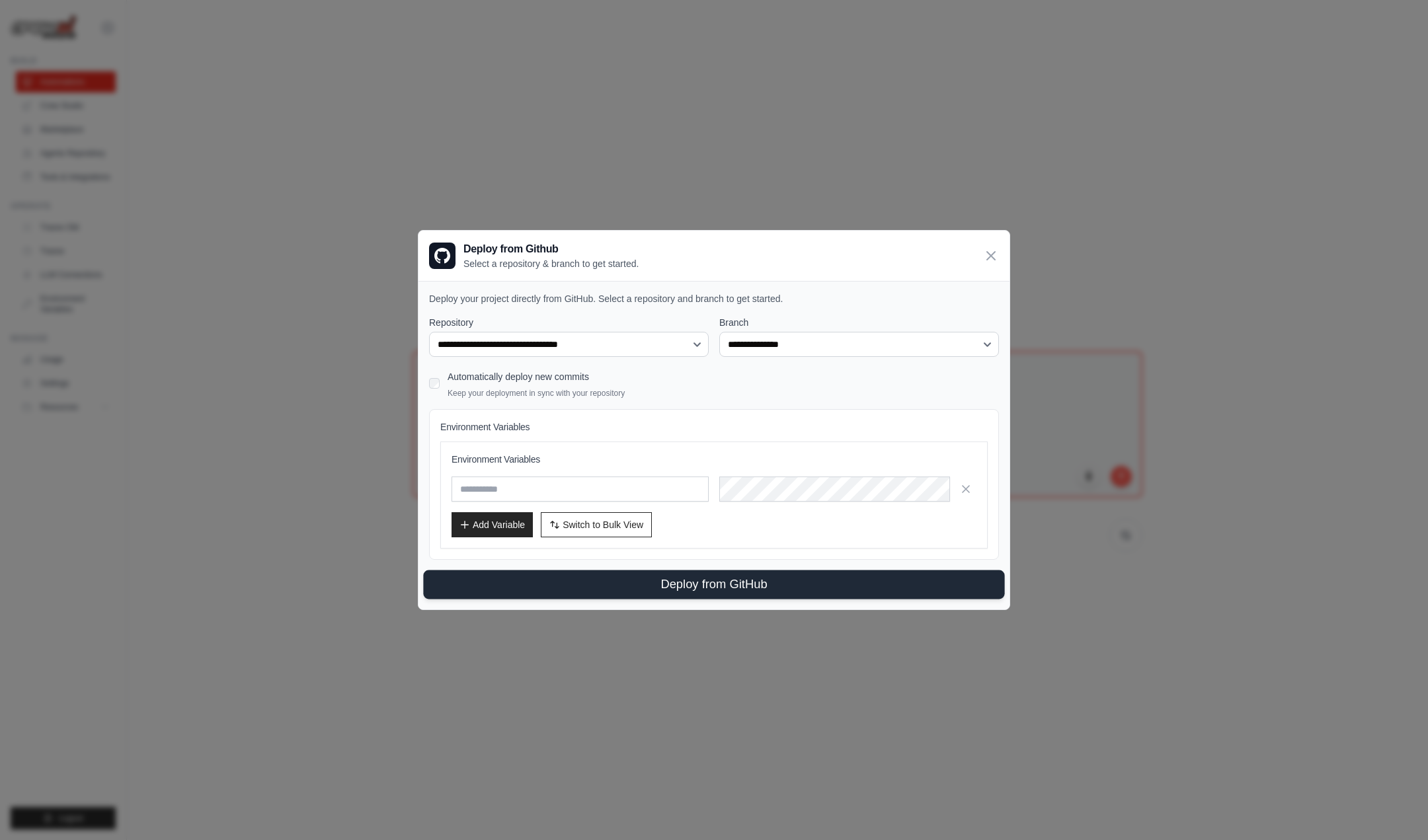
click at [571, 586] on button "Deploy from GitHub" at bounding box center [714, 585] width 581 height 29
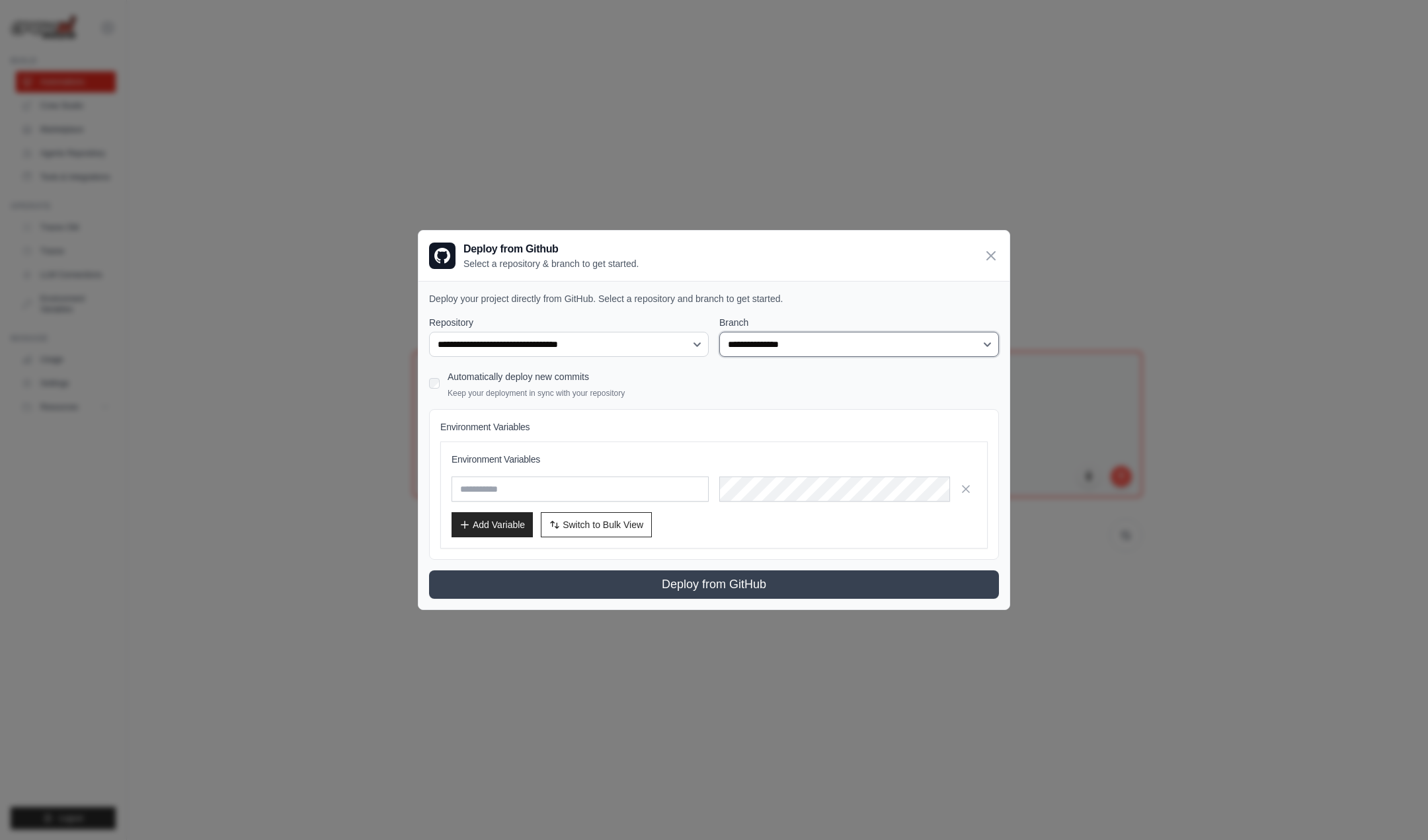
click at [853, 353] on select "**********" at bounding box center [859, 344] width 280 height 25
